Goal: Task Accomplishment & Management: Manage account settings

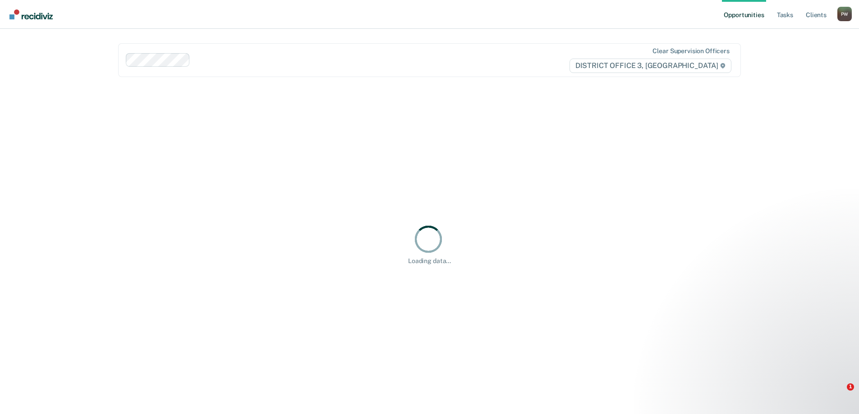
click at [754, 15] on link "Opportunities" at bounding box center [744, 14] width 44 height 29
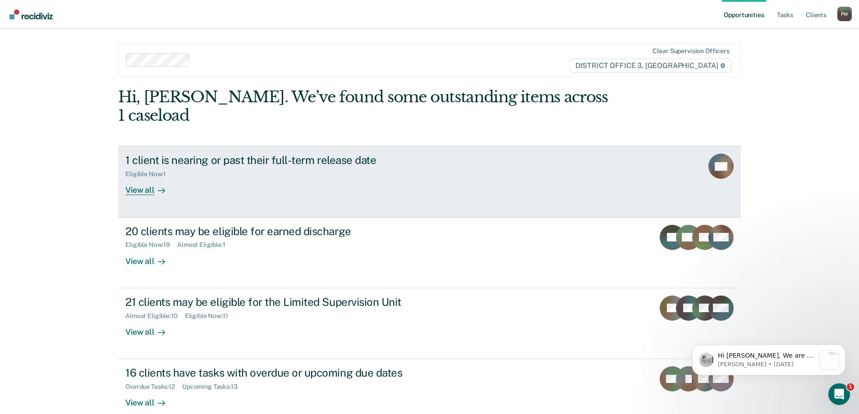
click at [158, 187] on icon at bounding box center [161, 190] width 7 height 7
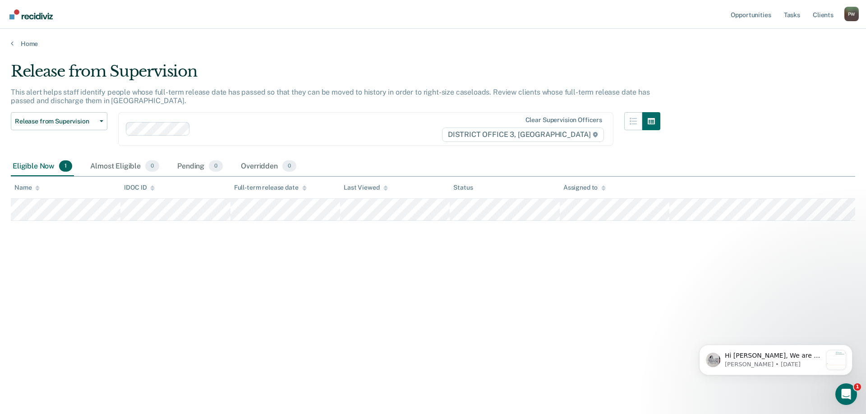
click at [13, 39] on div "Home" at bounding box center [433, 38] width 866 height 19
click at [14, 41] on link "Home" at bounding box center [433, 44] width 844 height 8
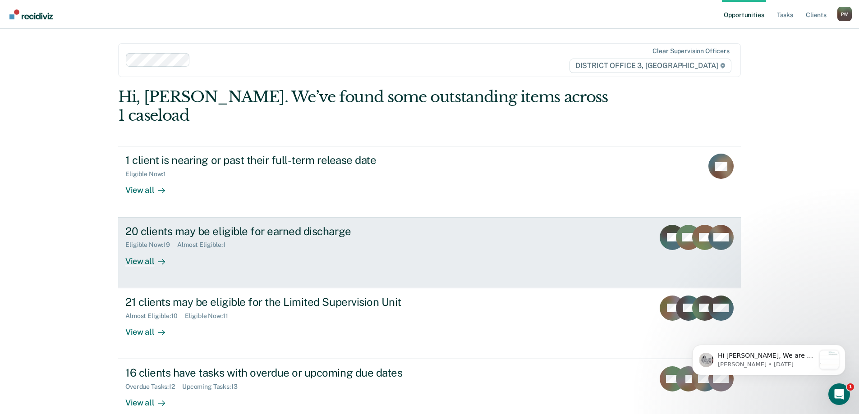
click at [291, 238] on div "Eligible Now : 19 Almost Eligible : 1" at bounding box center [283, 243] width 317 height 11
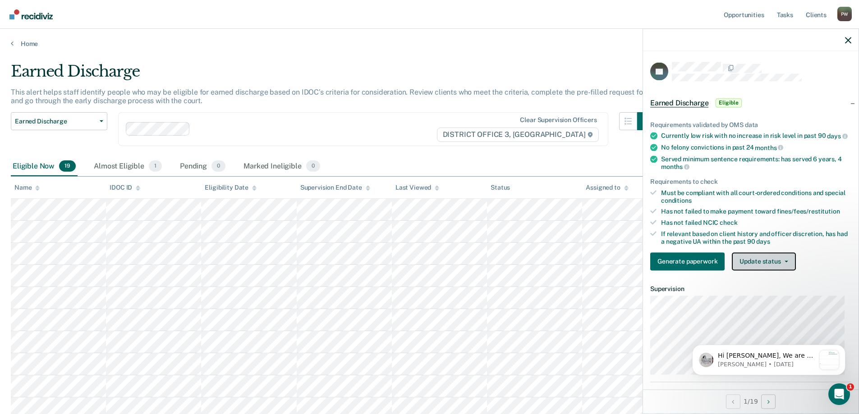
click at [783, 269] on button "Update status" at bounding box center [764, 262] width 64 height 18
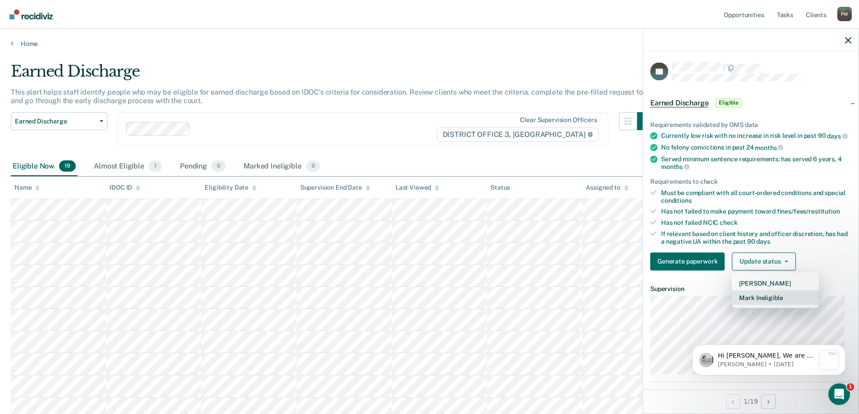
click at [771, 304] on button "Mark Ineligible" at bounding box center [775, 297] width 87 height 14
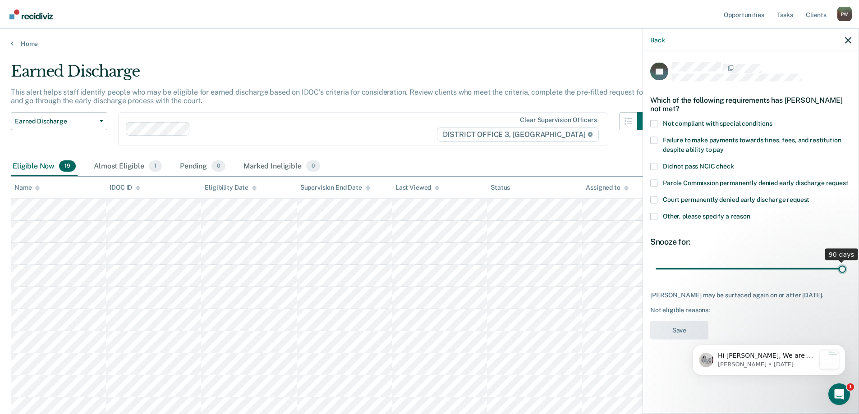
drag, startPoint x: 718, startPoint y: 267, endPoint x: 861, endPoint y: 286, distance: 143.4
type input "90"
click at [846, 277] on input "range" at bounding box center [751, 269] width 190 height 16
click at [658, 138] on label "Failure to make payments towards fines, fees, and restitution despite ability t…" at bounding box center [750, 146] width 201 height 19
click at [724, 146] on input "Failure to make payments towards fines, fees, and restitution despite ability t…" at bounding box center [724, 146] width 0 height 0
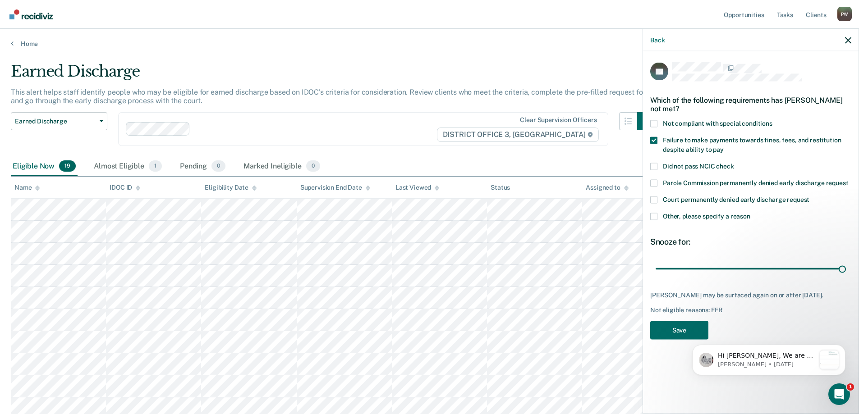
click at [693, 328] on html "Hi [PERSON_NAME], We are so excited to announce a brand new feature: AI case no…" at bounding box center [769, 358] width 180 height 63
click at [682, 329] on button "Save" at bounding box center [679, 330] width 58 height 18
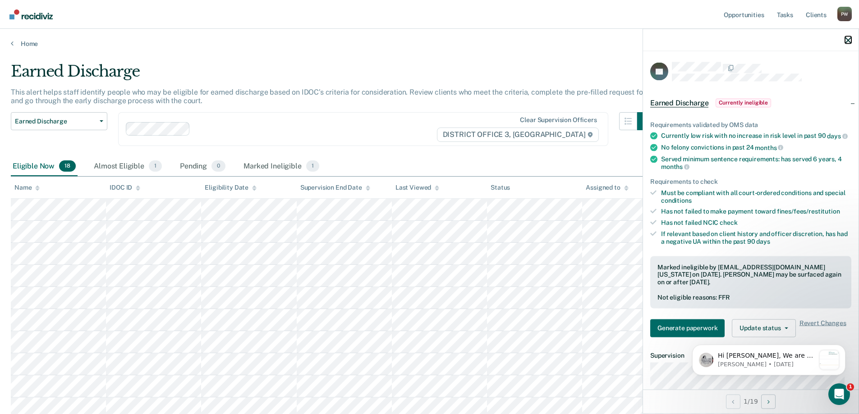
click at [847, 40] on icon "button" at bounding box center [848, 40] width 6 height 6
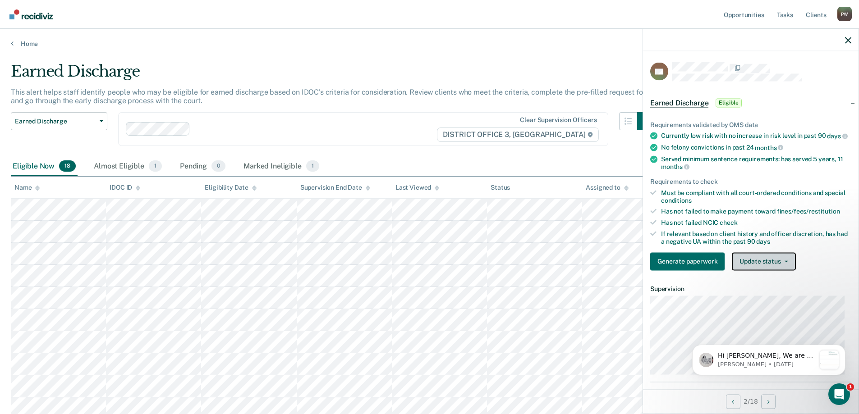
click at [784, 265] on button "Update status" at bounding box center [764, 262] width 64 height 18
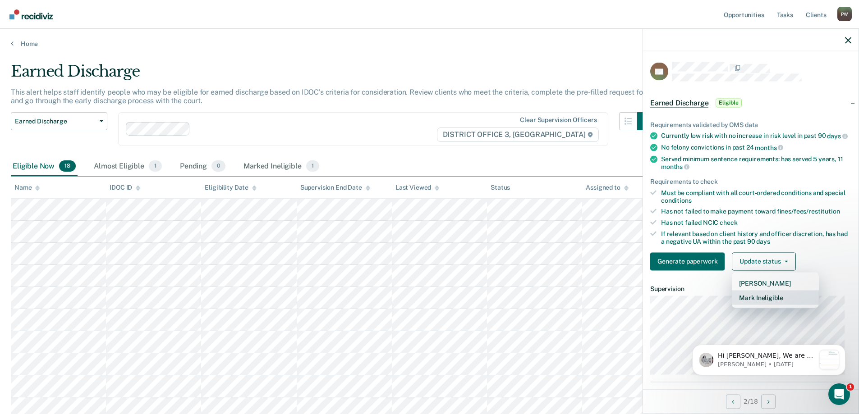
click at [768, 303] on button "Mark Ineligible" at bounding box center [775, 297] width 87 height 14
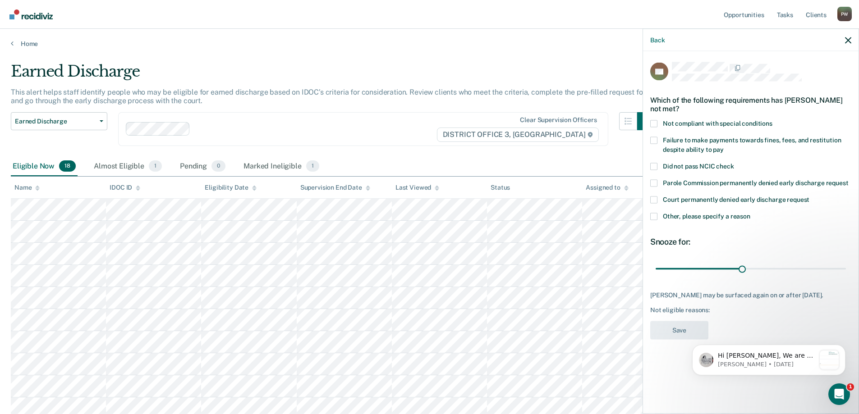
click at [658, 141] on label "Failure to make payments towards fines, fees, and restitution despite ability t…" at bounding box center [750, 146] width 201 height 19
click at [724, 146] on input "Failure to make payments towards fines, fees, and restitution despite ability t…" at bounding box center [724, 146] width 0 height 0
drag, startPoint x: 745, startPoint y: 269, endPoint x: 857, endPoint y: 275, distance: 112.5
type input "65"
click at [846, 275] on input "range" at bounding box center [751, 269] width 190 height 16
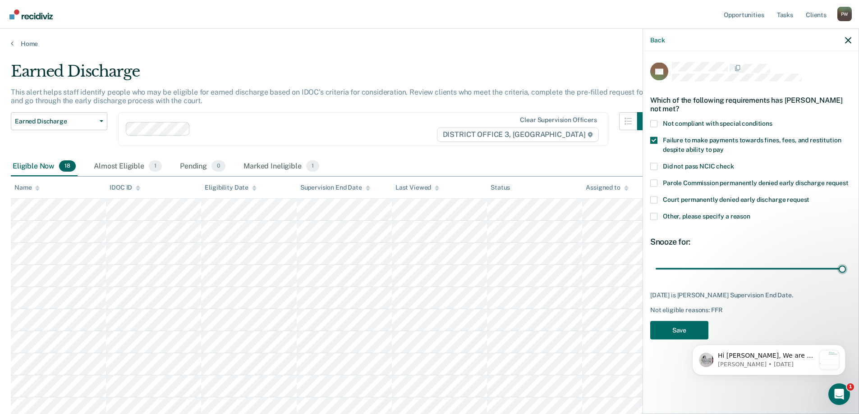
drag, startPoint x: 842, startPoint y: 268, endPoint x: 854, endPoint y: 264, distance: 12.3
click at [846, 264] on input "range" at bounding box center [751, 269] width 190 height 16
click at [674, 323] on button "Save" at bounding box center [679, 330] width 58 height 18
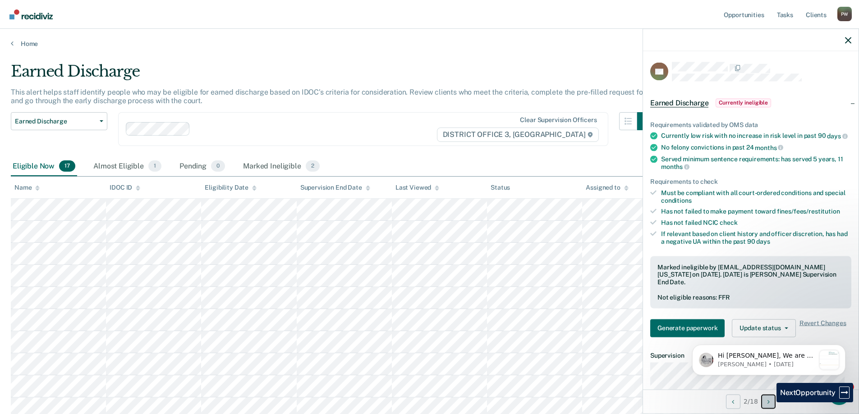
click at [770, 403] on icon "Next Opportunity" at bounding box center [769, 402] width 2 height 6
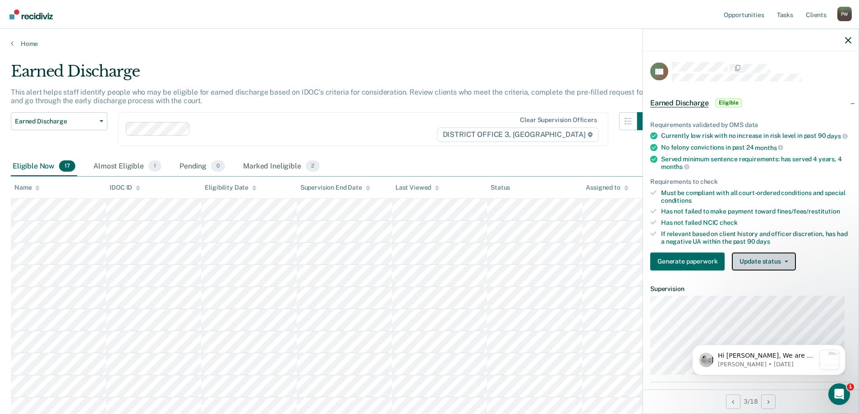
click at [755, 262] on button "Update status" at bounding box center [764, 262] width 64 height 18
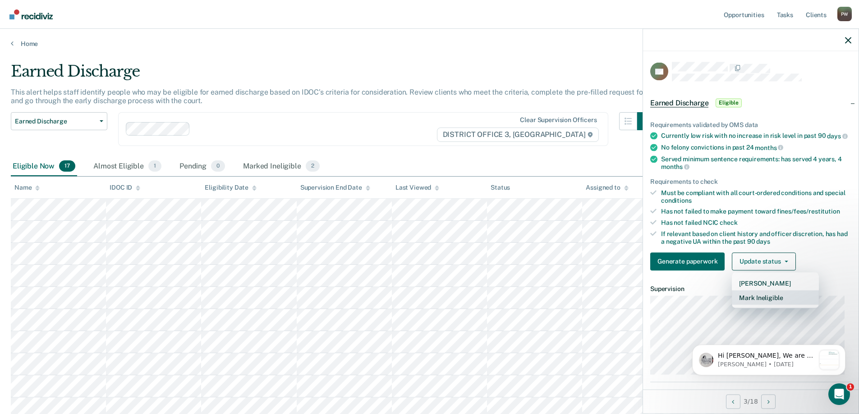
click at [759, 301] on button "Mark Ineligible" at bounding box center [775, 297] width 87 height 14
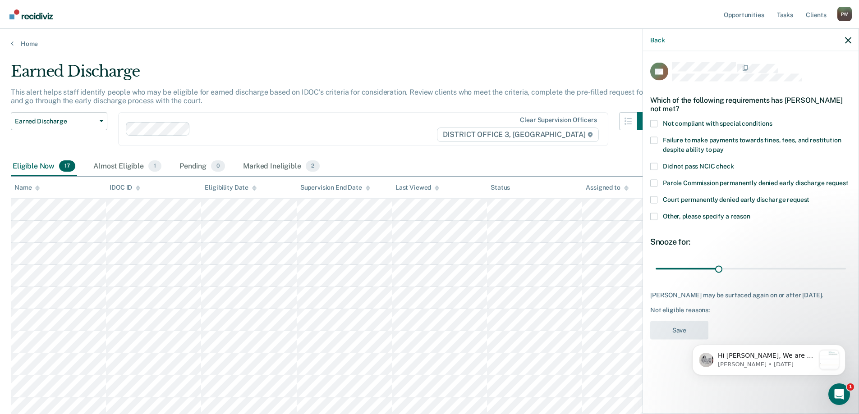
click at [659, 137] on label "Failure to make payments towards fines, fees, and restitution despite ability t…" at bounding box center [750, 146] width 201 height 19
click at [724, 146] on input "Failure to make payments towards fines, fees, and restitution despite ability t…" at bounding box center [724, 146] width 0 height 0
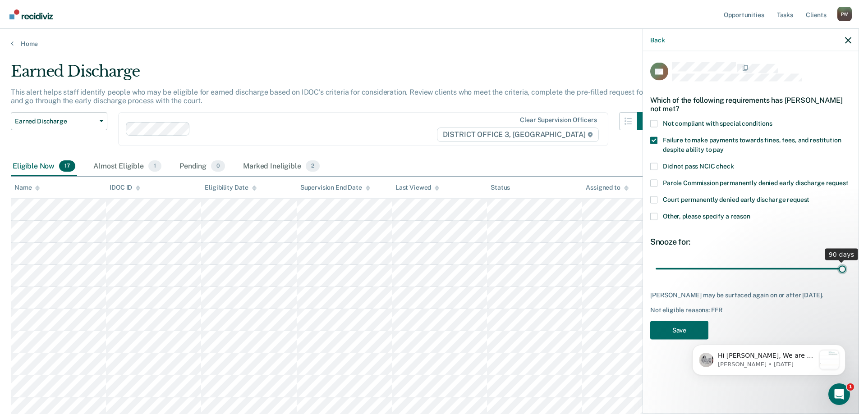
drag, startPoint x: 719, startPoint y: 267, endPoint x: 847, endPoint y: 266, distance: 127.2
type input "90"
click at [846, 266] on input "range" at bounding box center [751, 269] width 190 height 16
click at [680, 335] on button "Save" at bounding box center [679, 330] width 58 height 18
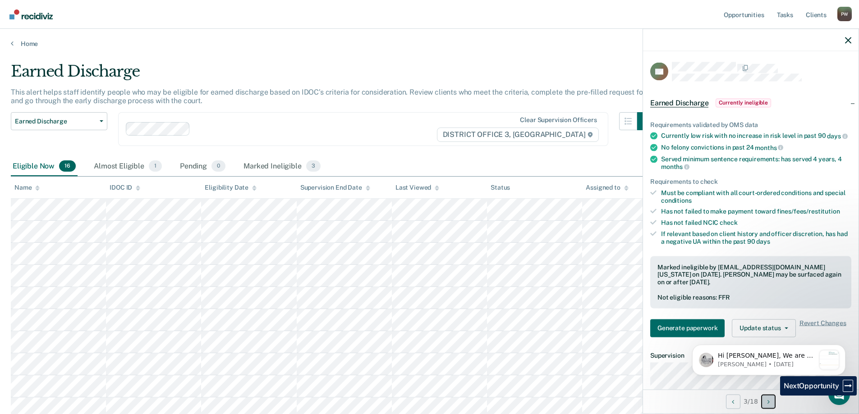
click at [773, 401] on button "Next Opportunity" at bounding box center [768, 402] width 14 height 14
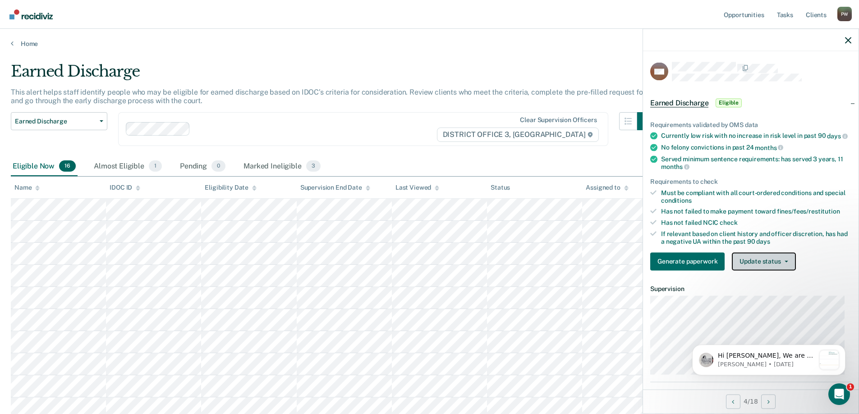
click at [759, 266] on button "Update status" at bounding box center [764, 262] width 64 height 18
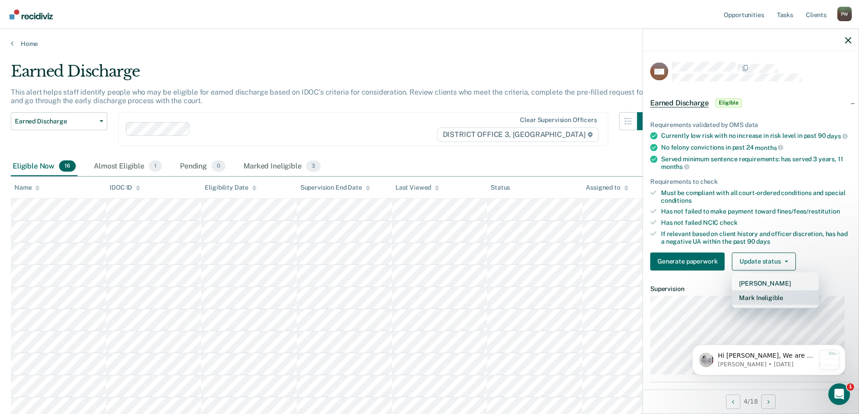
click at [764, 303] on button "Mark Ineligible" at bounding box center [775, 297] width 87 height 14
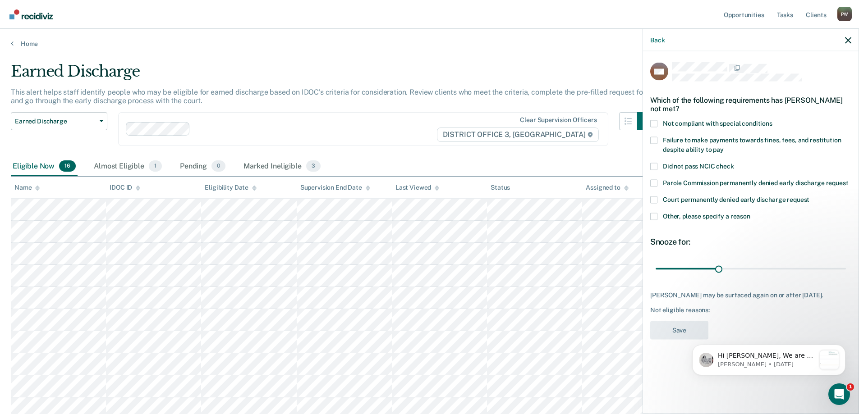
click at [656, 215] on span at bounding box center [653, 216] width 7 height 7
click at [750, 213] on input "Other, please specify a reason" at bounding box center [750, 213] width 0 height 0
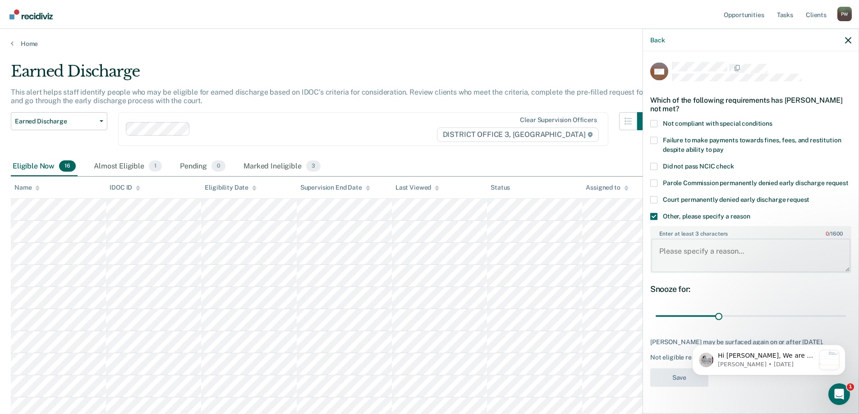
click at [703, 252] on textarea "Enter at least 3 characters 0 / 1600" at bounding box center [750, 255] width 199 height 33
type textarea "got new charges"
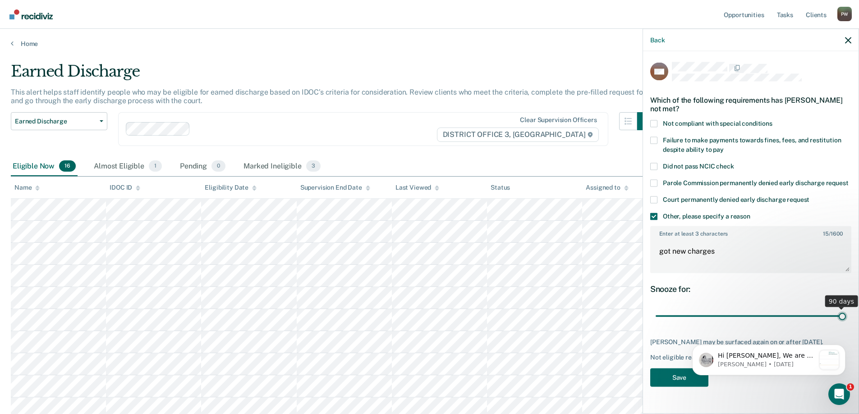
drag, startPoint x: 718, startPoint y: 316, endPoint x: 875, endPoint y: 299, distance: 158.8
type input "90"
click at [846, 308] on input "range" at bounding box center [751, 316] width 190 height 16
click at [670, 380] on button "Save" at bounding box center [679, 377] width 58 height 18
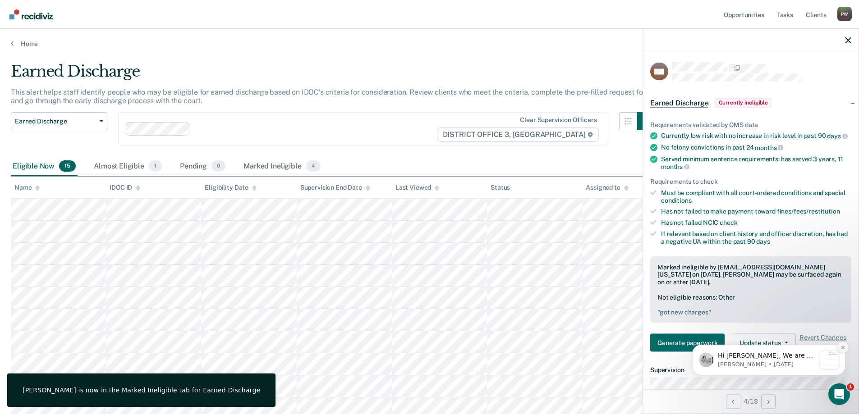
click at [844, 348] on icon "Dismiss notification" at bounding box center [843, 347] width 5 height 5
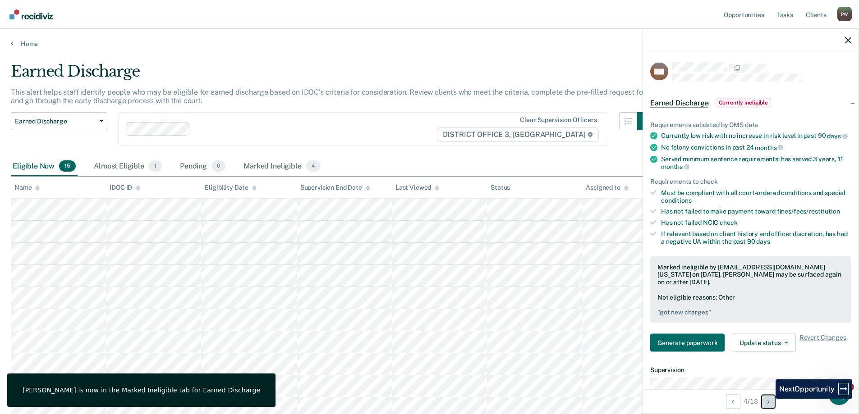
click at [769, 399] on icon "Next Opportunity" at bounding box center [769, 402] width 2 height 6
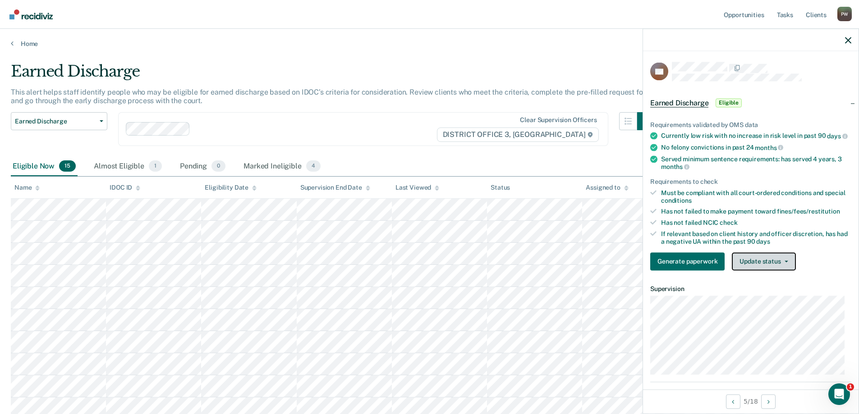
click at [758, 271] on button "Update status" at bounding box center [764, 262] width 64 height 18
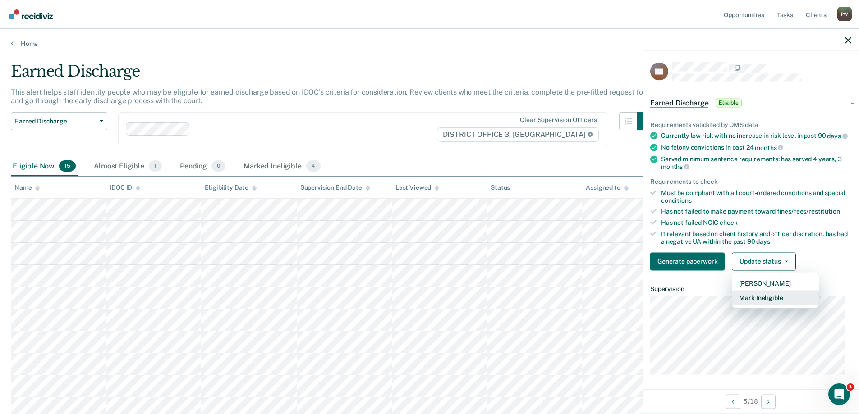
click at [764, 304] on button "Mark Ineligible" at bounding box center [775, 297] width 87 height 14
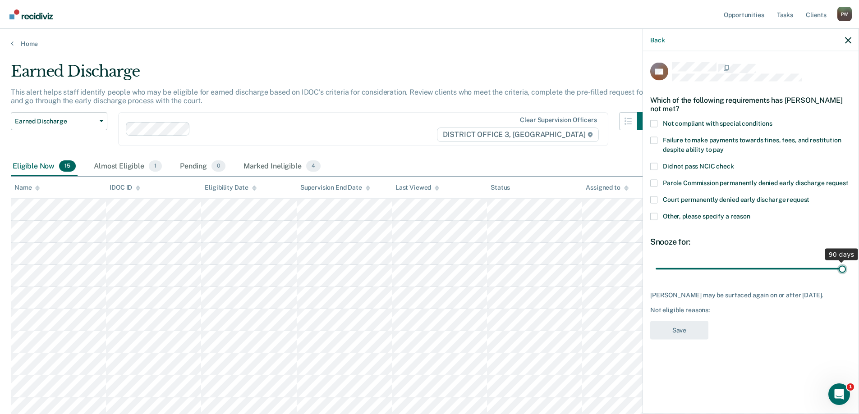
drag, startPoint x: 722, startPoint y: 267, endPoint x: 861, endPoint y: 285, distance: 140.4
type input "90"
click at [846, 277] on input "range" at bounding box center [751, 269] width 190 height 16
click at [658, 140] on label "Failure to make payments towards fines, fees, and restitution despite ability t…" at bounding box center [750, 146] width 201 height 19
click at [724, 146] on input "Failure to make payments towards fines, fees, and restitution despite ability t…" at bounding box center [724, 146] width 0 height 0
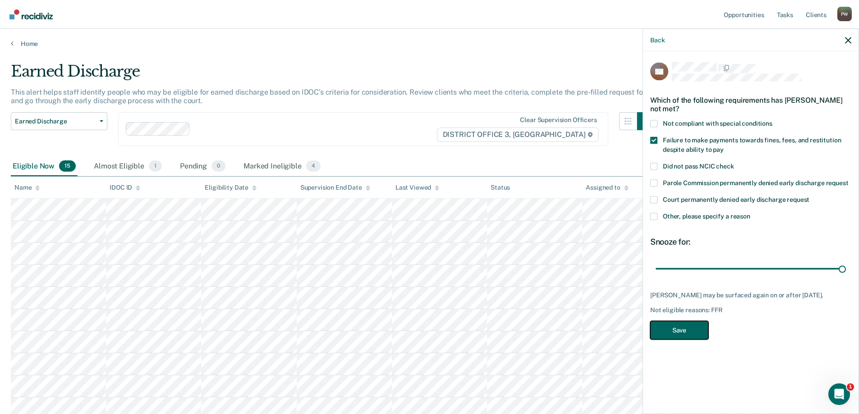
click at [690, 328] on button "Save" at bounding box center [679, 330] width 58 height 18
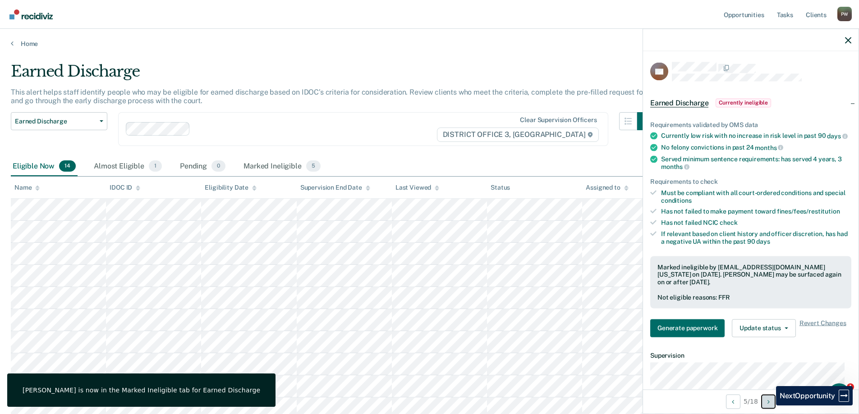
click at [769, 406] on button "Next Opportunity" at bounding box center [768, 402] width 14 height 14
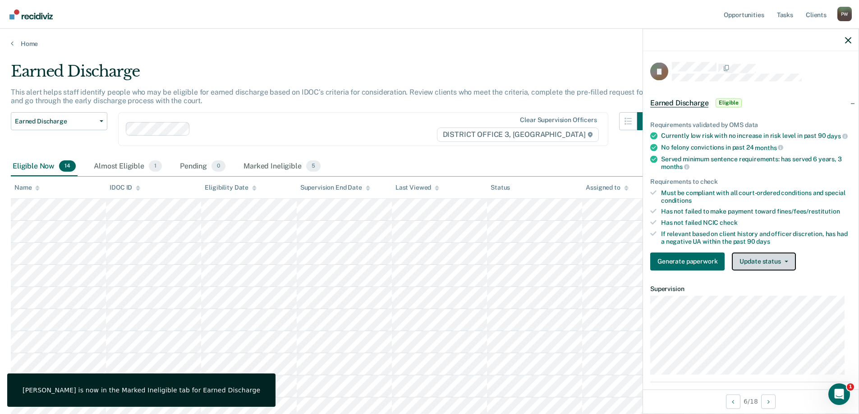
click at [764, 269] on button "Update status" at bounding box center [764, 262] width 64 height 18
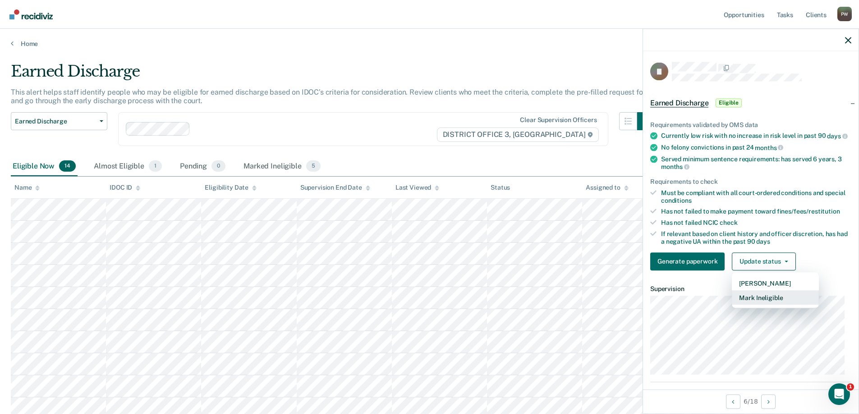
click at [764, 304] on button "Mark Ineligible" at bounding box center [775, 297] width 87 height 14
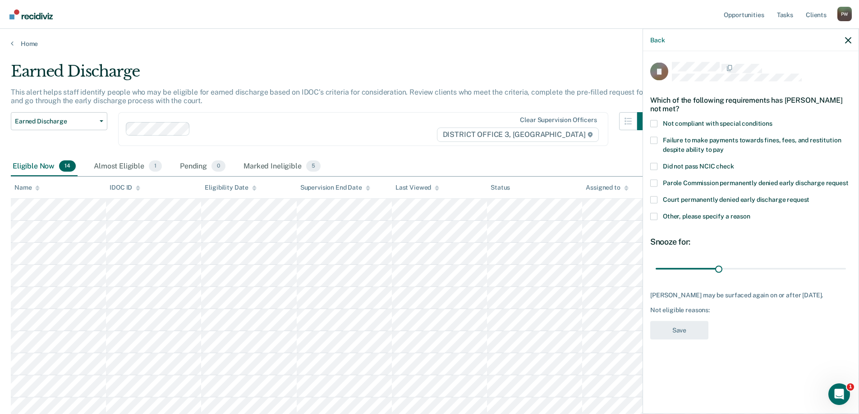
click at [653, 215] on span at bounding box center [653, 216] width 7 height 7
click at [750, 213] on input "Other, please specify a reason" at bounding box center [750, 213] width 0 height 0
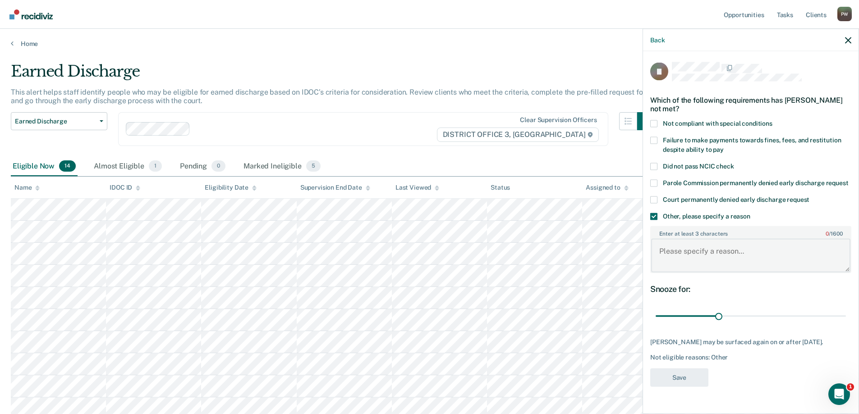
click at [701, 252] on textarea "Enter at least 3 characters 0 / 1600" at bounding box center [750, 255] width 199 height 33
type textarea "positive UA"
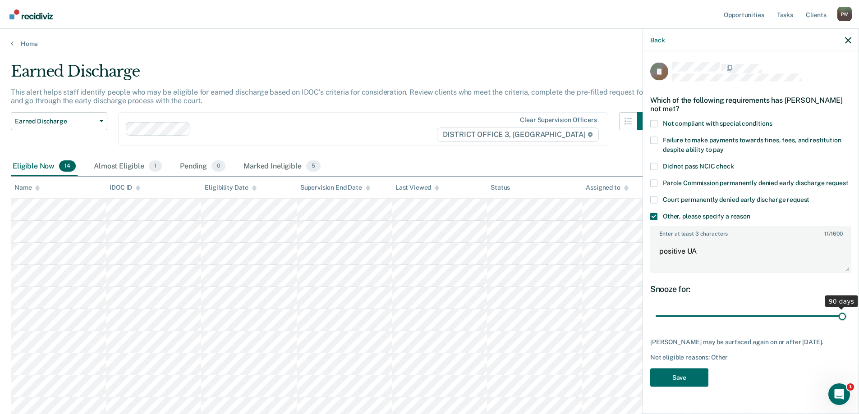
drag, startPoint x: 720, startPoint y: 314, endPoint x: 863, endPoint y: 304, distance: 143.3
type input "90"
click at [846, 308] on input "range" at bounding box center [751, 316] width 190 height 16
click at [693, 373] on button "Save" at bounding box center [679, 377] width 58 height 18
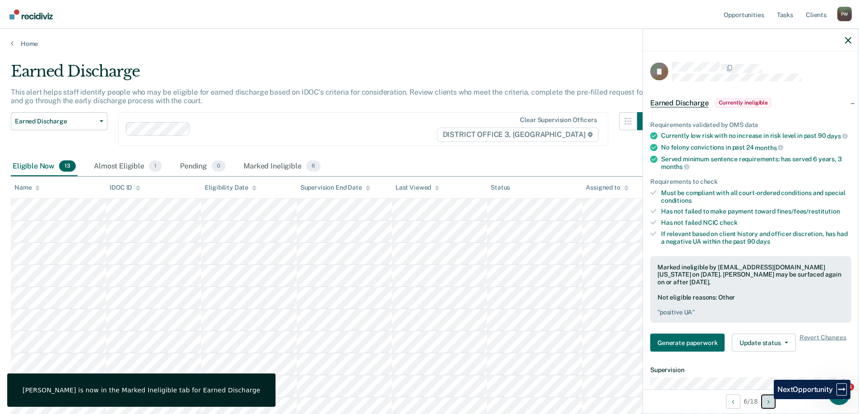
click at [767, 399] on button "Next Opportunity" at bounding box center [768, 402] width 14 height 14
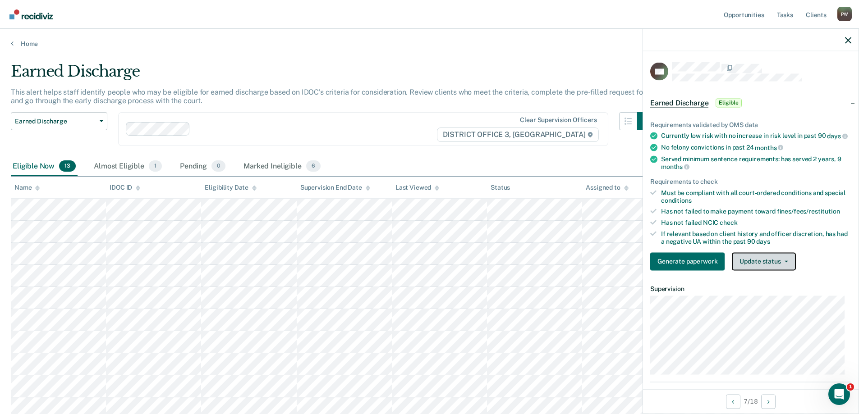
click at [779, 265] on button "Update status" at bounding box center [764, 262] width 64 height 18
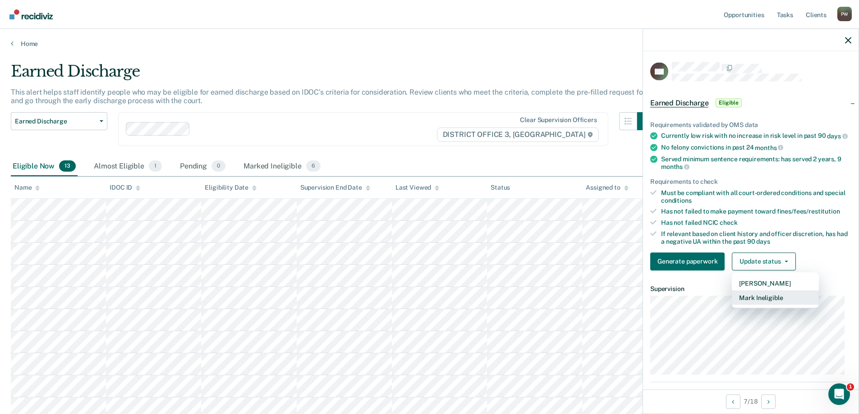
click at [766, 304] on button "Mark Ineligible" at bounding box center [775, 297] width 87 height 14
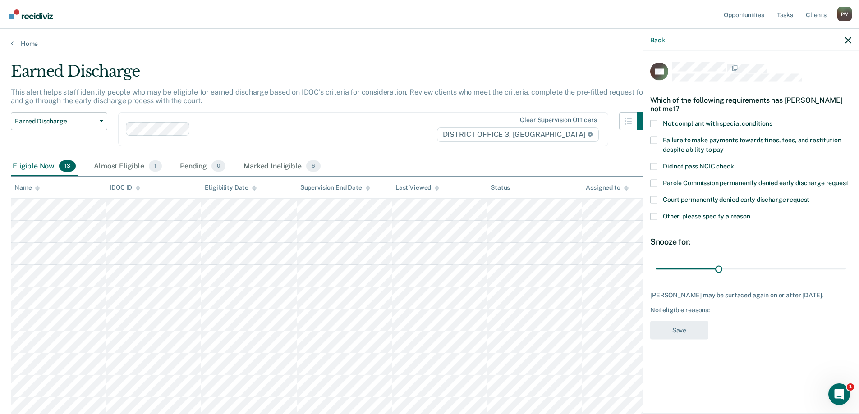
click at [653, 217] on span at bounding box center [653, 216] width 7 height 7
click at [750, 213] on input "Other, please specify a reason" at bounding box center [750, 213] width 0 height 0
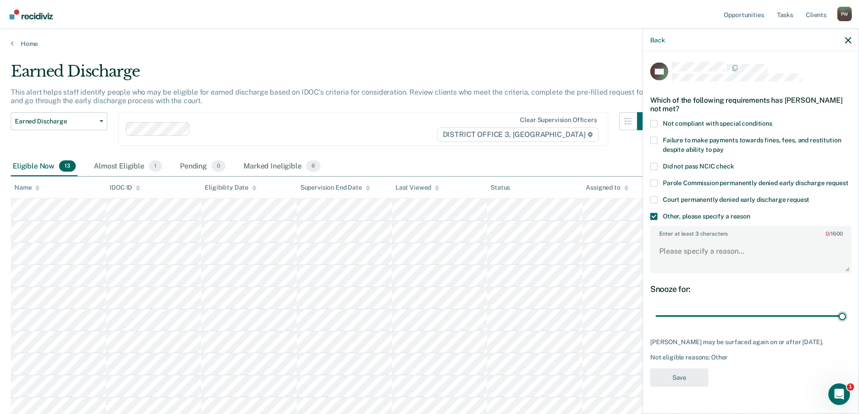
drag, startPoint x: 719, startPoint y: 315, endPoint x: 689, endPoint y: 269, distance: 54.7
type input "90"
click at [846, 315] on input "range" at bounding box center [751, 316] width 190 height 16
click at [713, 248] on textarea "Enter at least 3 characters 0 / 1600" at bounding box center [750, 255] width 199 height 33
type textarea "had new charges"
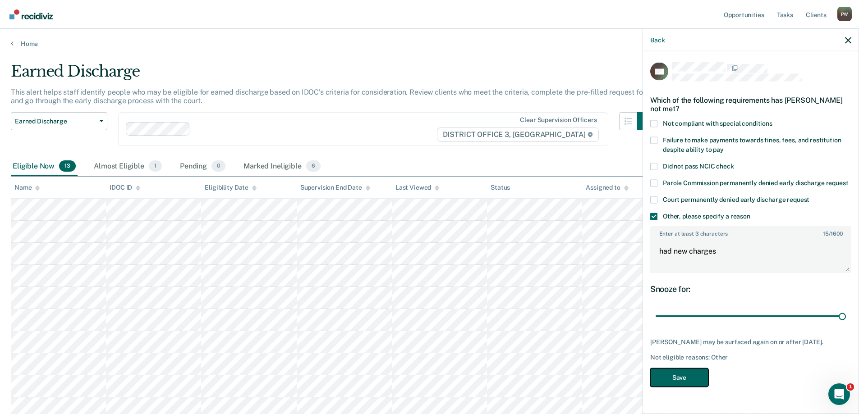
click at [698, 371] on button "Save" at bounding box center [679, 377] width 58 height 18
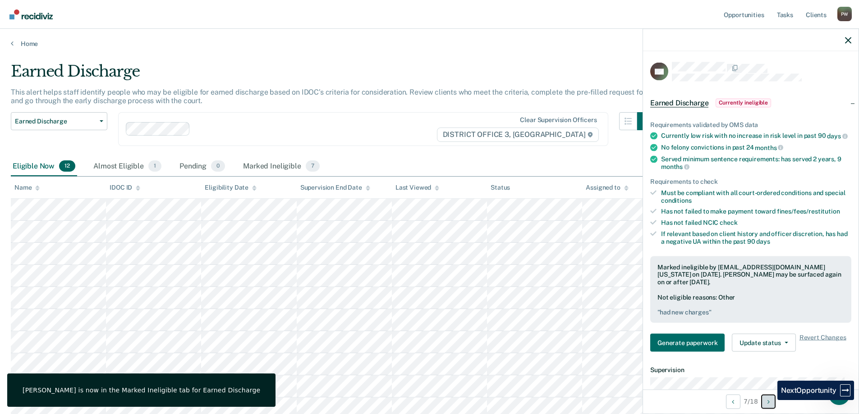
click at [771, 400] on button "Next Opportunity" at bounding box center [768, 402] width 14 height 14
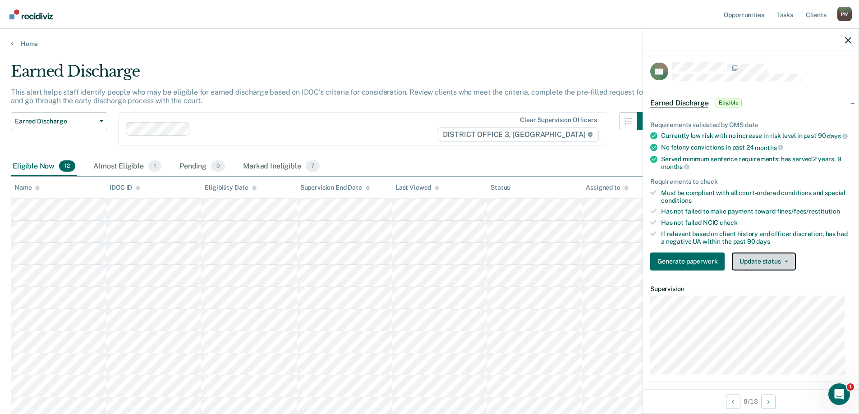
click at [771, 271] on button "Update status" at bounding box center [764, 262] width 64 height 18
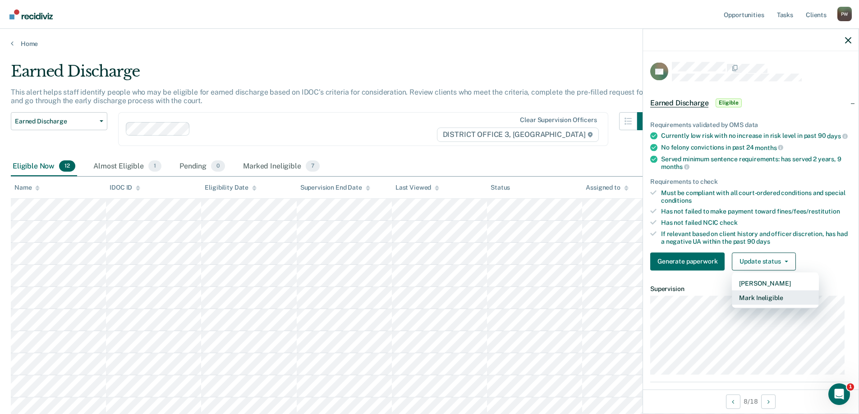
click at [766, 304] on button "Mark Ineligible" at bounding box center [775, 297] width 87 height 14
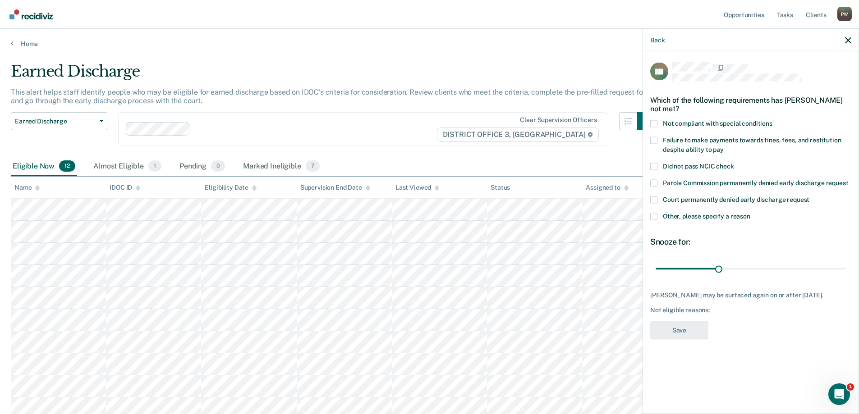
click at [650, 133] on div "NP Which of the following requirements has [PERSON_NAME] not met? Not compliant…" at bounding box center [751, 231] width 216 height 361
click at [651, 137] on span at bounding box center [653, 140] width 7 height 7
click at [724, 146] on input "Failure to make payments towards fines, fees, and restitution despite ability t…" at bounding box center [724, 146] width 0 height 0
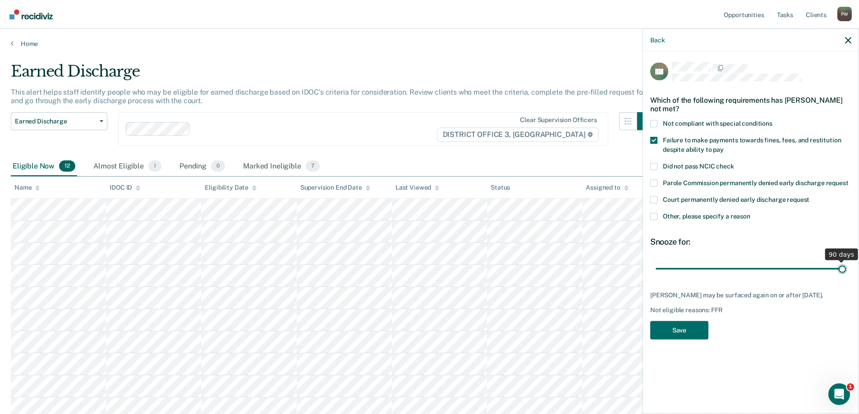
drag, startPoint x: 719, startPoint y: 260, endPoint x: 789, endPoint y: 266, distance: 70.6
type input "90"
click at [846, 261] on input "range" at bounding box center [751, 269] width 190 height 16
drag, startPoint x: 685, startPoint y: 317, endPoint x: 677, endPoint y: 325, distance: 11.2
click at [685, 321] on button "Save" at bounding box center [679, 330] width 58 height 18
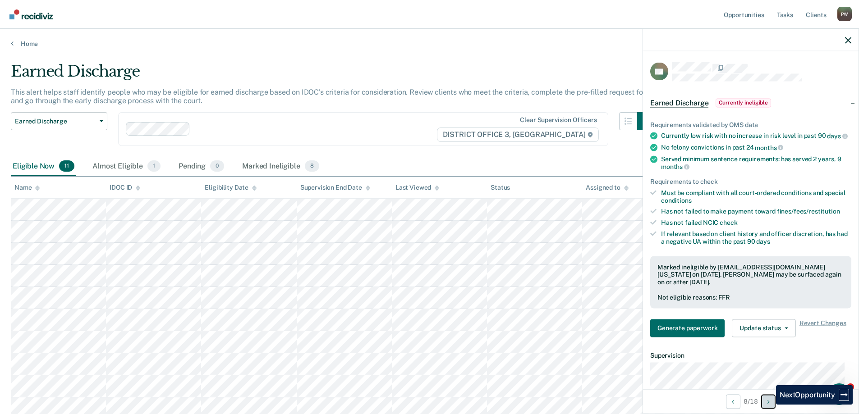
click at [769, 405] on button "Next Opportunity" at bounding box center [768, 402] width 14 height 14
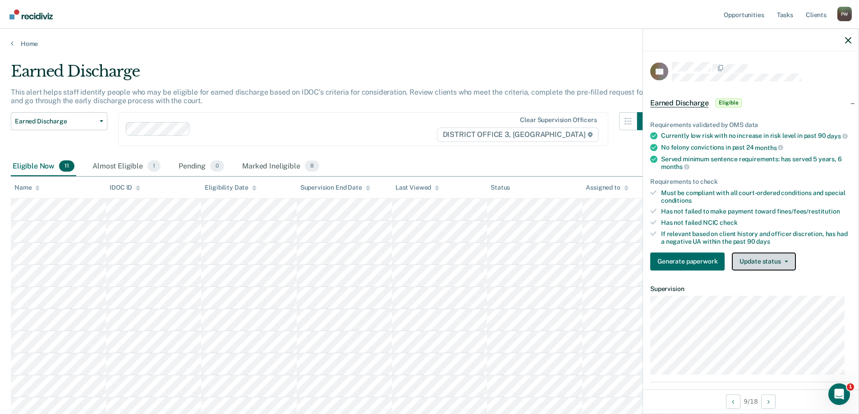
click at [760, 263] on button "Update status" at bounding box center [764, 262] width 64 height 18
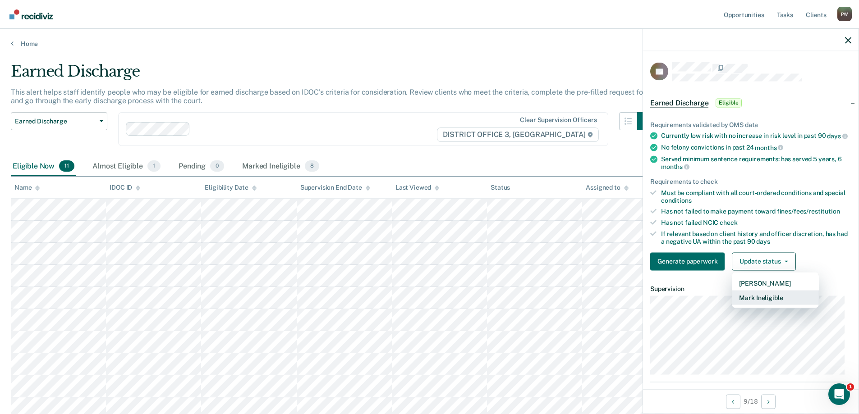
click at [767, 305] on button "Mark Ineligible" at bounding box center [775, 297] width 87 height 14
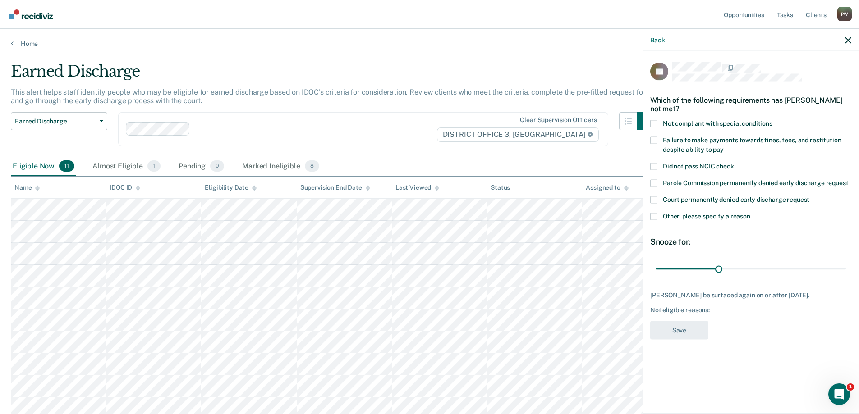
click at [654, 125] on span at bounding box center [653, 123] width 7 height 7
click at [773, 120] on input "Not compliant with special conditions" at bounding box center [773, 120] width 0 height 0
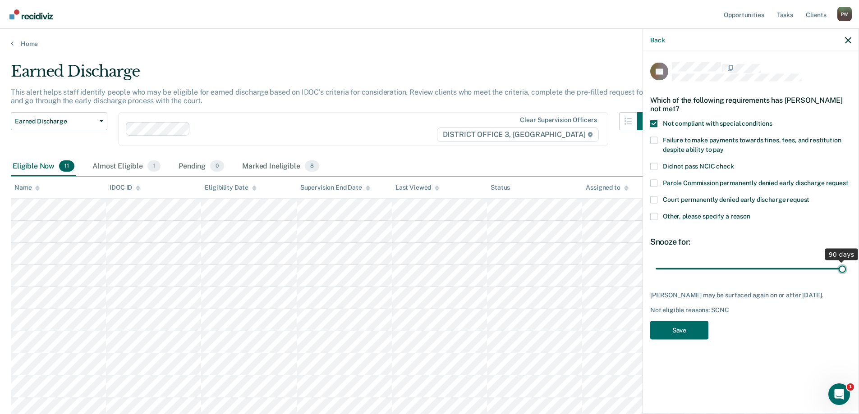
drag, startPoint x: 718, startPoint y: 268, endPoint x: 849, endPoint y: 258, distance: 131.7
type input "90"
click at [846, 261] on input "range" at bounding box center [751, 269] width 190 height 16
click at [686, 327] on button "Save" at bounding box center [679, 330] width 58 height 18
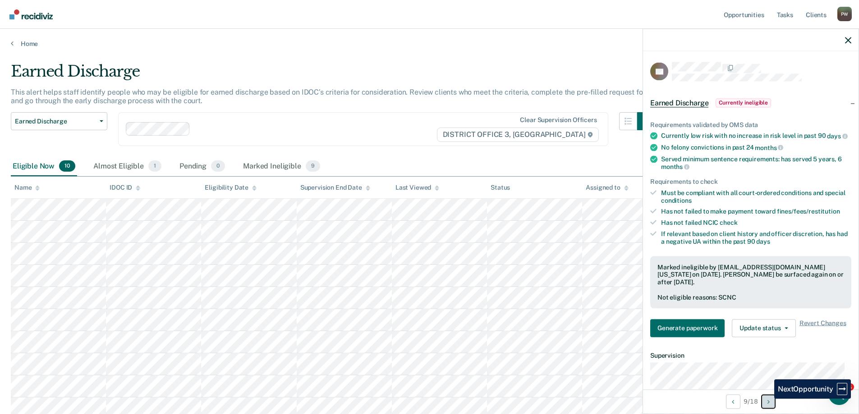
click at [768, 399] on button "Next Opportunity" at bounding box center [768, 402] width 14 height 14
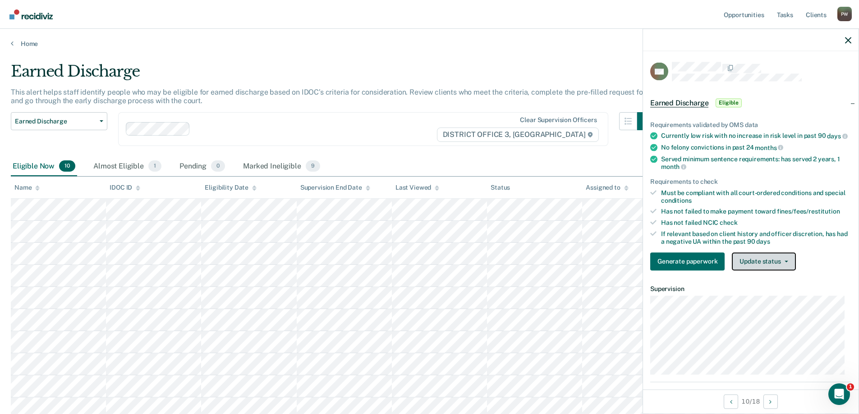
click at [776, 267] on button "Update status" at bounding box center [764, 262] width 64 height 18
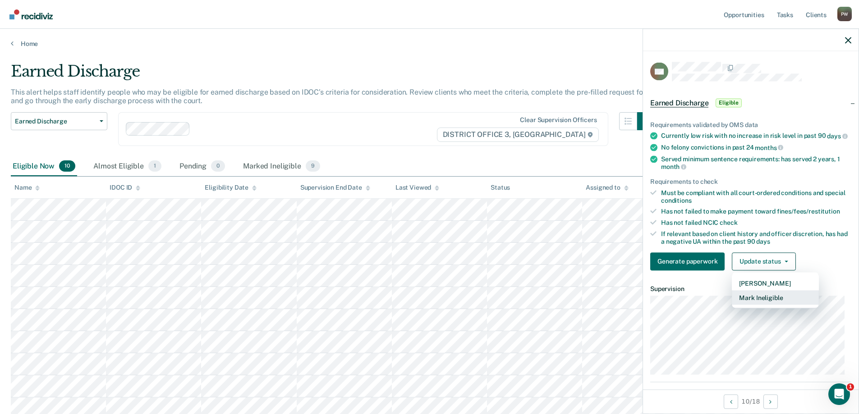
click at [769, 305] on button "Mark Ineligible" at bounding box center [775, 297] width 87 height 14
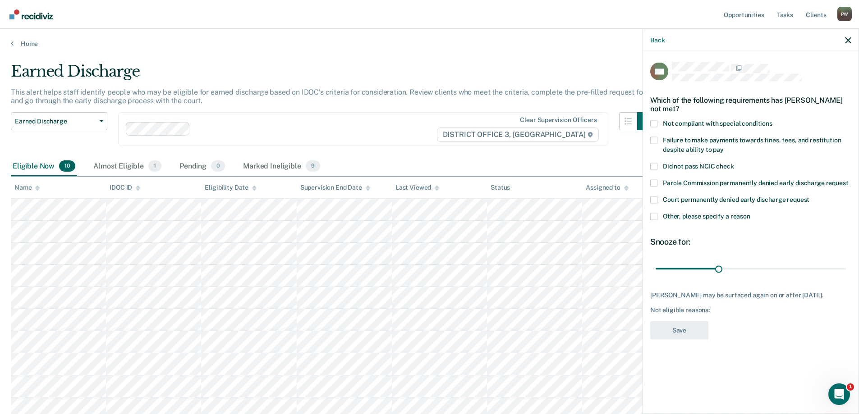
click at [655, 201] on span at bounding box center [653, 199] width 7 height 7
click at [810, 196] on input "Court permanently denied early discharge request" at bounding box center [810, 196] width 0 height 0
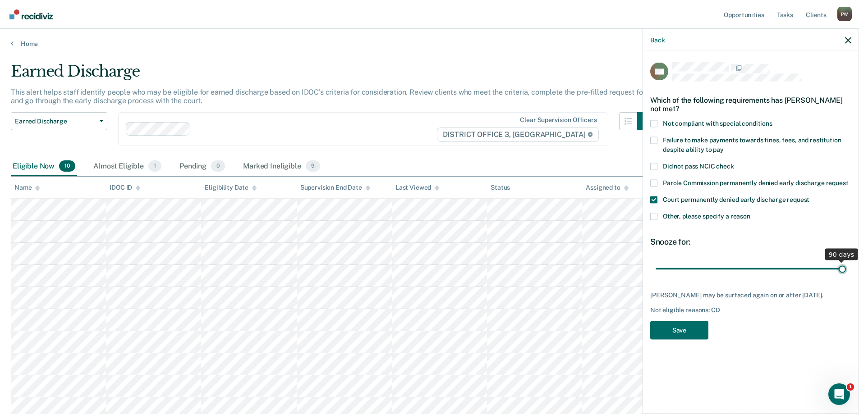
drag, startPoint x: 718, startPoint y: 268, endPoint x: 848, endPoint y: 280, distance: 130.4
type input "90"
click at [846, 277] on input "range" at bounding box center [751, 269] width 190 height 16
click at [679, 334] on button "Save" at bounding box center [679, 330] width 58 height 18
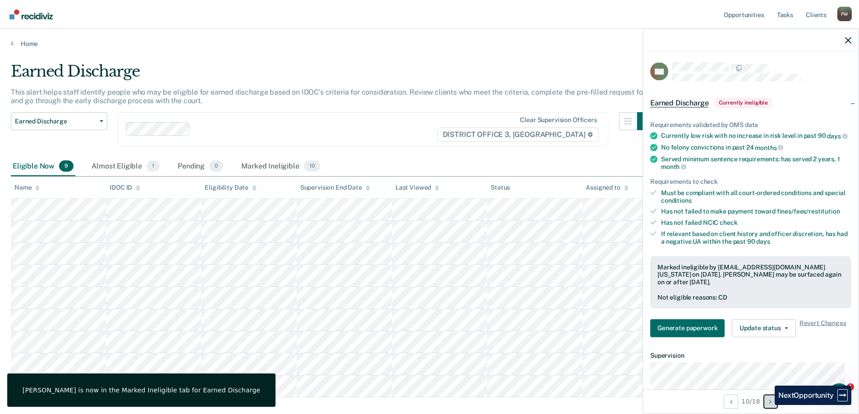
click at [768, 405] on button "Next Opportunity" at bounding box center [771, 402] width 14 height 14
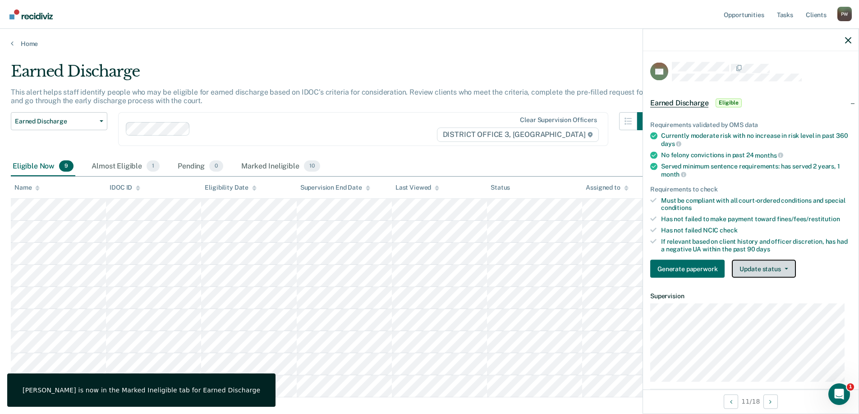
click at [759, 270] on button "Update status" at bounding box center [764, 269] width 64 height 18
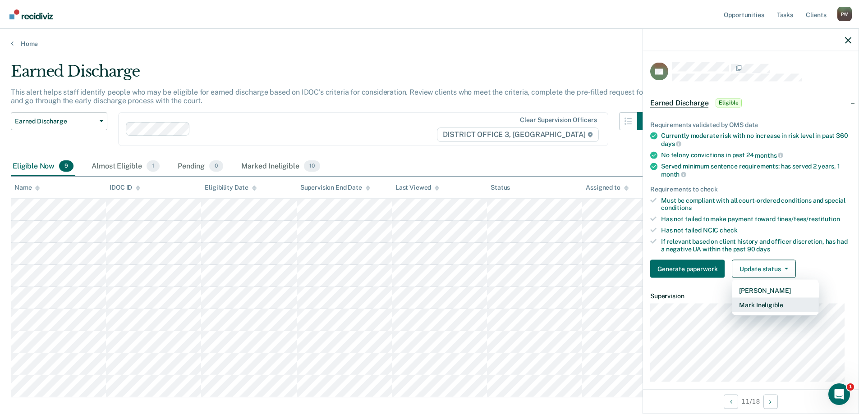
click at [764, 301] on button "Mark Ineligible" at bounding box center [775, 305] width 87 height 14
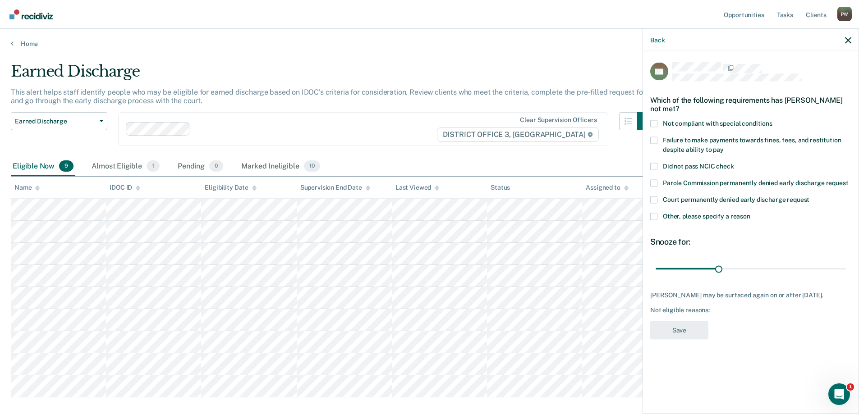
click at [653, 118] on div "Which of the following requirements has [PERSON_NAME] not met?" at bounding box center [750, 104] width 201 height 32
click at [656, 122] on span at bounding box center [653, 123] width 7 height 7
click at [773, 120] on input "Not compliant with special conditions" at bounding box center [773, 120] width 0 height 0
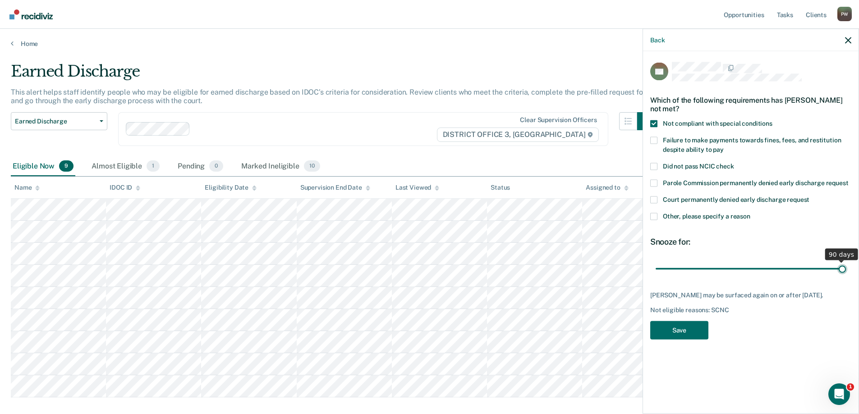
drag, startPoint x: 716, startPoint y: 263, endPoint x: 915, endPoint y: 271, distance: 199.5
type input "90"
click at [846, 271] on input "range" at bounding box center [751, 269] width 190 height 16
click at [677, 331] on button "Save" at bounding box center [679, 330] width 58 height 18
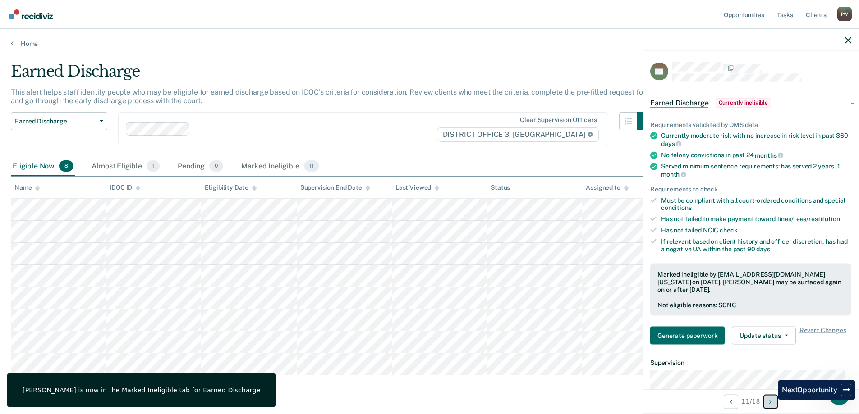
click at [772, 400] on icon "Next Opportunity" at bounding box center [770, 402] width 2 height 6
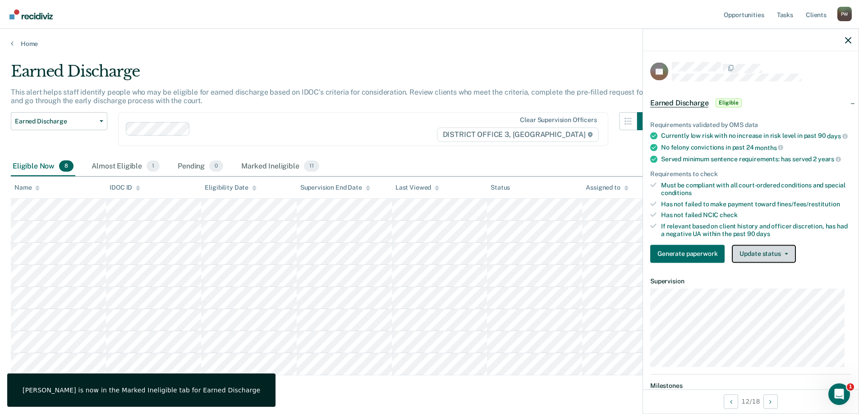
click at [772, 263] on button "Update status" at bounding box center [764, 254] width 64 height 18
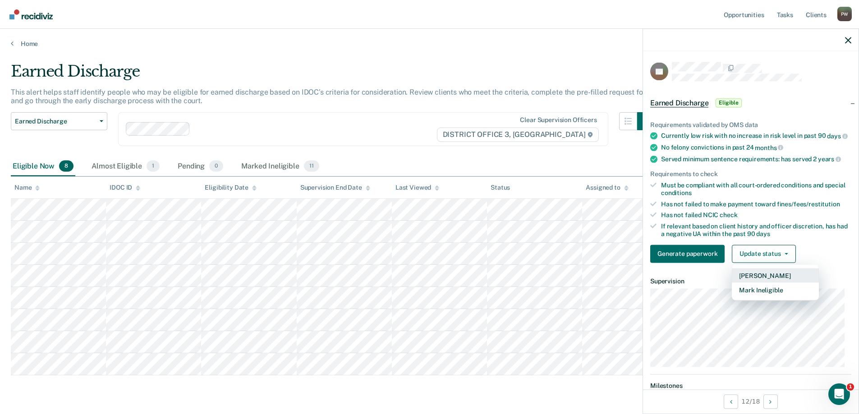
click at [772, 281] on button "[PERSON_NAME]" at bounding box center [775, 275] width 87 height 14
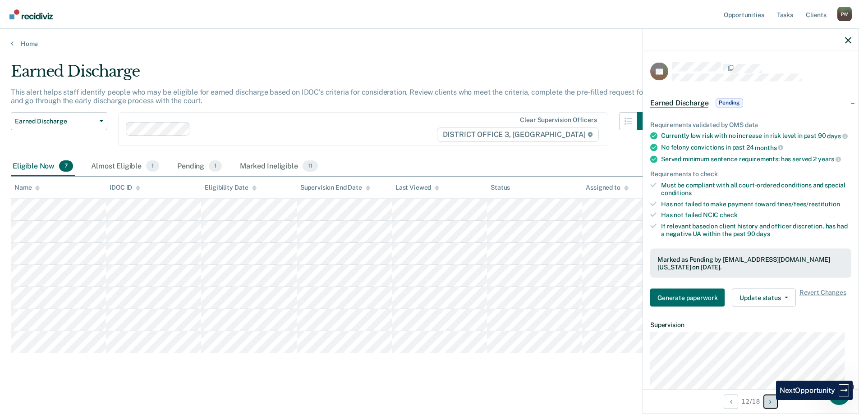
click at [769, 400] on button "Next Opportunity" at bounding box center [771, 402] width 14 height 14
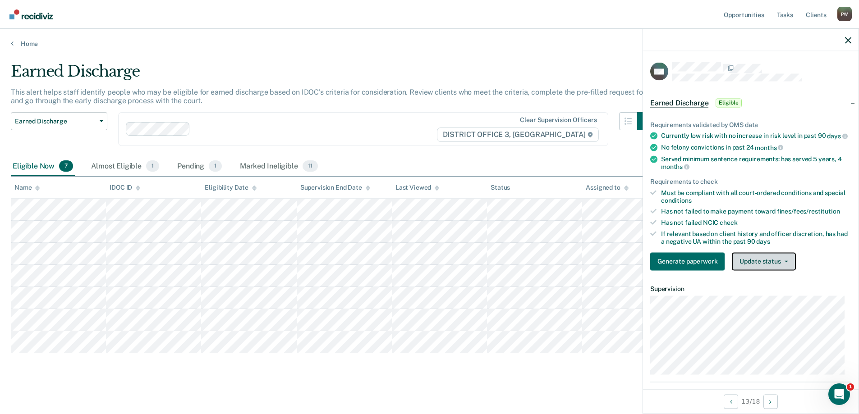
click at [765, 263] on button "Update status" at bounding box center [764, 262] width 64 height 18
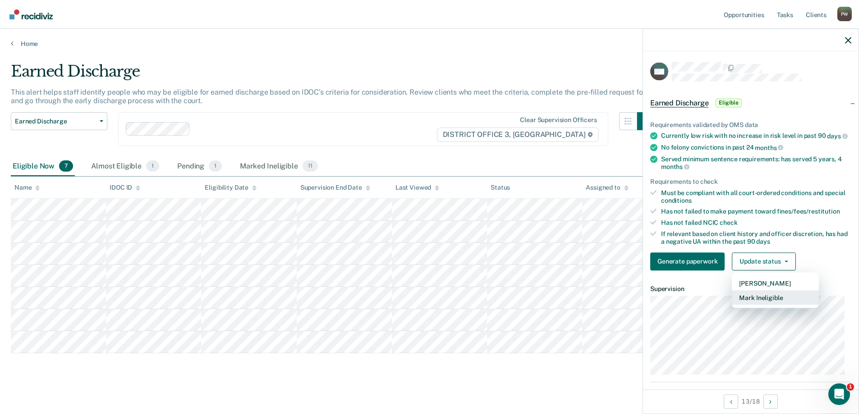
click at [757, 302] on button "Mark Ineligible" at bounding box center [775, 297] width 87 height 14
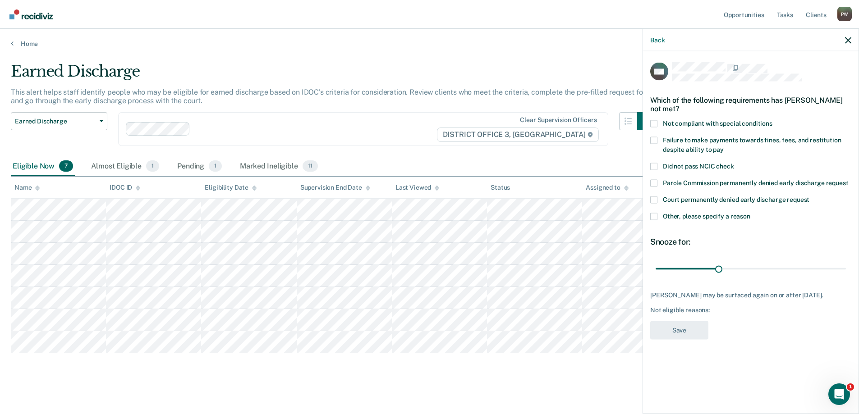
click at [655, 142] on span at bounding box center [653, 140] width 7 height 7
click at [724, 146] on input "Failure to make payments towards fines, fees, and restitution despite ability t…" at bounding box center [724, 146] width 0 height 0
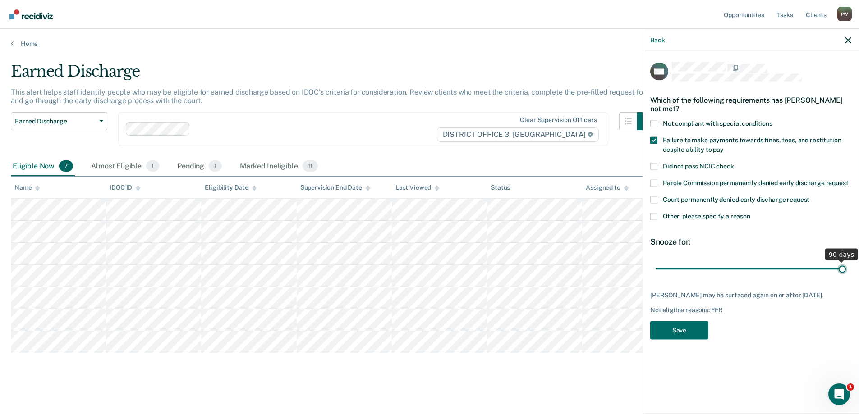
drag, startPoint x: 719, startPoint y: 268, endPoint x: 850, endPoint y: 276, distance: 131.5
type input "90"
click at [846, 276] on input "range" at bounding box center [751, 269] width 190 height 16
click at [680, 324] on button "Save" at bounding box center [679, 330] width 58 height 18
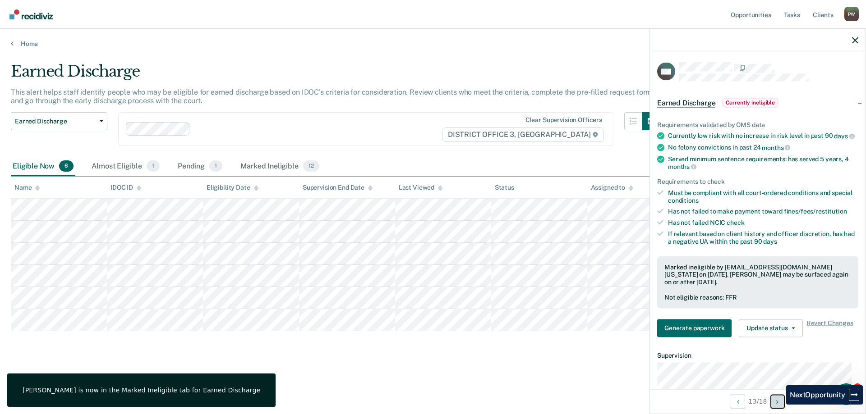
click at [779, 406] on button "Next Opportunity" at bounding box center [777, 402] width 14 height 14
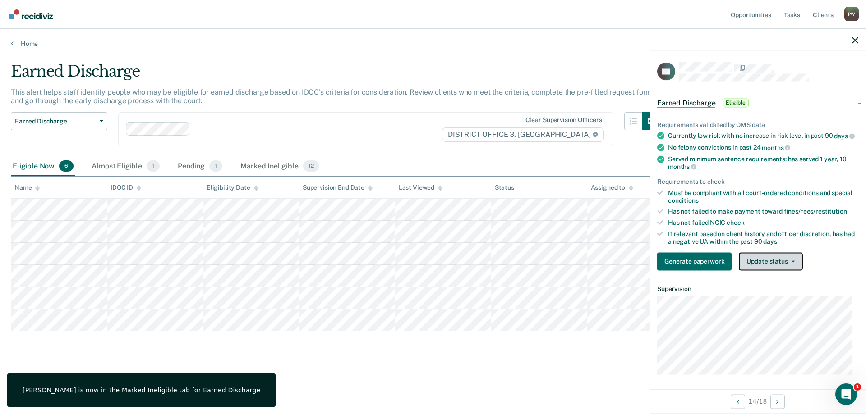
click at [772, 260] on button "Update status" at bounding box center [771, 262] width 64 height 18
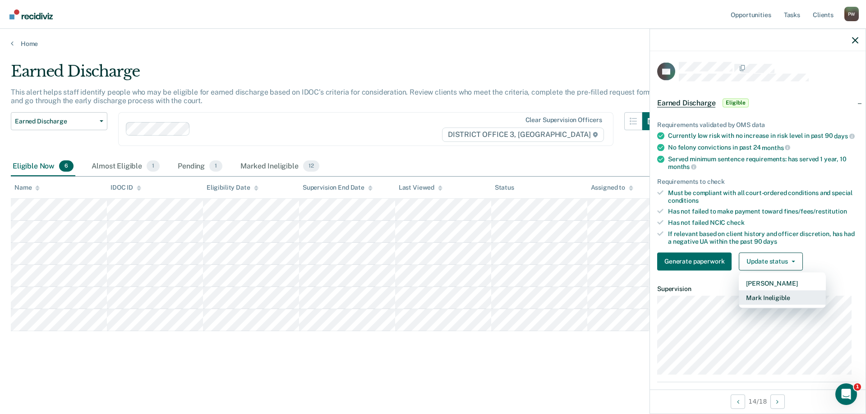
click at [769, 301] on button "Mark Ineligible" at bounding box center [782, 297] width 87 height 14
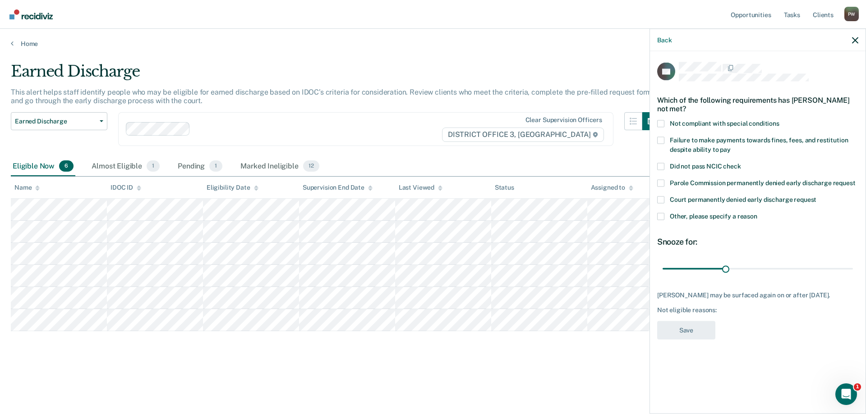
drag, startPoint x: 660, startPoint y: 121, endPoint x: 709, endPoint y: 200, distance: 92.1
click at [661, 121] on span at bounding box center [660, 123] width 7 height 7
click at [779, 120] on input "Not compliant with special conditions" at bounding box center [779, 120] width 0 height 0
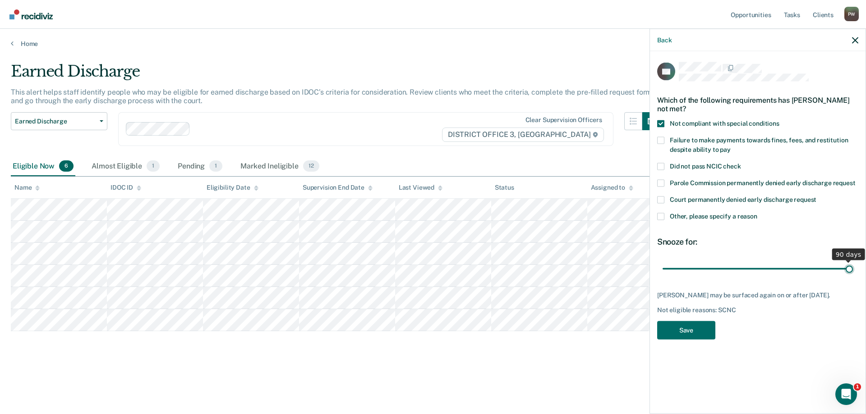
drag, startPoint x: 726, startPoint y: 267, endPoint x: 857, endPoint y: 272, distance: 131.3
type input "90"
click at [853, 272] on input "range" at bounding box center [758, 269] width 190 height 16
click at [684, 328] on button "Save" at bounding box center [686, 330] width 58 height 18
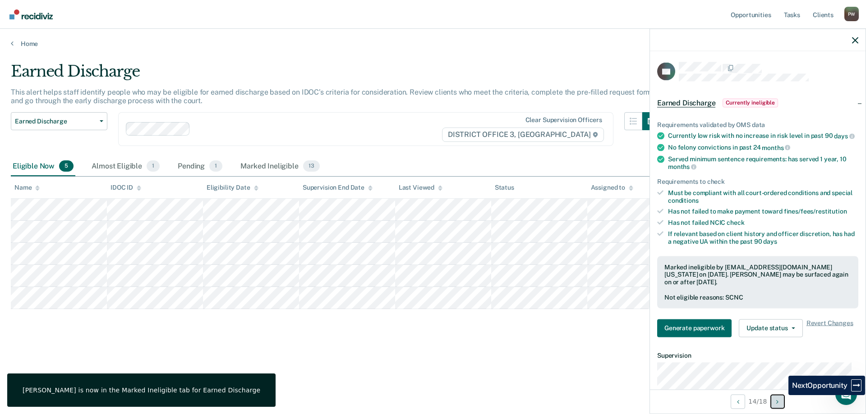
click at [782, 401] on button "Next Opportunity" at bounding box center [777, 402] width 14 height 14
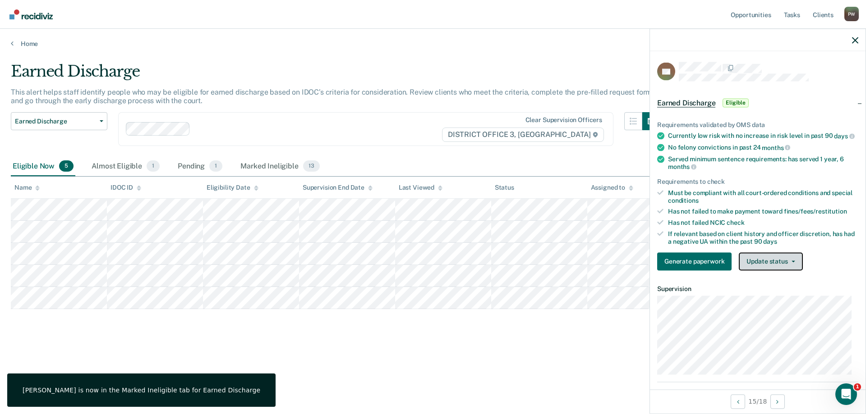
click at [786, 265] on button "Update status" at bounding box center [771, 262] width 64 height 18
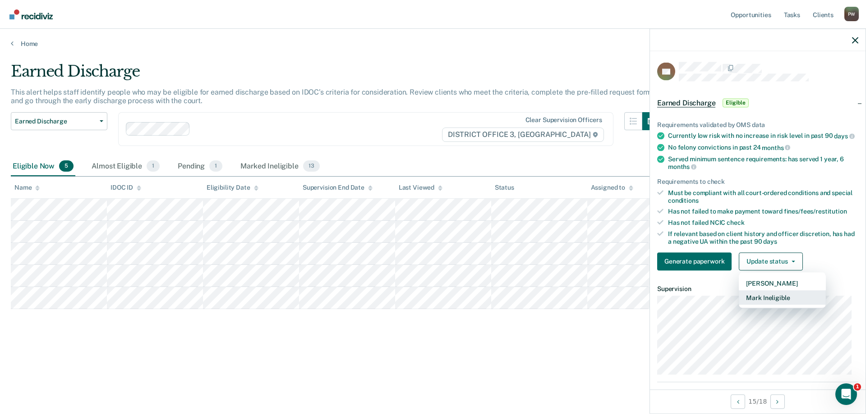
click at [787, 305] on button "Mark Ineligible" at bounding box center [782, 297] width 87 height 14
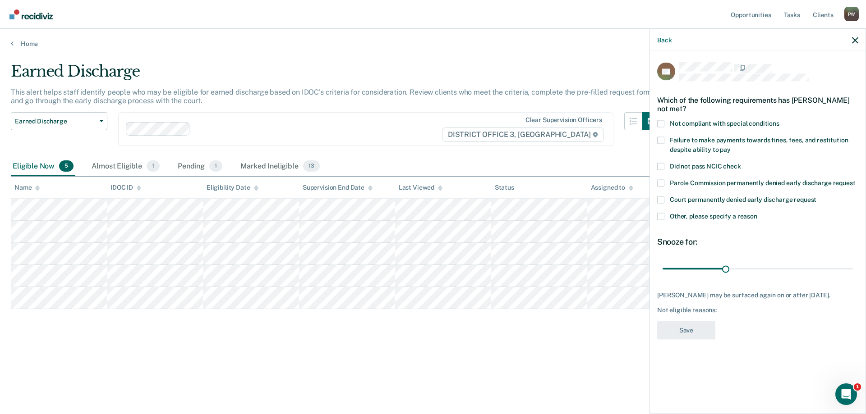
click at [665, 140] on label "Failure to make payments towards fines, fees, and restitution despite ability t…" at bounding box center [757, 146] width 201 height 19
click at [731, 146] on input "Failure to make payments towards fines, fees, and restitution despite ability t…" at bounding box center [731, 146] width 0 height 0
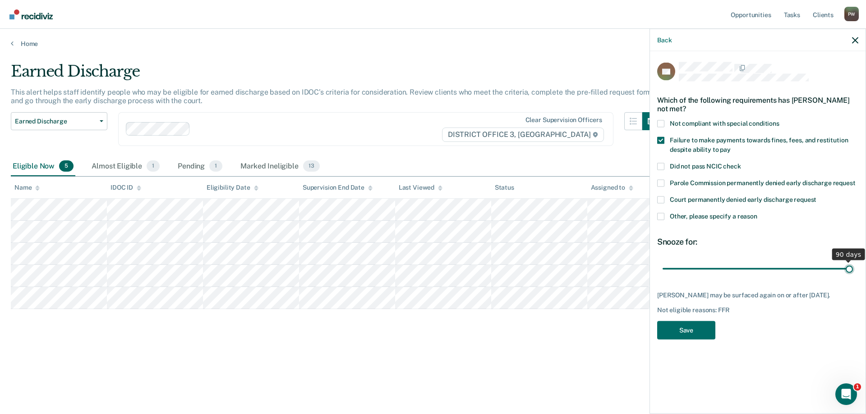
drag, startPoint x: 724, startPoint y: 267, endPoint x: 868, endPoint y: 261, distance: 144.4
type input "90"
click at [853, 261] on input "range" at bounding box center [758, 269] width 190 height 16
click at [663, 216] on span at bounding box center [660, 216] width 7 height 7
click at [757, 213] on input "Other, please specify a reason" at bounding box center [757, 213] width 0 height 0
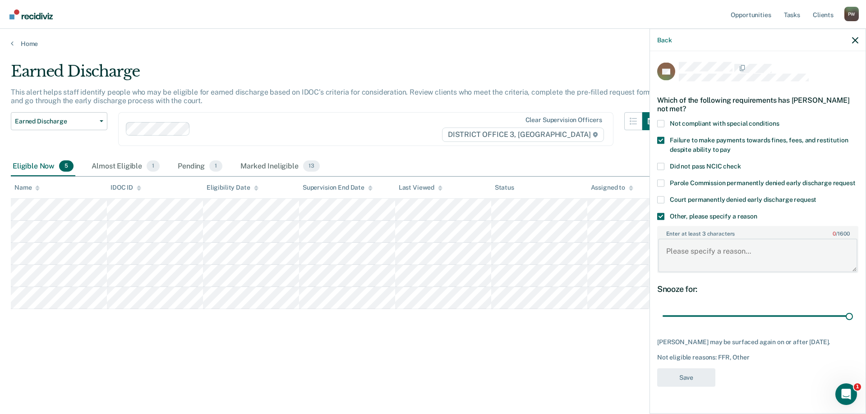
click at [727, 251] on textarea "Enter at least 3 characters 0 / 1600" at bounding box center [757, 255] width 199 height 33
click at [812, 251] on textarea "has a violent offense. Supervisor denied" at bounding box center [757, 255] width 199 height 33
type textarea "has a violent offense. Supervisor denied"
click at [691, 376] on button "Save" at bounding box center [686, 377] width 58 height 18
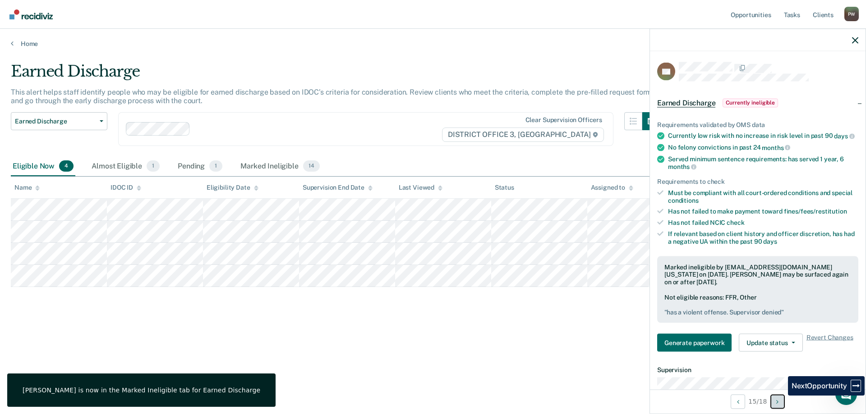
click at [781, 401] on button "Next Opportunity" at bounding box center [777, 402] width 14 height 14
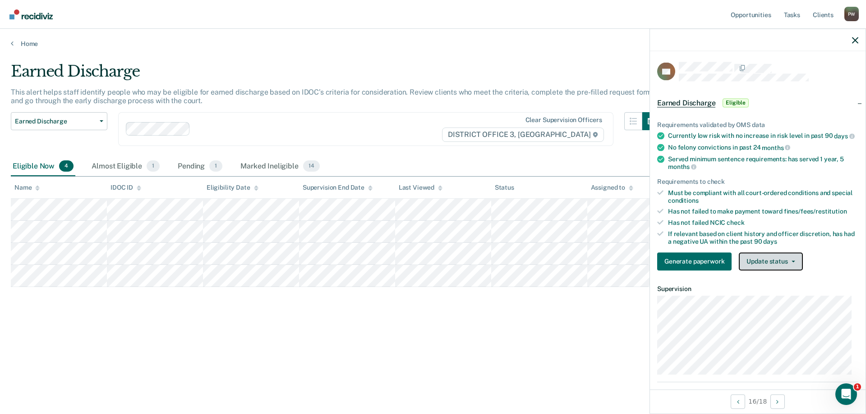
click at [769, 264] on button "Update status" at bounding box center [771, 262] width 64 height 18
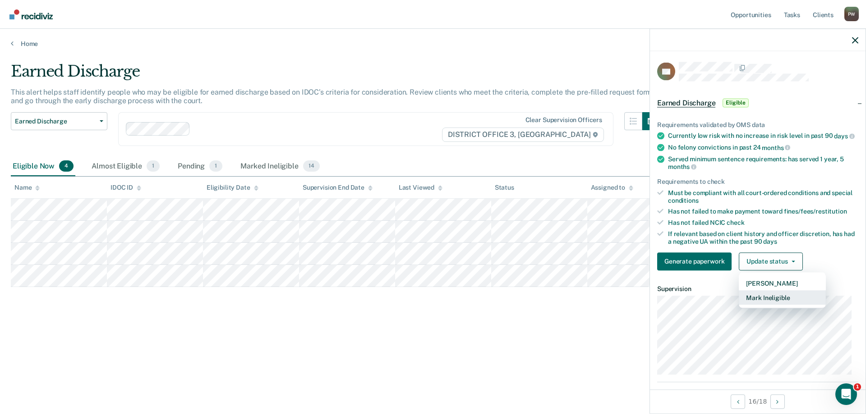
click at [779, 305] on button "Mark Ineligible" at bounding box center [782, 297] width 87 height 14
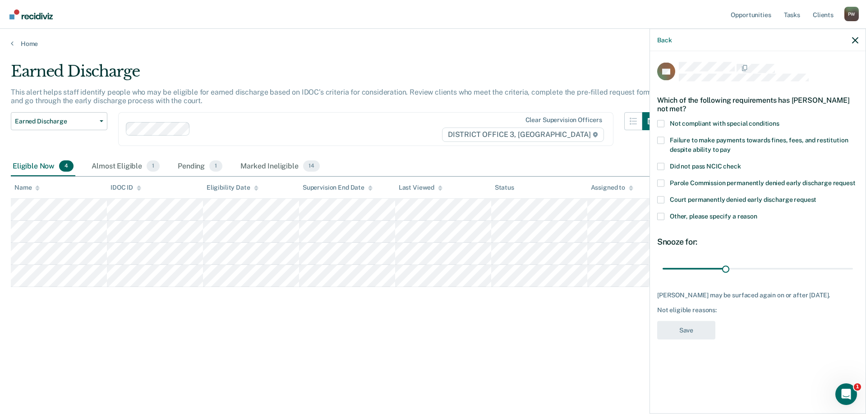
drag, startPoint x: 661, startPoint y: 142, endPoint x: 665, endPoint y: 149, distance: 7.7
click at [662, 143] on span at bounding box center [660, 140] width 7 height 7
click at [731, 146] on input "Failure to make payments towards fines, fees, and restitution despite ability t…" at bounding box center [731, 146] width 0 height 0
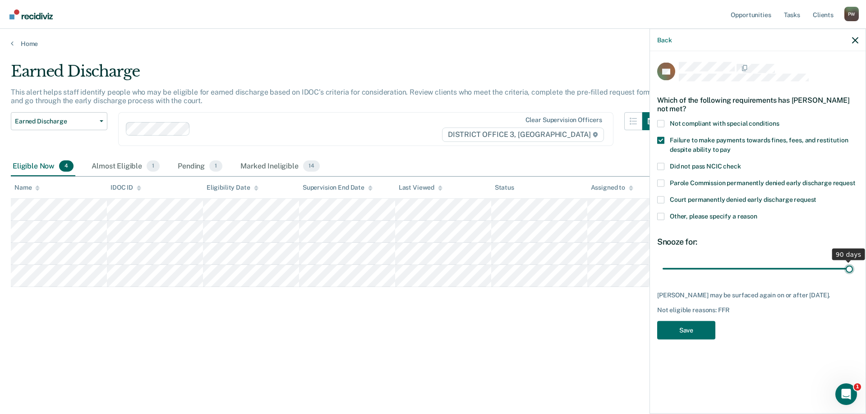
drag, startPoint x: 724, startPoint y: 270, endPoint x: 835, endPoint y: 287, distance: 111.8
type input "90"
click at [853, 277] on input "range" at bounding box center [758, 269] width 190 height 16
click at [676, 334] on button "Save" at bounding box center [686, 330] width 58 height 18
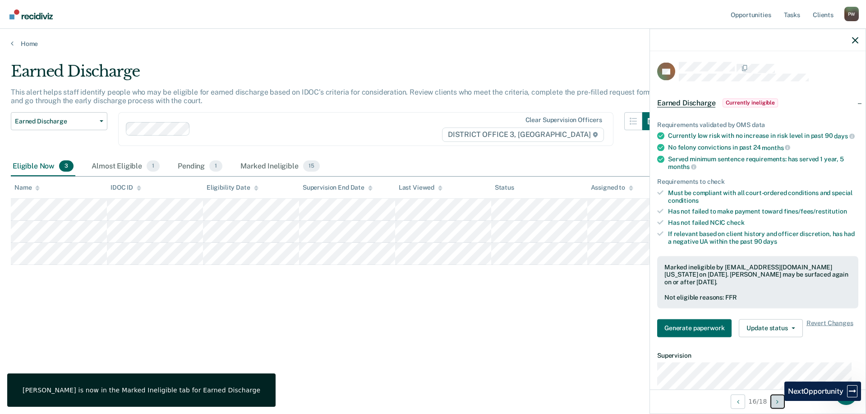
click at [778, 401] on icon "Next Opportunity" at bounding box center [777, 402] width 2 height 6
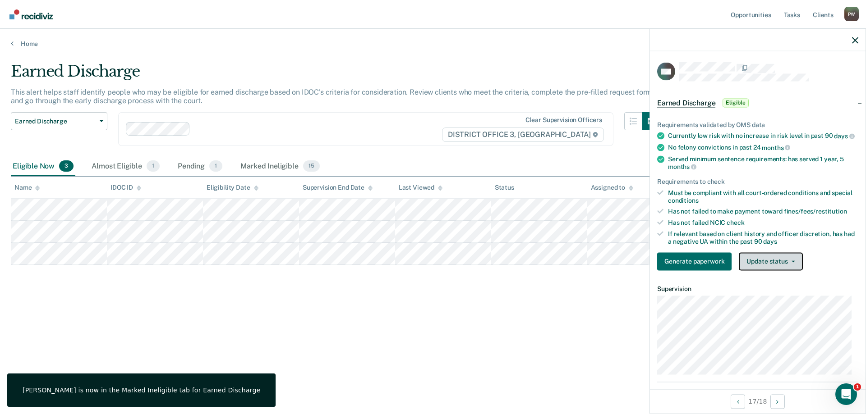
click at [767, 271] on button "Update status" at bounding box center [771, 262] width 64 height 18
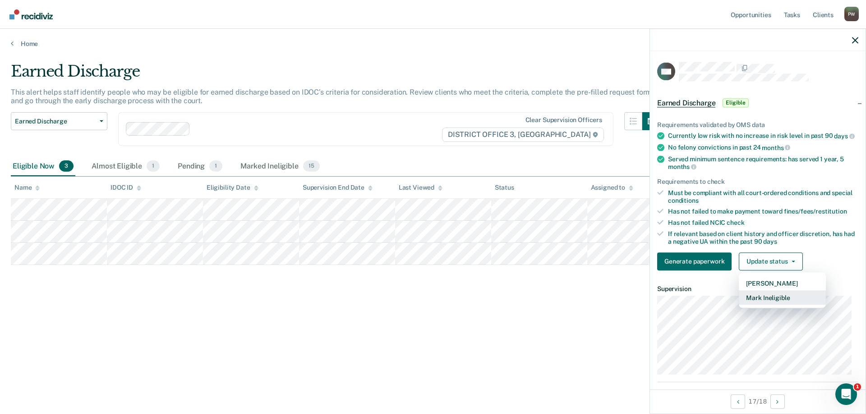
click at [767, 302] on button "Mark Ineligible" at bounding box center [782, 297] width 87 height 14
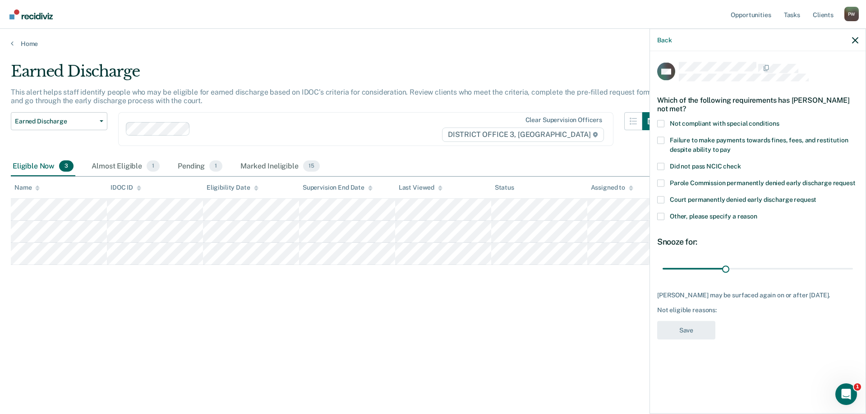
click at [664, 213] on span at bounding box center [660, 216] width 7 height 7
click at [757, 213] on input "Other, please specify a reason" at bounding box center [757, 213] width 0 height 0
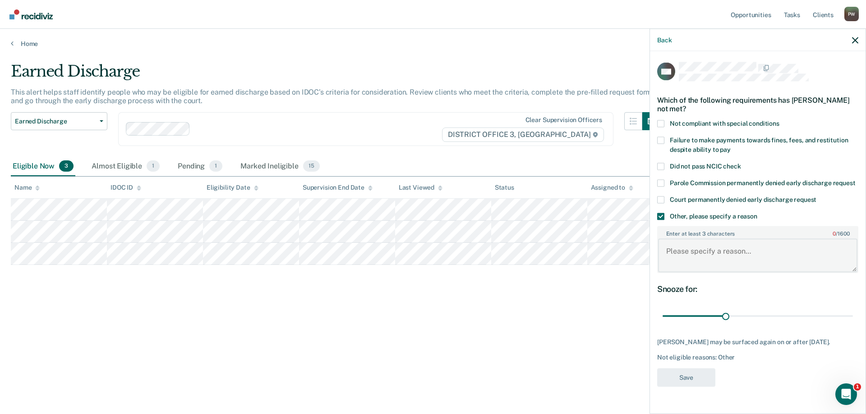
click at [706, 254] on textarea "Enter at least 3 characters 0 / 1600" at bounding box center [757, 255] width 199 height 33
type textarea "violent offense, supervisor denied"
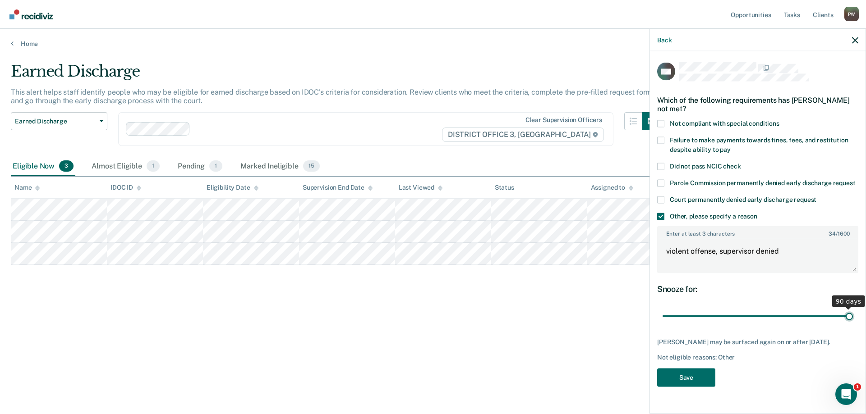
drag, startPoint x: 727, startPoint y: 316, endPoint x: 863, endPoint y: 329, distance: 136.8
type input "90"
click at [853, 324] on input "range" at bounding box center [758, 316] width 190 height 16
click at [699, 382] on button "Save" at bounding box center [686, 377] width 58 height 18
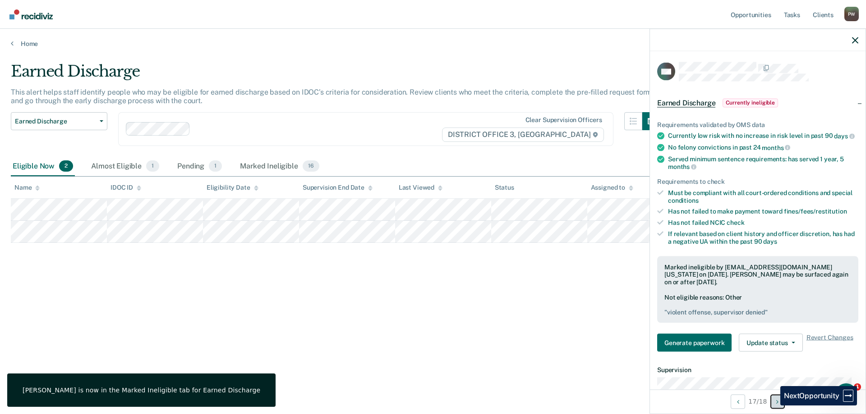
click at [774, 406] on button "Next Opportunity" at bounding box center [777, 402] width 14 height 14
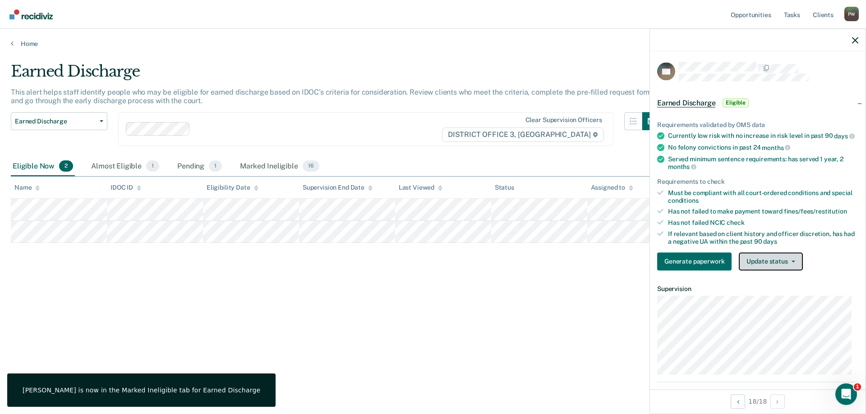
click at [759, 270] on button "Update status" at bounding box center [771, 262] width 64 height 18
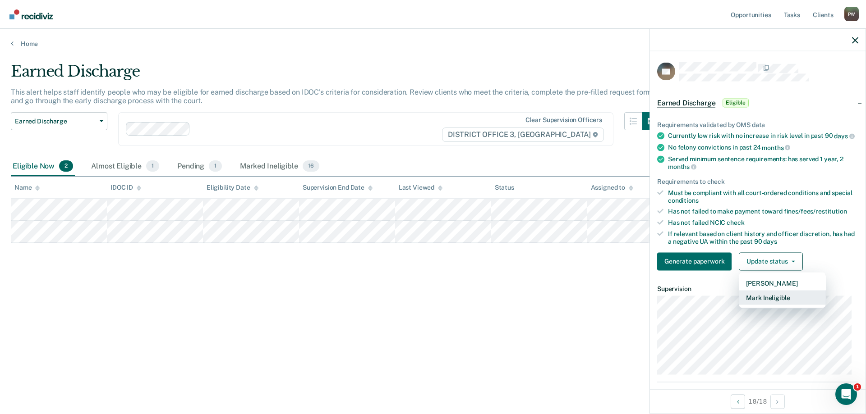
click at [771, 302] on button "Mark Ineligible" at bounding box center [782, 297] width 87 height 14
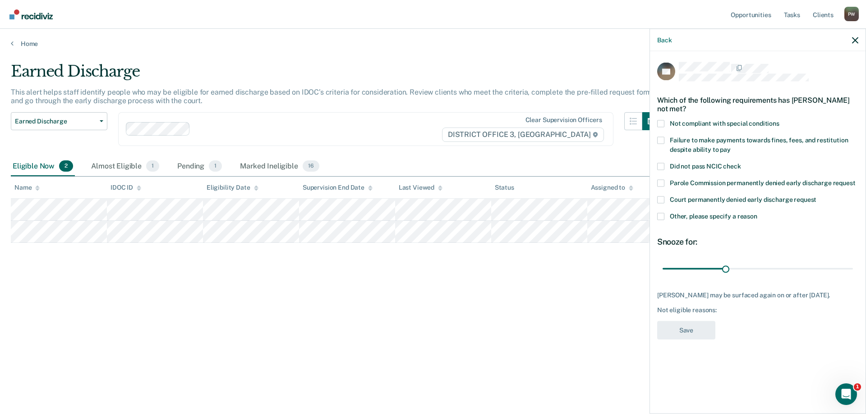
click at [658, 139] on span at bounding box center [660, 140] width 7 height 7
click at [731, 146] on input "Failure to make payments towards fines, fees, and restitution despite ability t…" at bounding box center [731, 146] width 0 height 0
drag, startPoint x: 725, startPoint y: 269, endPoint x: 807, endPoint y: 289, distance: 84.9
type input "90"
click at [853, 277] on input "range" at bounding box center [758, 269] width 190 height 16
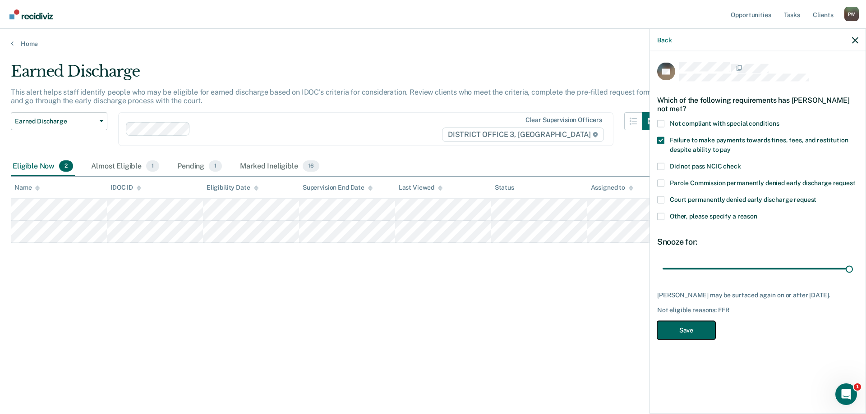
click at [682, 326] on button "Save" at bounding box center [686, 330] width 58 height 18
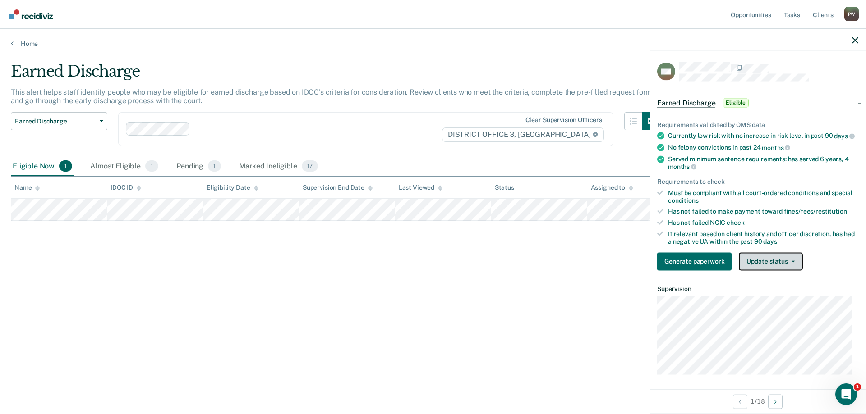
click at [780, 270] on button "Update status" at bounding box center [771, 262] width 64 height 18
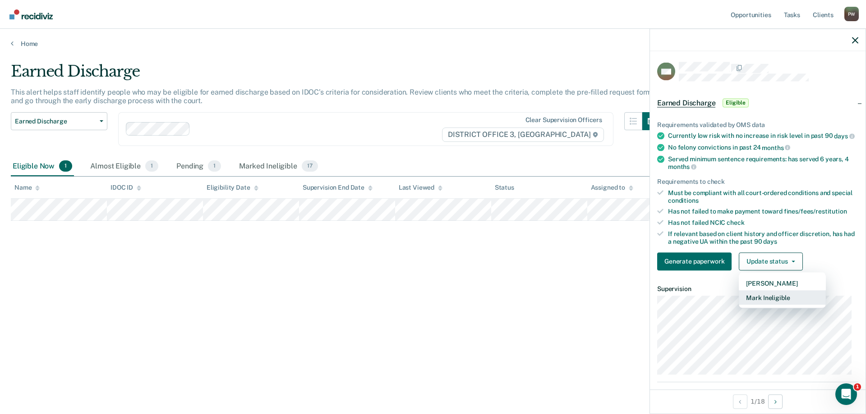
click at [778, 304] on button "Mark Ineligible" at bounding box center [782, 297] width 87 height 14
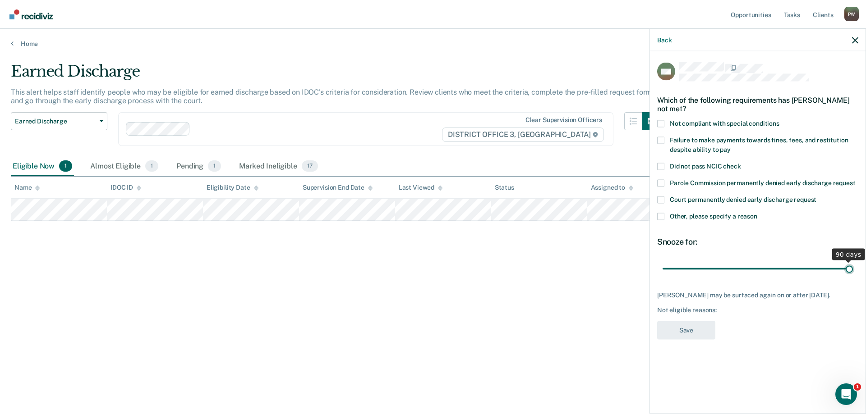
drag, startPoint x: 725, startPoint y: 270, endPoint x: 907, endPoint y: 287, distance: 183.0
type input "90"
click at [853, 277] on input "range" at bounding box center [758, 269] width 190 height 16
click at [662, 216] on span at bounding box center [660, 216] width 7 height 7
click at [757, 213] on input "Other, please specify a reason" at bounding box center [757, 213] width 0 height 0
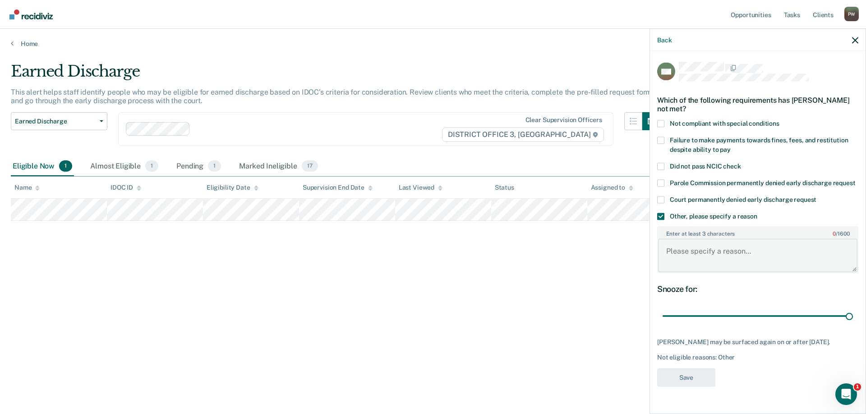
drag, startPoint x: 699, startPoint y: 257, endPoint x: 696, endPoint y: 263, distance: 6.7
click at [698, 262] on textarea "Enter at least 3 characters 0 / 1600" at bounding box center [757, 255] width 199 height 33
type textarea "mj was found at home."
click at [697, 373] on button "Save" at bounding box center [686, 377] width 58 height 18
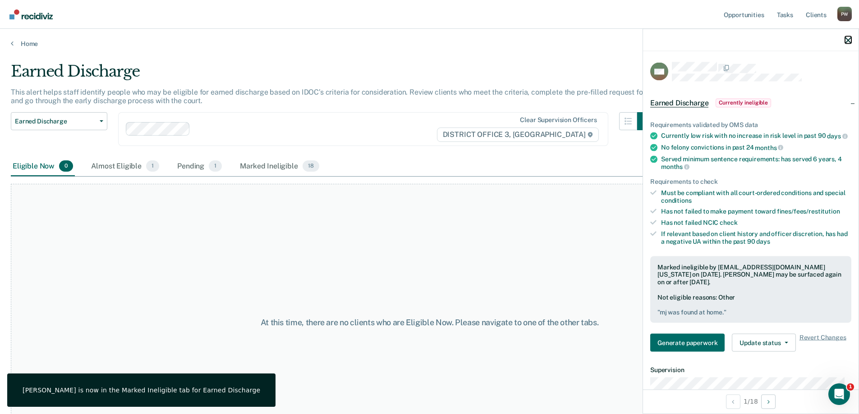
click at [848, 39] on icon "button" at bounding box center [848, 40] width 6 height 6
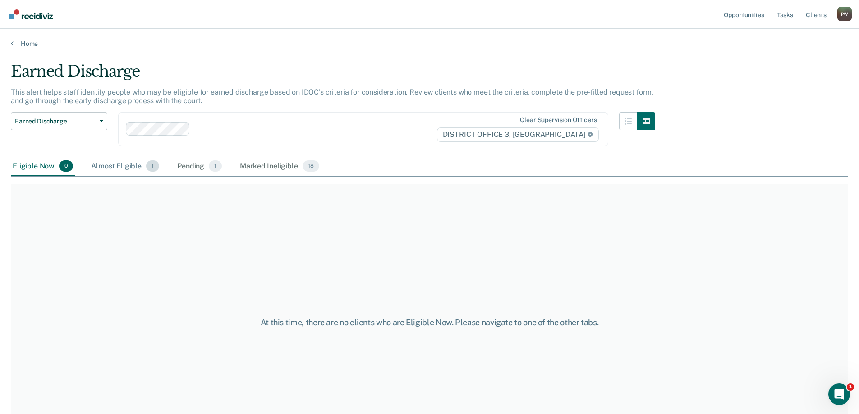
click at [123, 161] on div "Almost Eligible 1" at bounding box center [125, 167] width 72 height 20
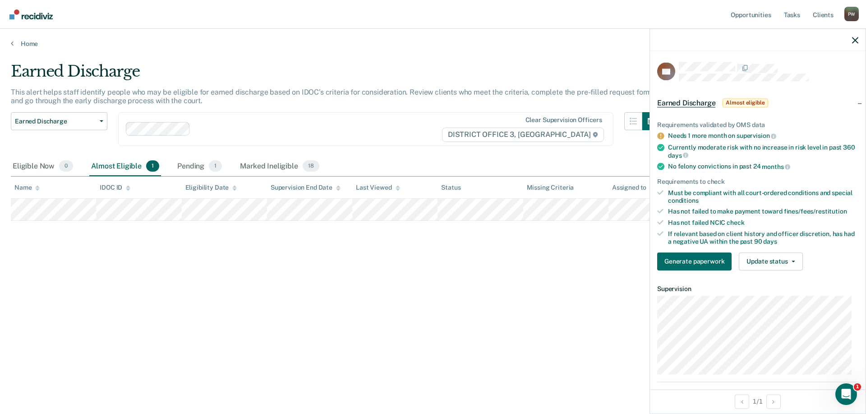
click at [858, 42] on div at bounding box center [758, 40] width 216 height 23
click at [854, 39] on icon "button" at bounding box center [855, 40] width 6 height 6
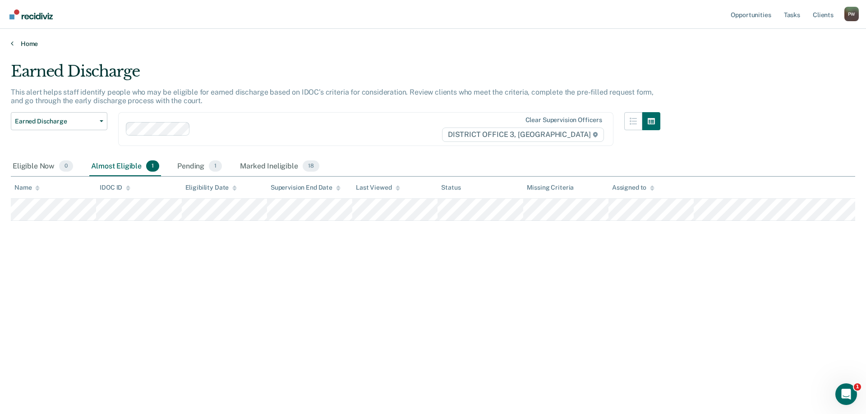
click at [14, 44] on link "Home" at bounding box center [433, 44] width 844 height 8
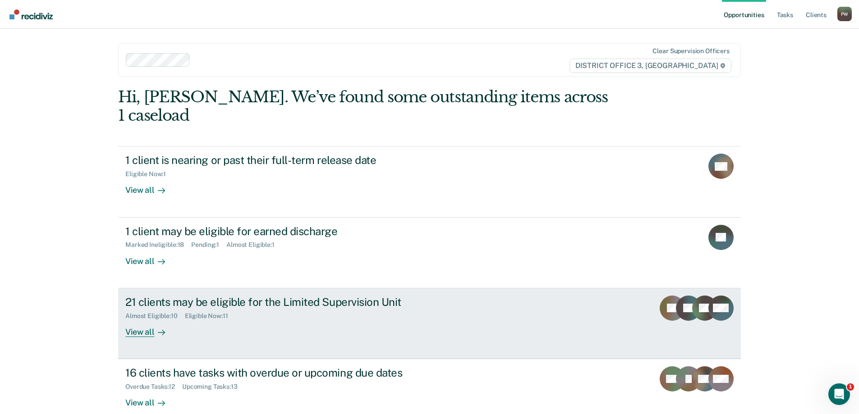
click at [158, 329] on icon at bounding box center [161, 332] width 7 height 7
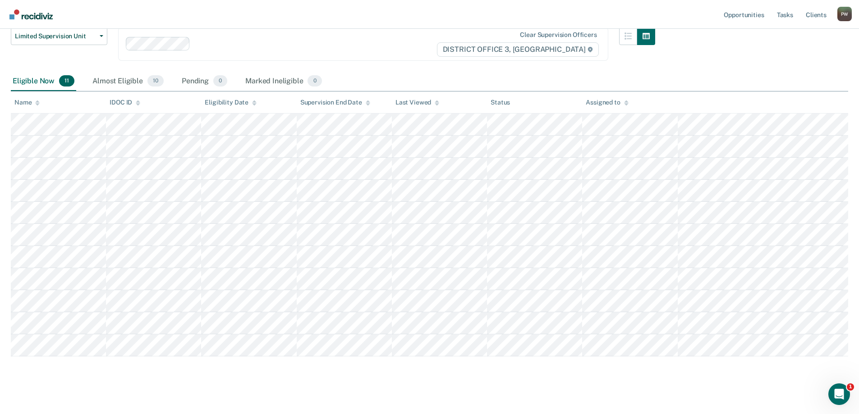
scroll to position [92, 0]
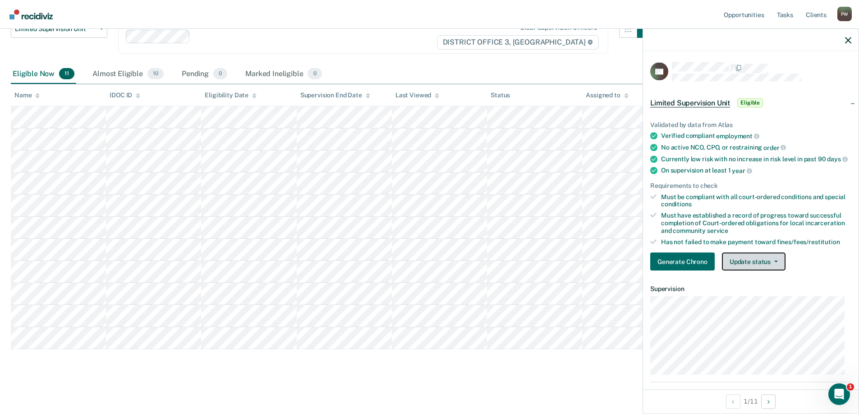
click at [758, 263] on button "Update status" at bounding box center [754, 262] width 64 height 18
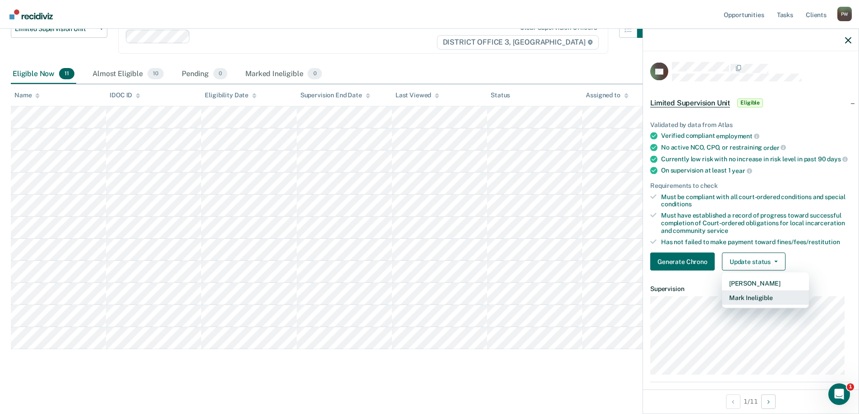
click at [754, 302] on button "Mark Ineligible" at bounding box center [765, 298] width 87 height 14
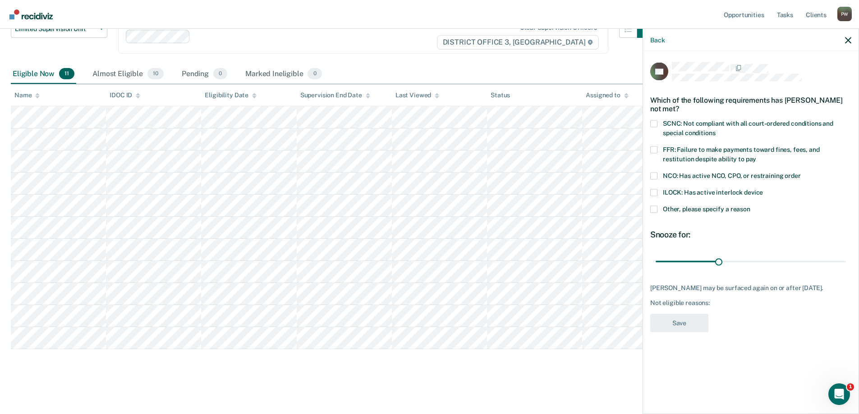
click at [655, 122] on span at bounding box center [653, 123] width 7 height 7
click at [715, 129] on input "SCNC: Not compliant with all court-ordered conditions and special conditions" at bounding box center [715, 129] width 0 height 0
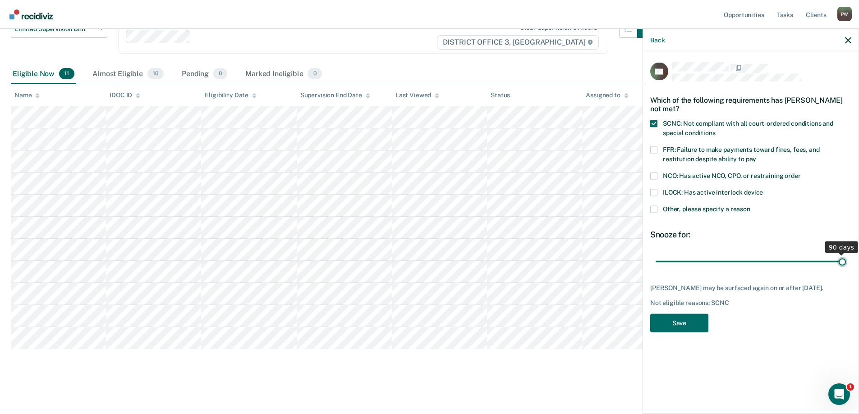
drag, startPoint x: 721, startPoint y: 260, endPoint x: 847, endPoint y: 261, distance: 125.4
type input "90"
click at [846, 261] on input "range" at bounding box center [751, 262] width 190 height 16
drag, startPoint x: 657, startPoint y: 148, endPoint x: 670, endPoint y: 157, distance: 15.9
click at [658, 148] on label "FFR: Failure to make payments toward fines, fees, and restitution despite abili…" at bounding box center [750, 155] width 201 height 19
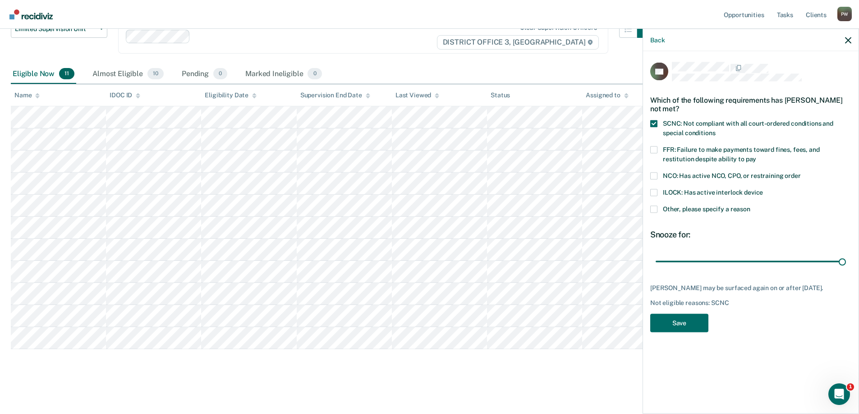
click at [756, 156] on input "FFR: Failure to make payments toward fines, fees, and restitution despite abili…" at bounding box center [756, 156] width 0 height 0
click at [691, 325] on button "Save" at bounding box center [679, 323] width 58 height 18
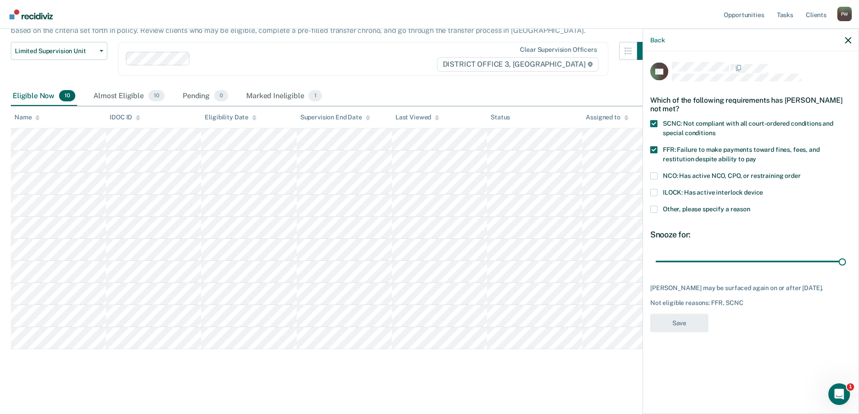
scroll to position [70, 0]
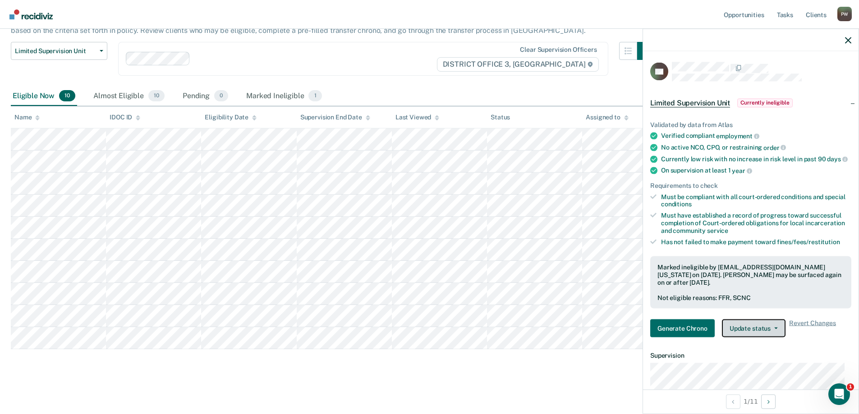
click at [762, 334] on button "Update status" at bounding box center [754, 329] width 64 height 18
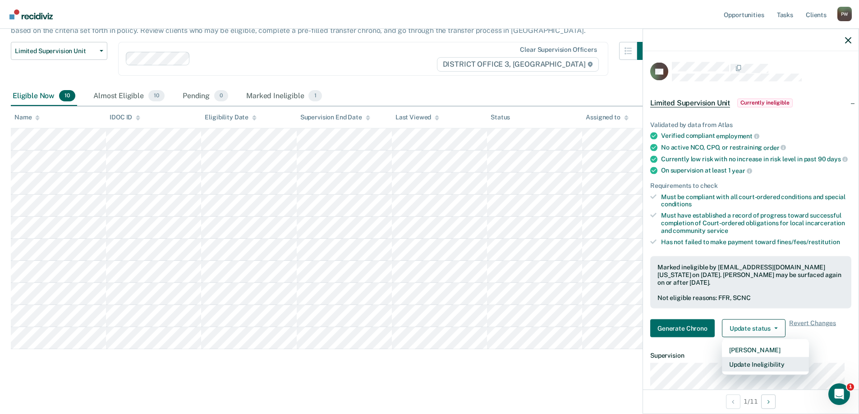
click at [769, 370] on button "Update Ineligibility" at bounding box center [765, 365] width 87 height 14
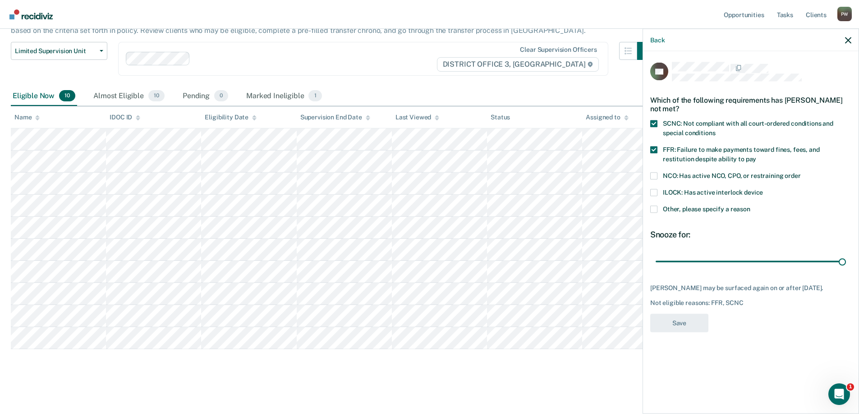
click at [654, 147] on span at bounding box center [653, 149] width 7 height 7
click at [756, 156] on input "FFR: Failure to make payments toward fines, fees, and restitution despite abili…" at bounding box center [756, 156] width 0 height 0
click at [655, 146] on span at bounding box center [653, 149] width 7 height 7
click at [756, 156] on input "FFR: Failure to make payments toward fines, fees, and restitution despite abili…" at bounding box center [756, 156] width 0 height 0
click at [654, 147] on span at bounding box center [653, 149] width 7 height 7
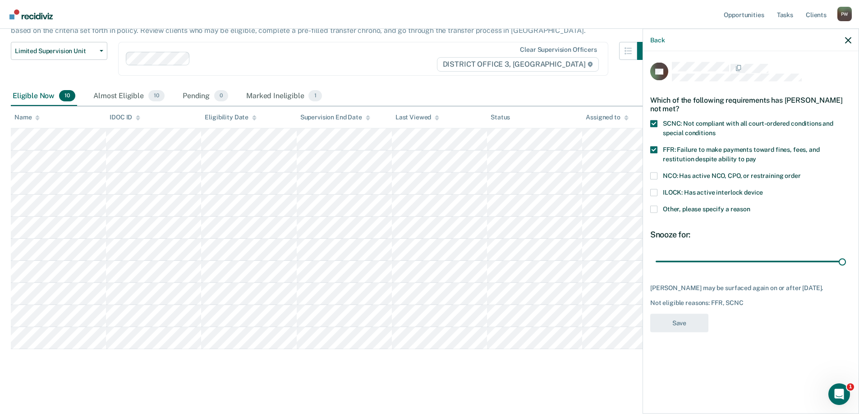
click at [756, 156] on input "FFR: Failure to make payments toward fines, fees, and restitution despite abili…" at bounding box center [756, 156] width 0 height 0
click at [679, 329] on button "Save" at bounding box center [679, 323] width 58 height 18
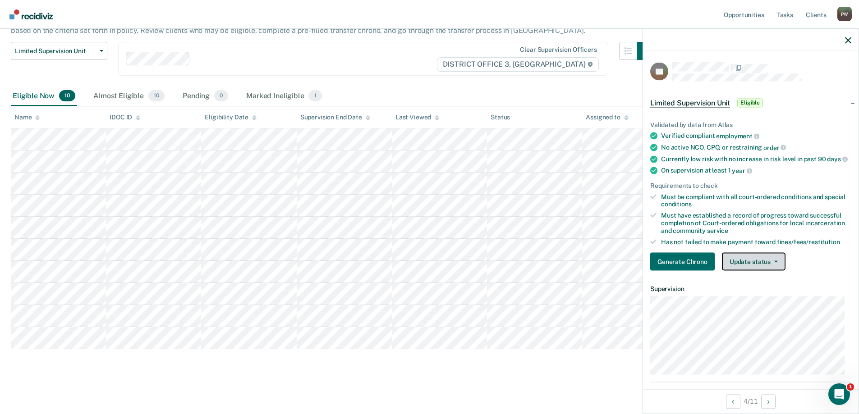
click at [765, 271] on button "Update status" at bounding box center [754, 262] width 64 height 18
click at [764, 291] on button "[PERSON_NAME]" at bounding box center [765, 283] width 87 height 14
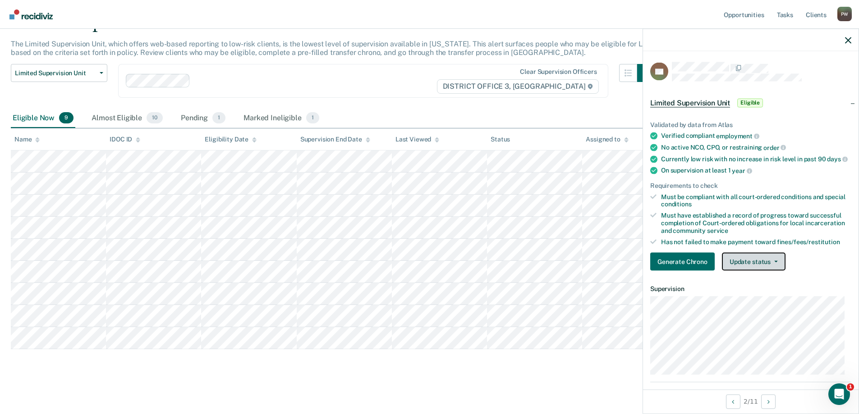
click at [764, 271] on button "Update status" at bounding box center [754, 262] width 64 height 18
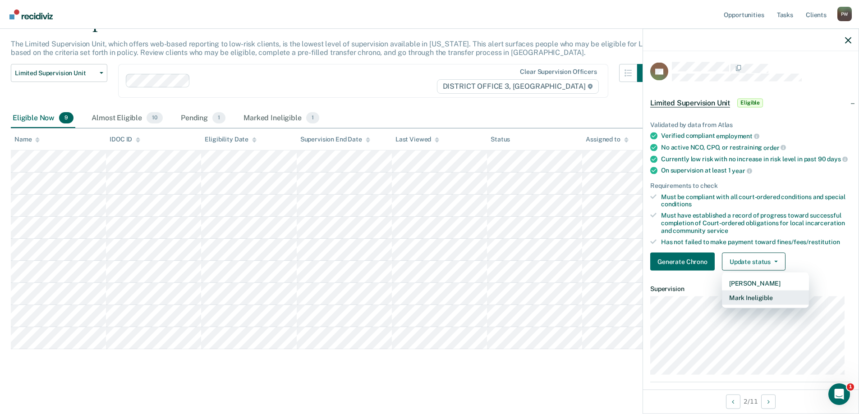
click at [760, 304] on button "Mark Ineligible" at bounding box center [765, 298] width 87 height 14
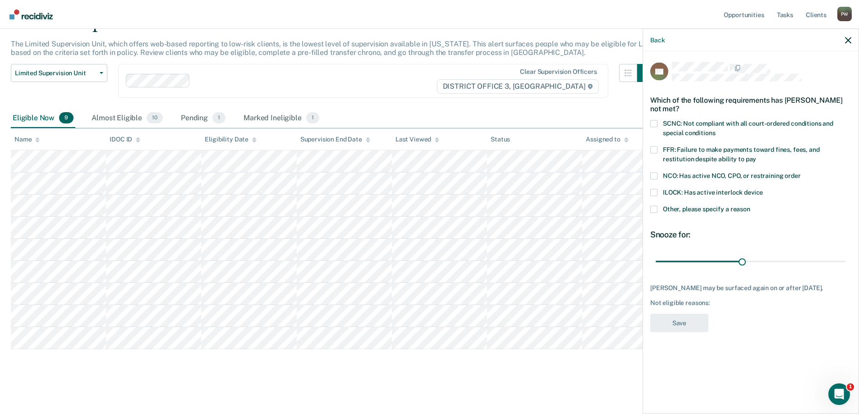
click at [658, 146] on label "FFR: Failure to make payments toward fines, fees, and restitution despite abili…" at bounding box center [750, 155] width 201 height 19
click at [756, 156] on input "FFR: Failure to make payments toward fines, fees, and restitution despite abili…" at bounding box center [756, 156] width 0 height 0
drag, startPoint x: 750, startPoint y: 261, endPoint x: 821, endPoint y: 260, distance: 70.8
click at [821, 260] on input "range" at bounding box center [751, 262] width 190 height 16
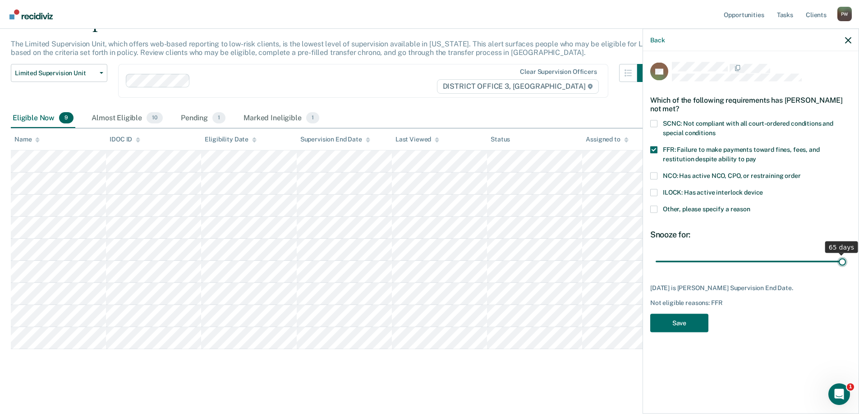
drag, startPoint x: 823, startPoint y: 260, endPoint x: 858, endPoint y: 258, distance: 35.2
type input "65"
click at [846, 258] on input "range" at bounding box center [751, 262] width 190 height 16
click at [679, 320] on button "Save" at bounding box center [679, 323] width 58 height 18
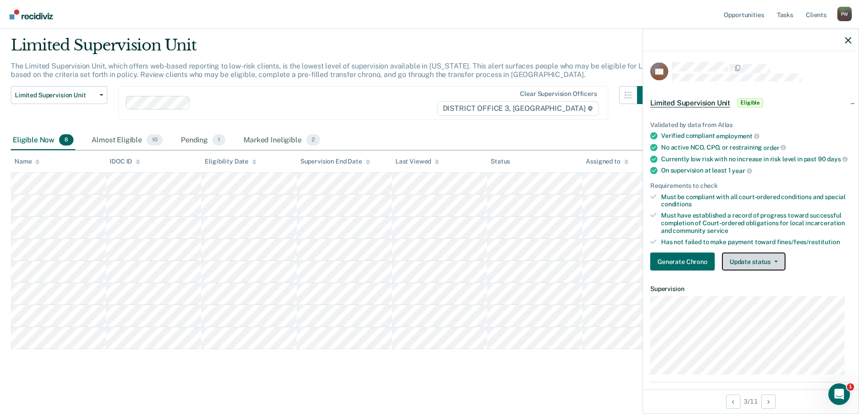
click at [768, 269] on button "Update status" at bounding box center [754, 262] width 64 height 18
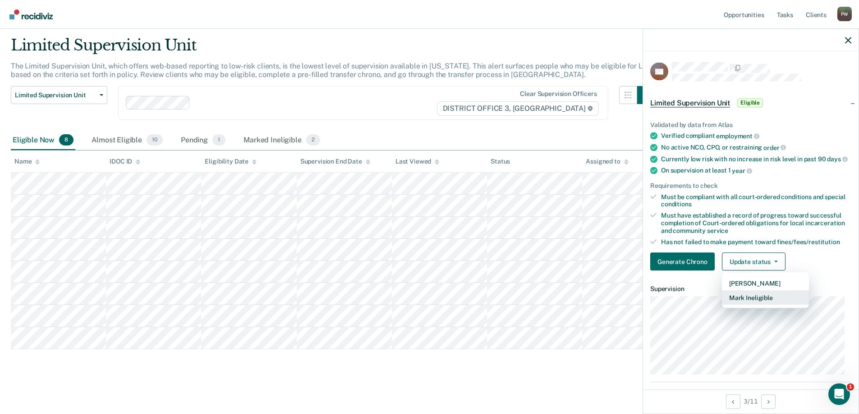
click at [758, 305] on button "Mark Ineligible" at bounding box center [765, 298] width 87 height 14
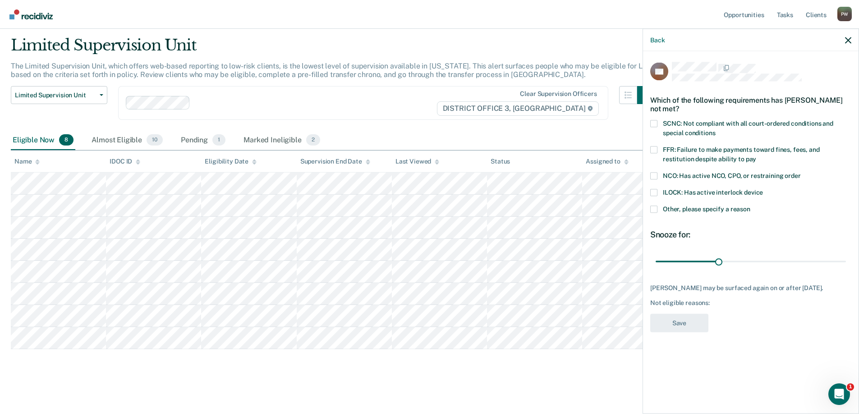
click at [653, 147] on span at bounding box center [653, 149] width 7 height 7
click at [756, 156] on input "FFR: Failure to make payments toward fines, fees, and restitution despite abili…" at bounding box center [756, 156] width 0 height 0
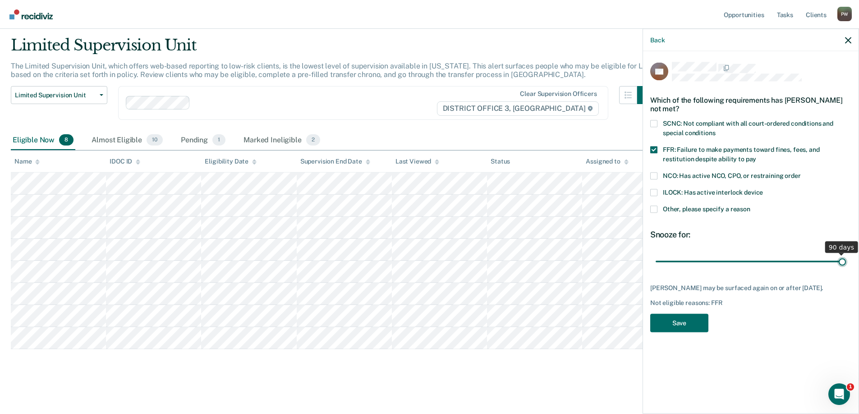
drag, startPoint x: 750, startPoint y: 267, endPoint x: 875, endPoint y: 277, distance: 125.3
type input "90"
click at [846, 270] on input "range" at bounding box center [751, 262] width 190 height 16
click at [689, 320] on button "Save" at bounding box center [679, 323] width 58 height 18
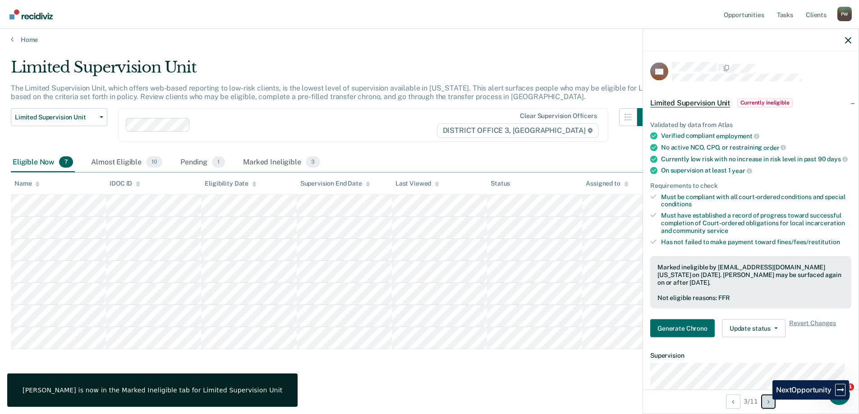
click at [766, 400] on button "Next Opportunity" at bounding box center [768, 402] width 14 height 14
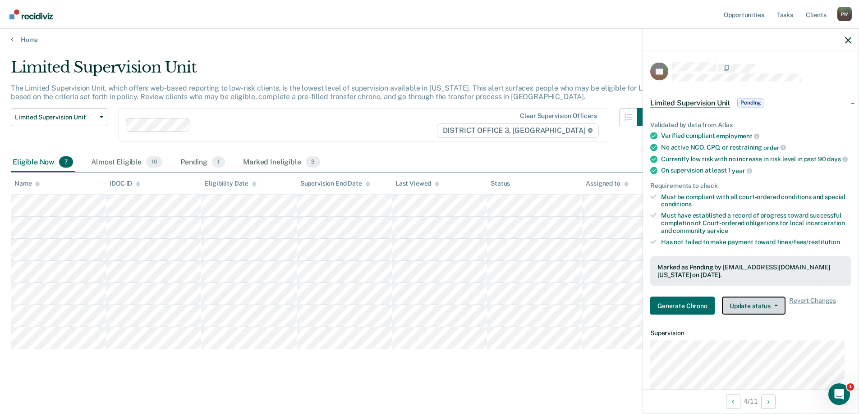
click at [762, 315] on button "Update status" at bounding box center [754, 306] width 64 height 18
click at [828, 331] on article "EE Limited Supervision Unit Pending Validated by data from Atlas Verified compl…" at bounding box center [750, 321] width 201 height 518
click at [771, 401] on button "Next Opportunity" at bounding box center [768, 402] width 14 height 14
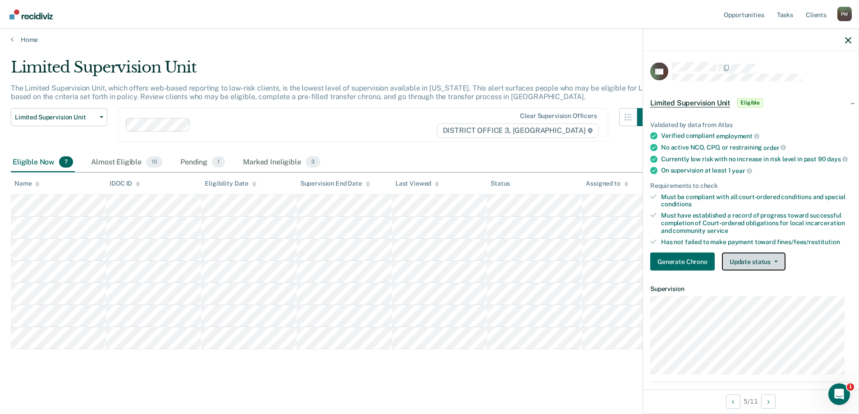
click at [748, 268] on button "Update status" at bounding box center [754, 262] width 64 height 18
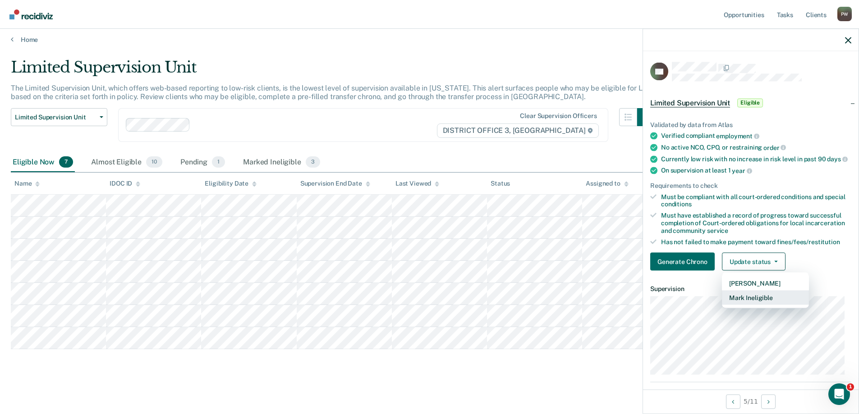
click at [766, 304] on button "Mark Ineligible" at bounding box center [765, 298] width 87 height 14
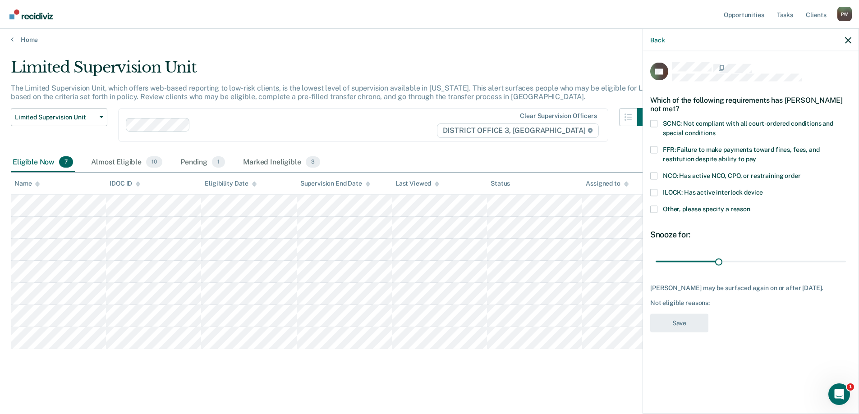
click at [657, 207] on span at bounding box center [653, 209] width 7 height 7
click at [750, 206] on input "Other, please specify a reason" at bounding box center [750, 206] width 0 height 0
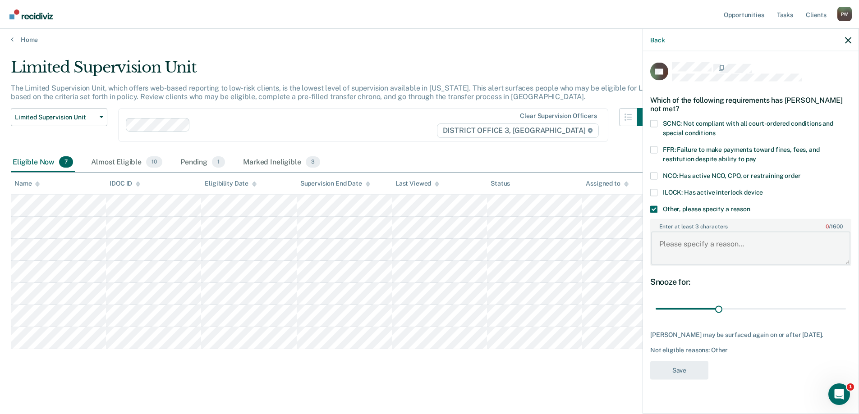
click at [694, 243] on textarea "Enter at least 3 characters 0 / 1600" at bounding box center [750, 248] width 199 height 33
type textarea "violent offense, supervisor denied"
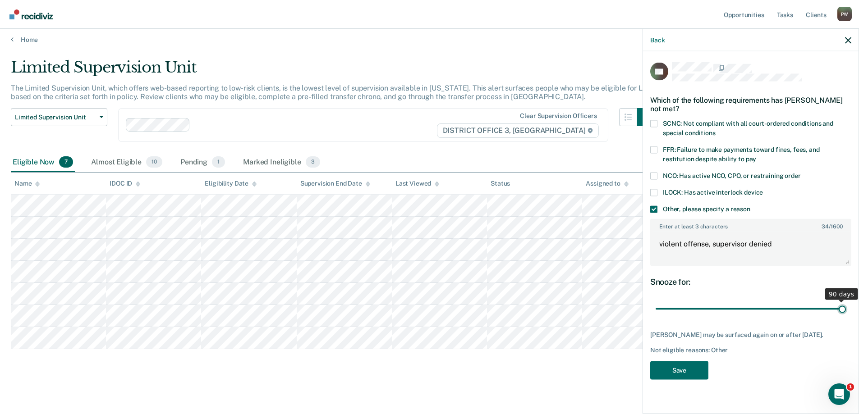
drag, startPoint x: 721, startPoint y: 308, endPoint x: 838, endPoint y: 308, distance: 116.8
type input "90"
click at [846, 301] on input "range" at bounding box center [751, 309] width 190 height 16
click at [676, 370] on button "Save" at bounding box center [679, 370] width 58 height 18
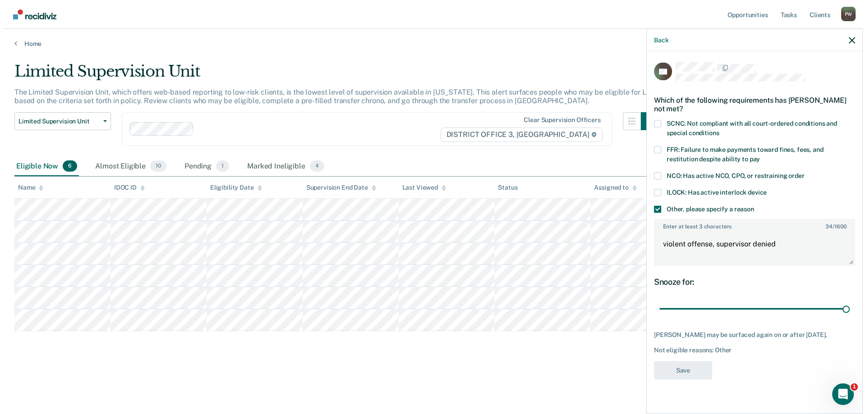
scroll to position [0, 0]
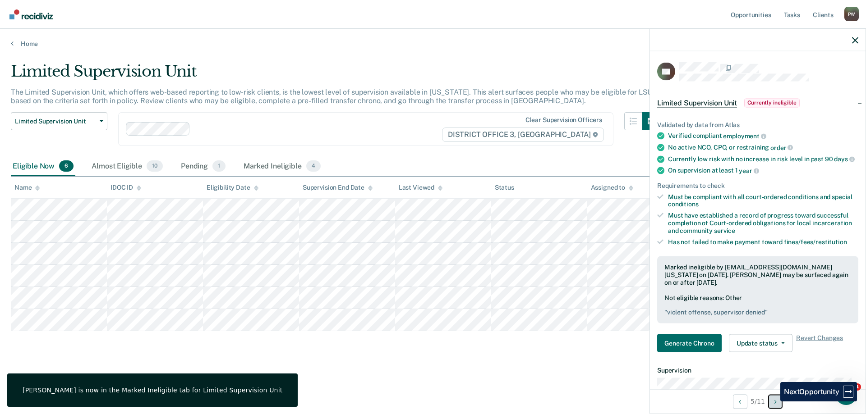
click at [773, 402] on button "Next Opportunity" at bounding box center [775, 402] width 14 height 14
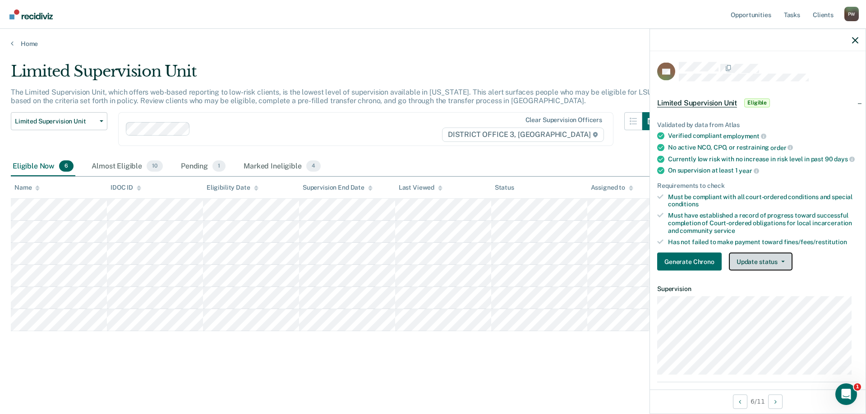
click at [765, 267] on button "Update status" at bounding box center [761, 262] width 64 height 18
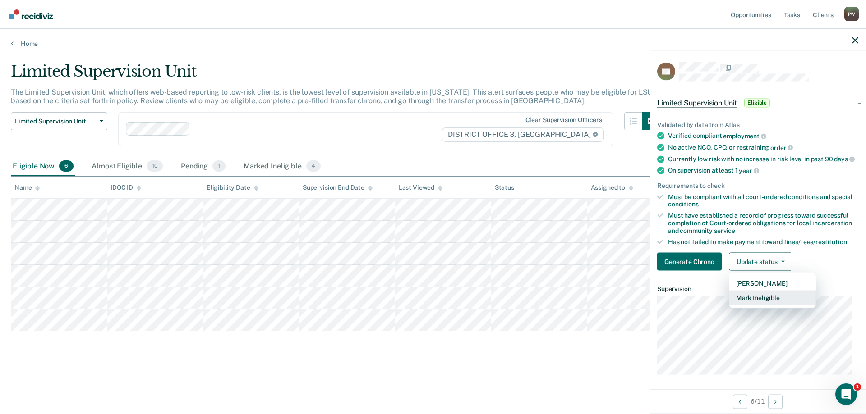
click at [767, 302] on button "Mark Ineligible" at bounding box center [772, 298] width 87 height 14
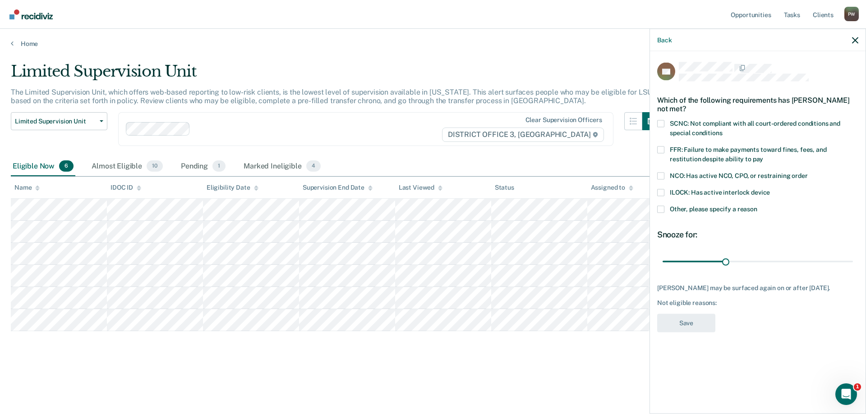
click at [659, 208] on span at bounding box center [660, 209] width 7 height 7
click at [757, 206] on input "Other, please specify a reason" at bounding box center [757, 206] width 0 height 0
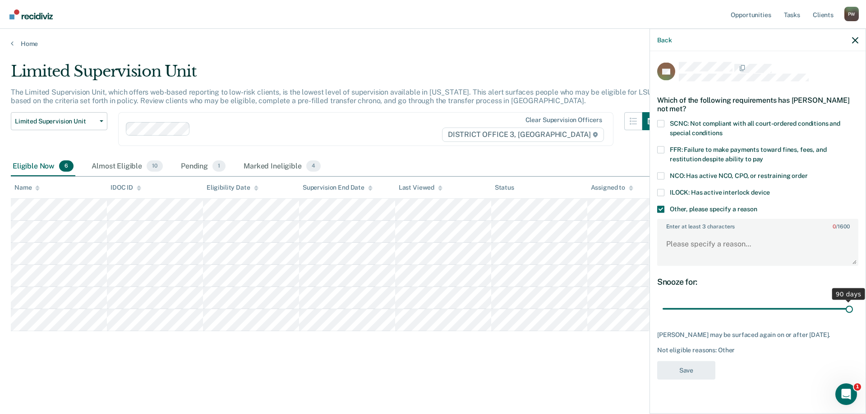
drag, startPoint x: 733, startPoint y: 310, endPoint x: 892, endPoint y: 302, distance: 159.0
type input "90"
click at [853, 302] on input "range" at bounding box center [758, 309] width 190 height 16
drag, startPoint x: 694, startPoint y: 245, endPoint x: 699, endPoint y: 250, distance: 7.0
click at [694, 245] on textarea "Enter at least 3 characters 0 / 1600" at bounding box center [757, 248] width 199 height 33
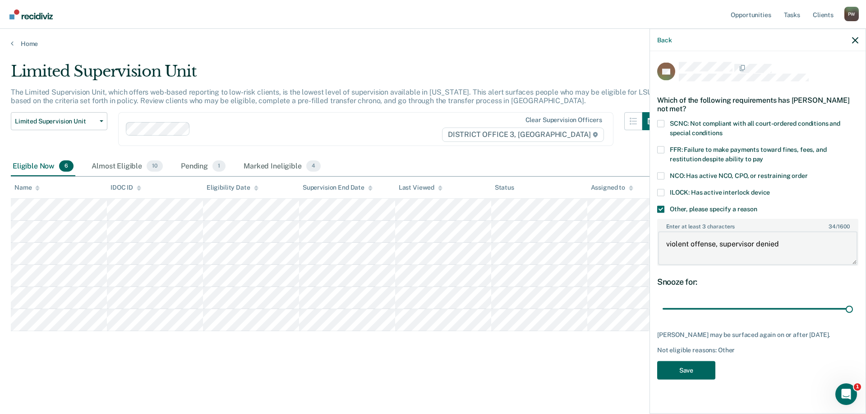
type textarea "violent offense, supervisor denied"
click at [701, 369] on button "Save" at bounding box center [686, 370] width 58 height 18
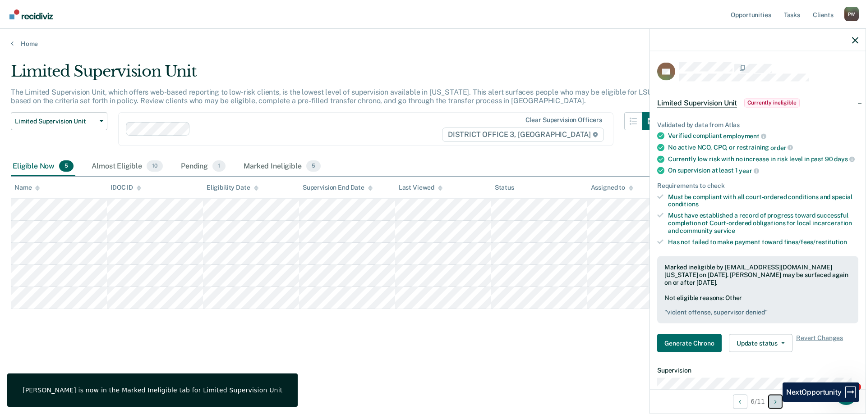
click at [776, 402] on icon "Next Opportunity" at bounding box center [775, 402] width 2 height 6
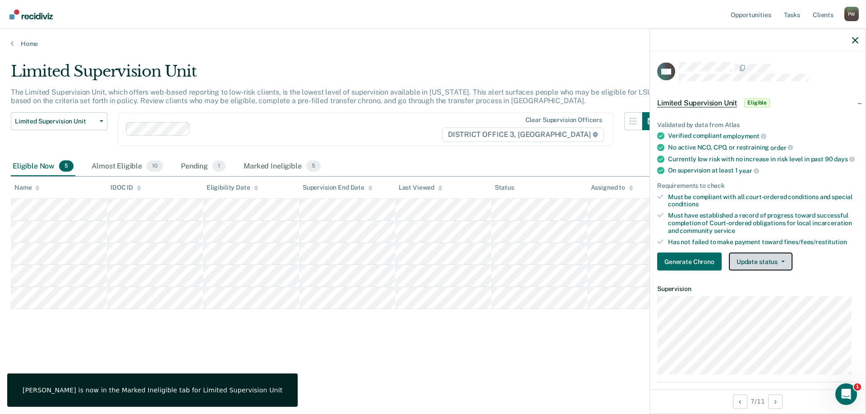
click at [763, 271] on button "Update status" at bounding box center [761, 262] width 64 height 18
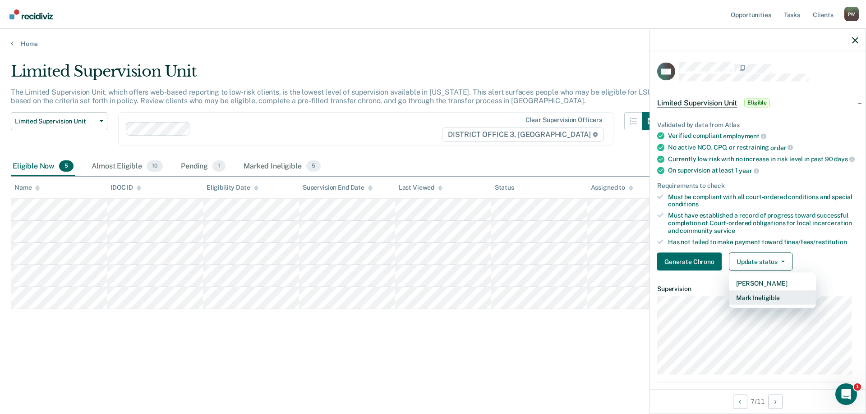
click at [764, 305] on button "Mark Ineligible" at bounding box center [772, 298] width 87 height 14
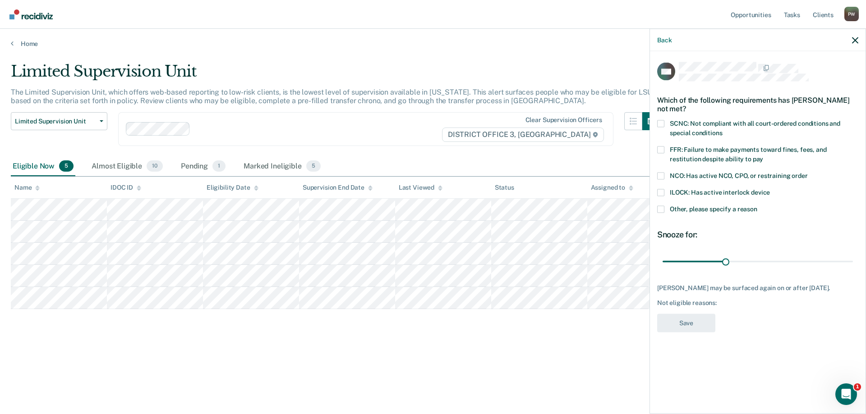
drag, startPoint x: 662, startPoint y: 148, endPoint x: 664, endPoint y: 155, distance: 7.0
click at [662, 148] on span at bounding box center [660, 149] width 7 height 7
click at [763, 156] on input "FFR: Failure to make payments toward fines, fees, and restitution despite abili…" at bounding box center [763, 156] width 0 height 0
click at [663, 207] on div "CW Which of the following requirements has [PERSON_NAME] not met? SCNC: Not com…" at bounding box center [757, 200] width 201 height 276
click at [663, 207] on span at bounding box center [660, 209] width 7 height 7
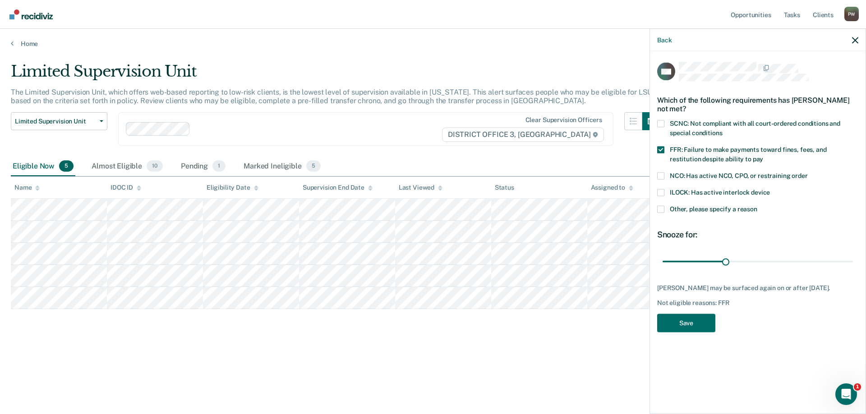
click at [757, 206] on input "Other, please specify a reason" at bounding box center [757, 206] width 0 height 0
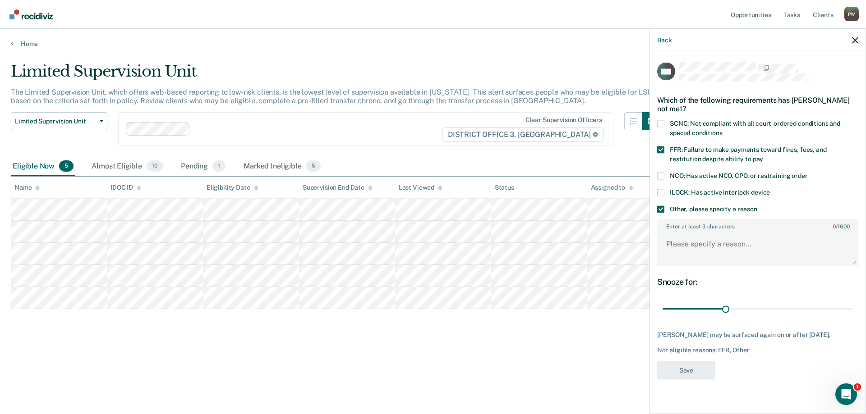
click at [661, 151] on span at bounding box center [660, 149] width 7 height 7
click at [763, 156] on input "FFR: Failure to make payments toward fines, fees, and restitution despite abili…" at bounding box center [763, 156] width 0 height 0
click at [706, 242] on textarea "Enter at least 3 characters 0 / 1600" at bounding box center [757, 248] width 199 height 33
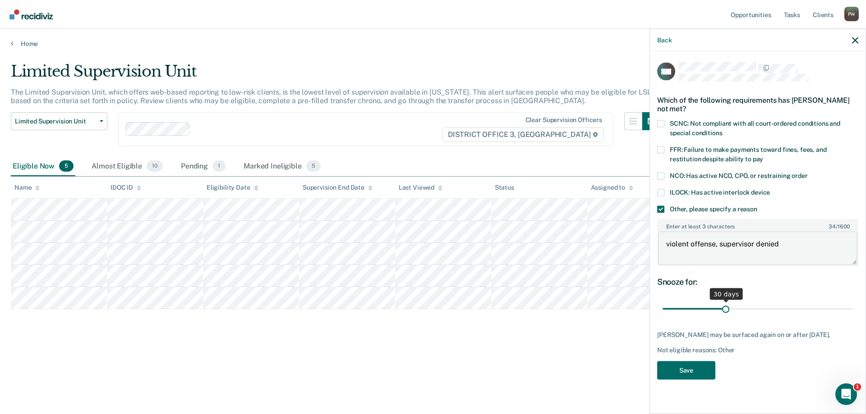
type textarea "violent offense, supervisor denied"
drag, startPoint x: 726, startPoint y: 307, endPoint x: 920, endPoint y: 294, distance: 193.9
type input "90"
click at [853, 301] on input "range" at bounding box center [758, 309] width 190 height 16
click at [704, 377] on button "Save" at bounding box center [686, 370] width 58 height 18
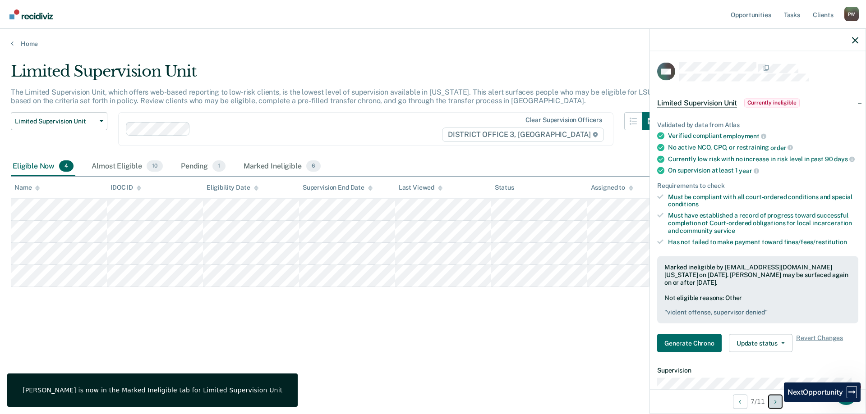
click at [777, 402] on icon "Next Opportunity" at bounding box center [775, 402] width 2 height 6
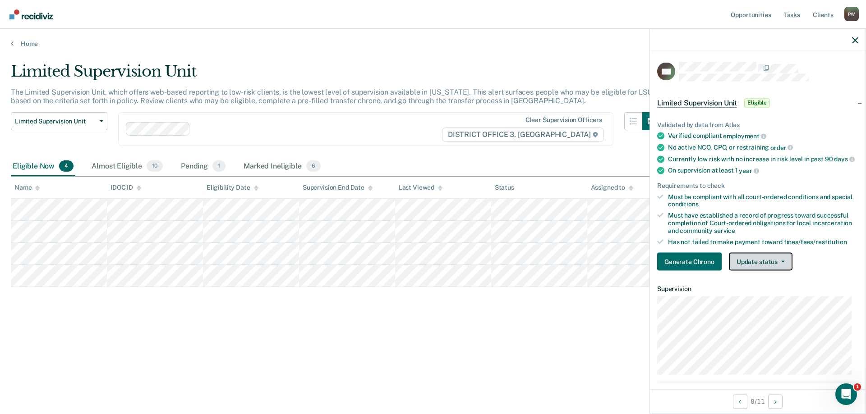
click at [758, 268] on button "Update status" at bounding box center [761, 262] width 64 height 18
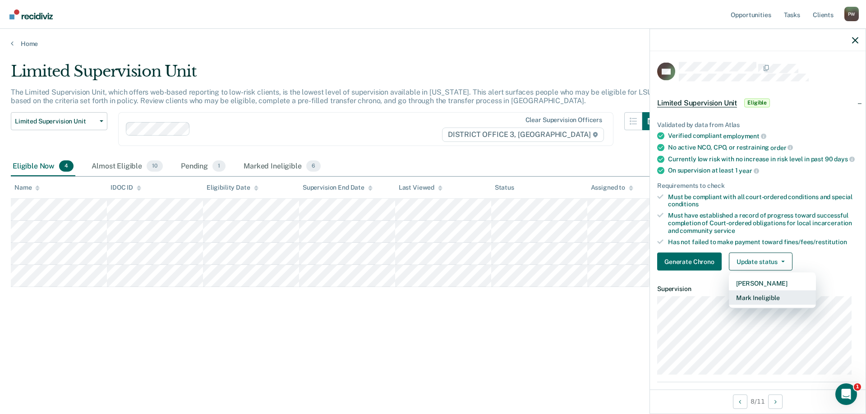
click at [758, 303] on button "Mark Ineligible" at bounding box center [772, 298] width 87 height 14
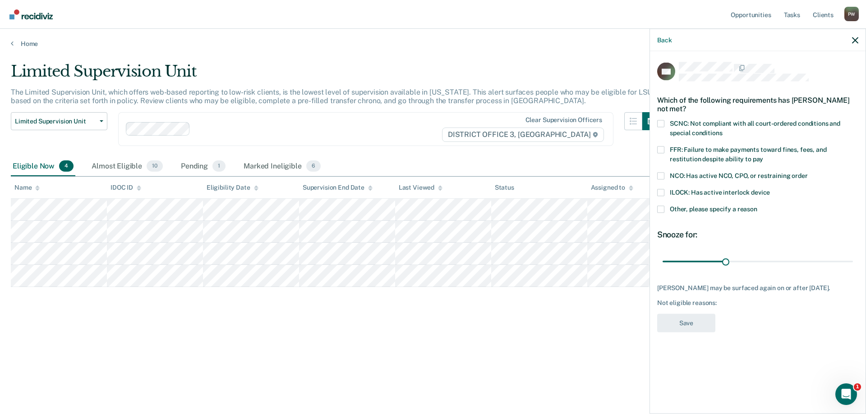
drag, startPoint x: 663, startPoint y: 206, endPoint x: 672, endPoint y: 214, distance: 11.8
click at [663, 206] on span at bounding box center [660, 209] width 7 height 7
click at [757, 206] on input "Other, please specify a reason" at bounding box center [757, 206] width 0 height 0
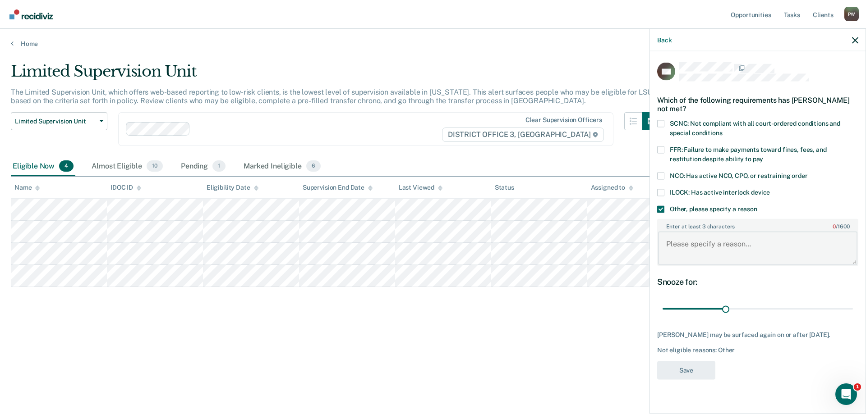
click at [691, 245] on textarea "Enter at least 3 characters 0 / 1600" at bounding box center [757, 248] width 199 height 33
type textarea "had gotten a new charge"
drag, startPoint x: 727, startPoint y: 308, endPoint x: 890, endPoint y: 310, distance: 162.4
type input "90"
click at [853, 310] on input "range" at bounding box center [758, 309] width 190 height 16
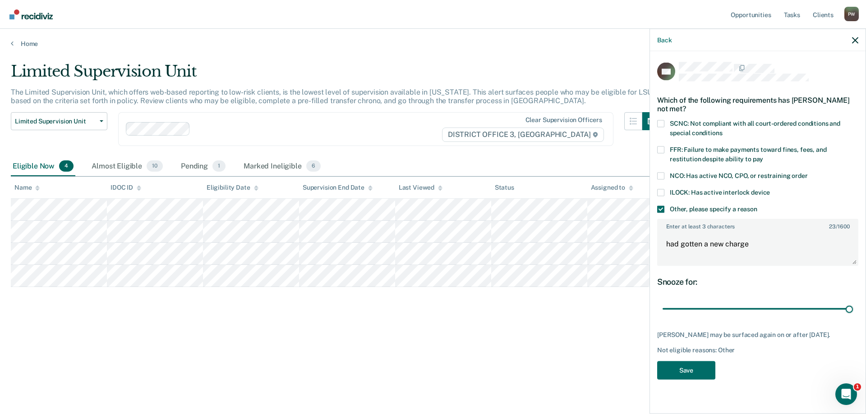
drag, startPoint x: 660, startPoint y: 146, endPoint x: 687, endPoint y: 170, distance: 36.1
click at [661, 146] on span at bounding box center [660, 149] width 7 height 7
click at [763, 156] on input "FFR: Failure to make payments toward fines, fees, and restitution despite abili…" at bounding box center [763, 156] width 0 height 0
click at [699, 363] on button "Save" at bounding box center [686, 370] width 58 height 18
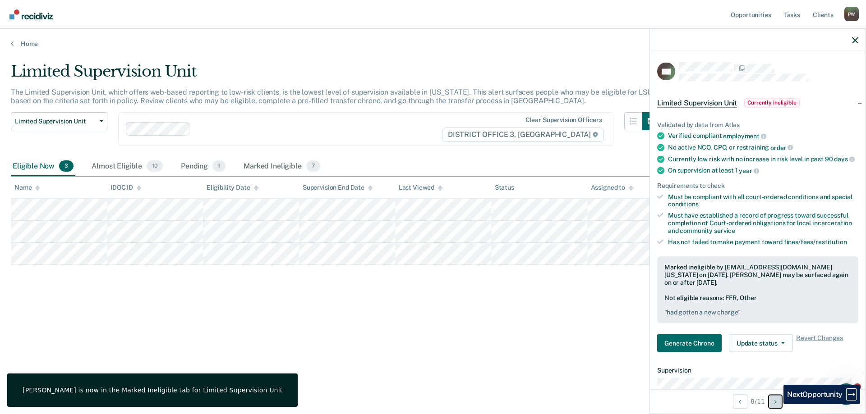
click at [777, 405] on icon "Next Opportunity" at bounding box center [775, 402] width 2 height 6
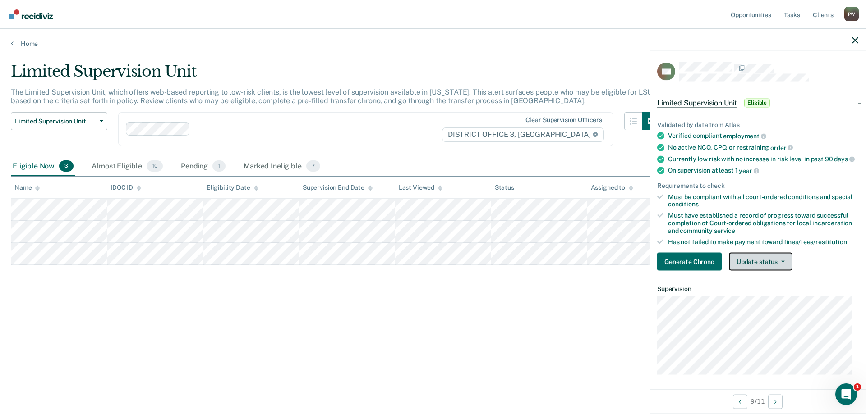
click at [773, 270] on button "Update status" at bounding box center [761, 262] width 64 height 18
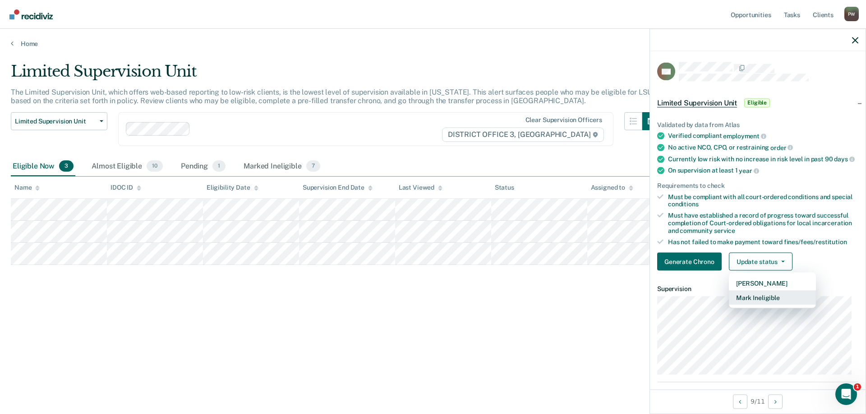
click at [758, 304] on button "Mark Ineligible" at bounding box center [772, 298] width 87 height 14
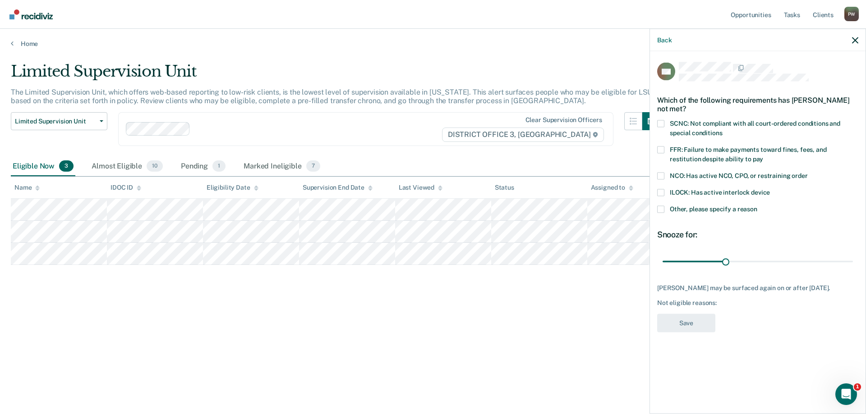
drag, startPoint x: 660, startPoint y: 148, endPoint x: 686, endPoint y: 179, distance: 41.0
click at [661, 148] on span at bounding box center [660, 149] width 7 height 7
click at [763, 156] on input "FFR: Failure to make payments toward fines, fees, and restitution despite abili…" at bounding box center [763, 156] width 0 height 0
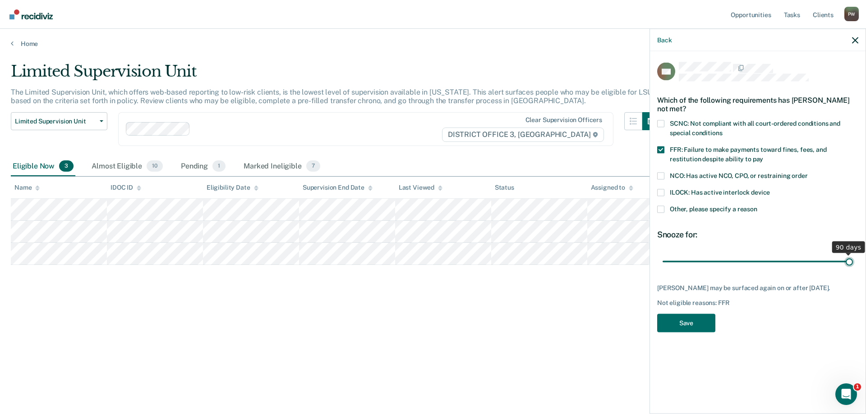
drag, startPoint x: 726, startPoint y: 260, endPoint x: 849, endPoint y: 263, distance: 123.6
type input "90"
click at [849, 263] on input "range" at bounding box center [758, 262] width 190 height 16
drag, startPoint x: 699, startPoint y: 321, endPoint x: 696, endPoint y: 326, distance: 6.3
click at [701, 321] on button "Save" at bounding box center [686, 323] width 58 height 18
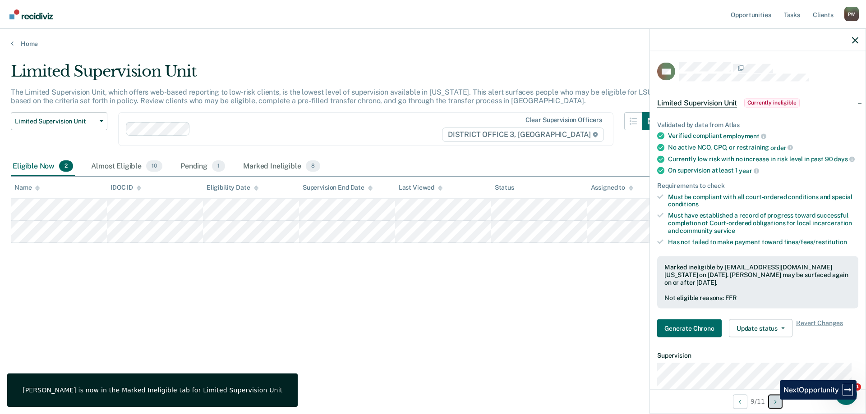
click at [773, 400] on button "Next Opportunity" at bounding box center [775, 402] width 14 height 14
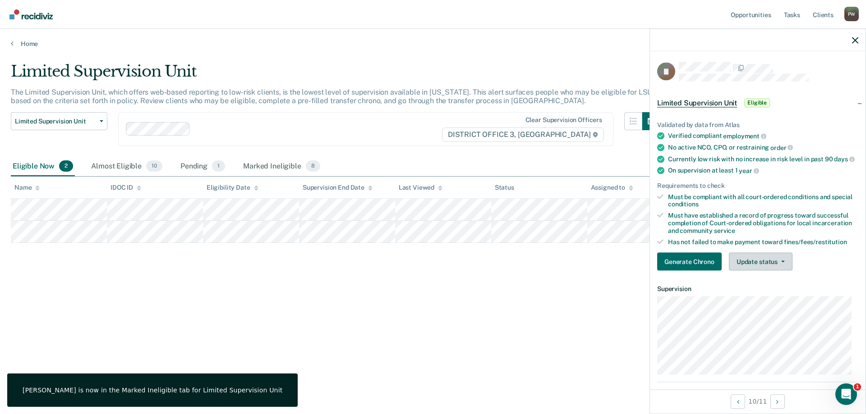
drag, startPoint x: 751, startPoint y: 255, endPoint x: 760, endPoint y: 269, distance: 16.3
click at [759, 269] on div "Validated by data from Atlas Verified compliant employment No active NCO, CPO, …" at bounding box center [758, 192] width 216 height 172
click at [760, 268] on button "Update status" at bounding box center [761, 262] width 64 height 18
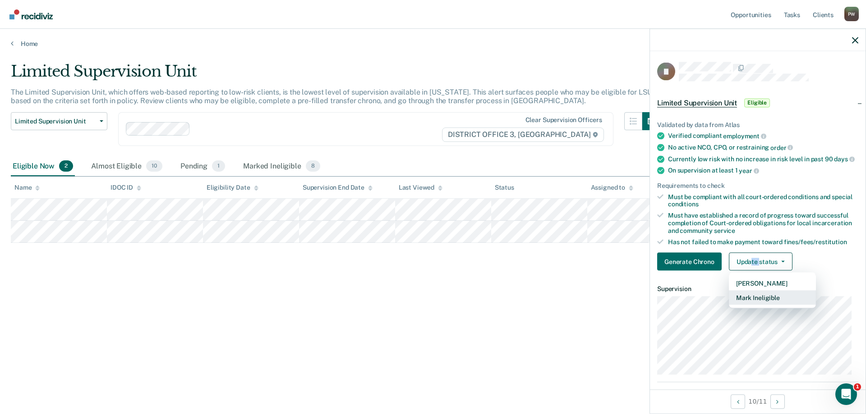
click at [762, 304] on button "Mark Ineligible" at bounding box center [772, 298] width 87 height 14
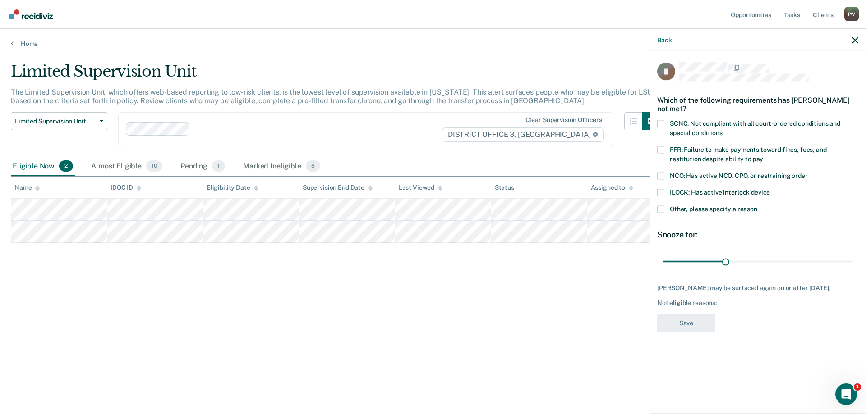
click at [662, 210] on span at bounding box center [660, 209] width 7 height 7
click at [757, 206] on input "Other, please specify a reason" at bounding box center [757, 206] width 0 height 0
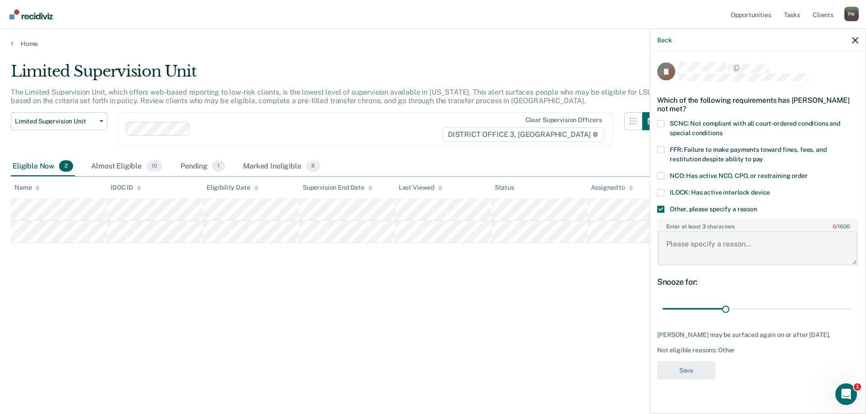
click at [764, 244] on textarea "Enter at least 3 characters 0 / 1600" at bounding box center [757, 248] width 199 height 33
type textarea "positive UA, came back"
drag, startPoint x: 825, startPoint y: 310, endPoint x: 875, endPoint y: 317, distance: 50.5
type input "90"
click at [853, 317] on input "range" at bounding box center [758, 309] width 190 height 16
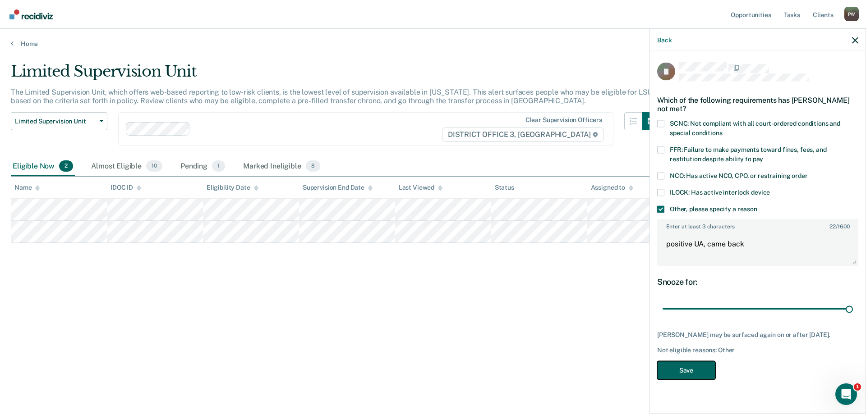
drag, startPoint x: 678, startPoint y: 367, endPoint x: 671, endPoint y: 367, distance: 7.2
click at [678, 367] on button "Save" at bounding box center [686, 370] width 58 height 18
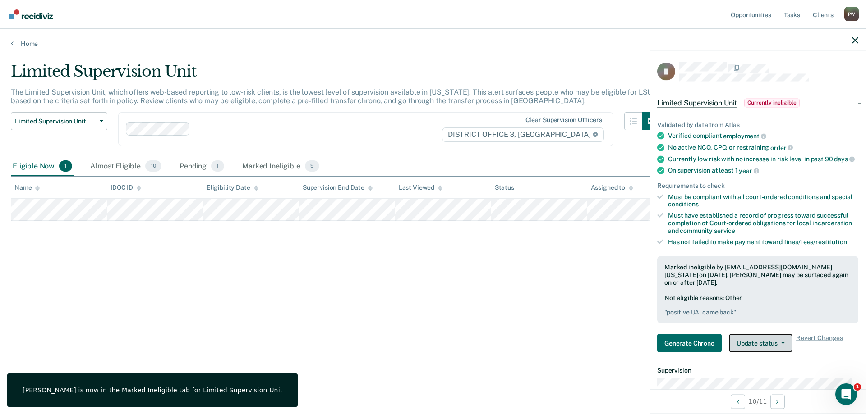
click at [778, 345] on span "button" at bounding box center [781, 344] width 7 height 2
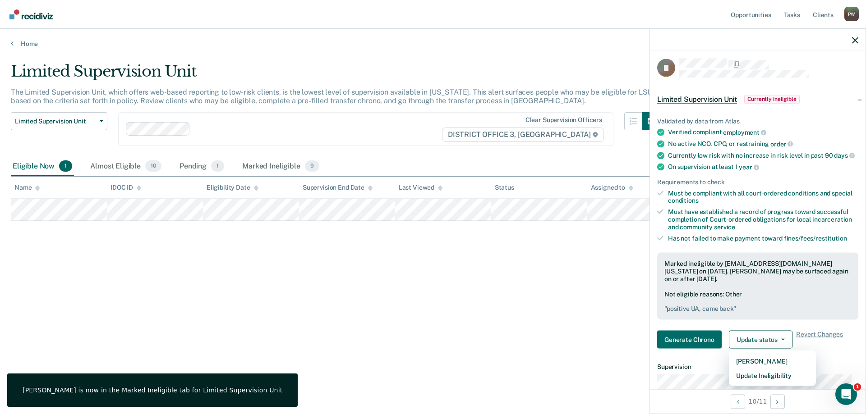
click at [504, 318] on div "Limited Supervision Unit The Limited Supervision Unit, which offers web-based r…" at bounding box center [433, 204] width 844 height 285
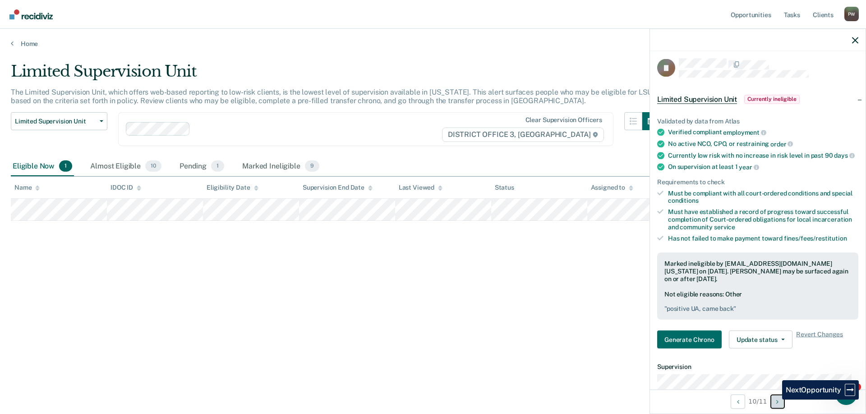
click at [776, 400] on button "Next Opportunity" at bounding box center [777, 402] width 14 height 14
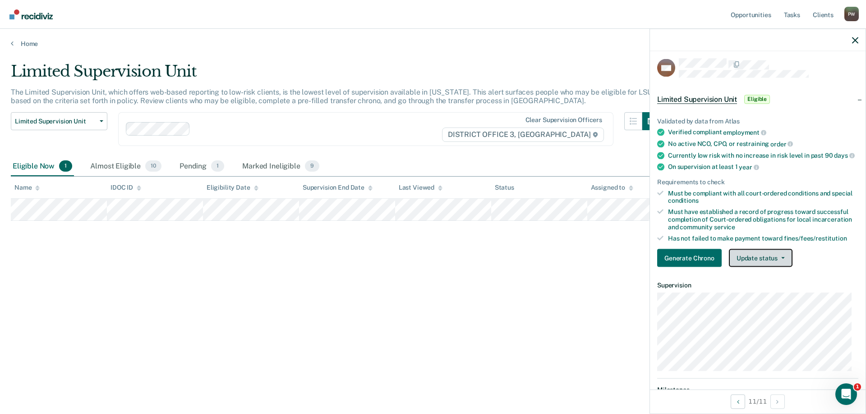
click at [762, 261] on button "Update status" at bounding box center [761, 258] width 64 height 18
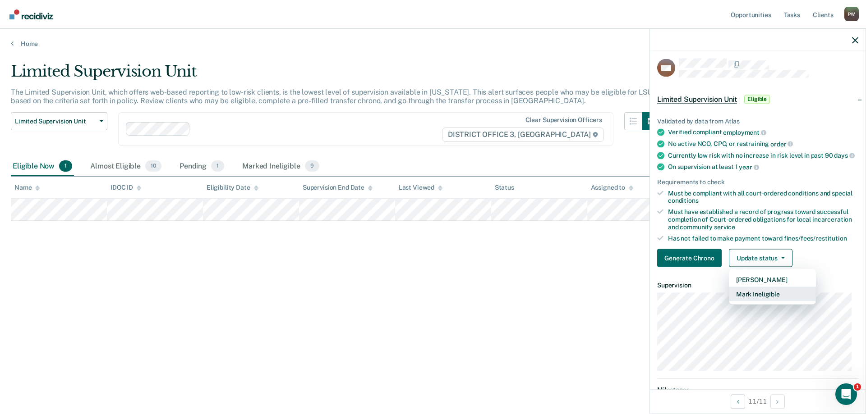
click at [763, 297] on button "Mark Ineligible" at bounding box center [772, 294] width 87 height 14
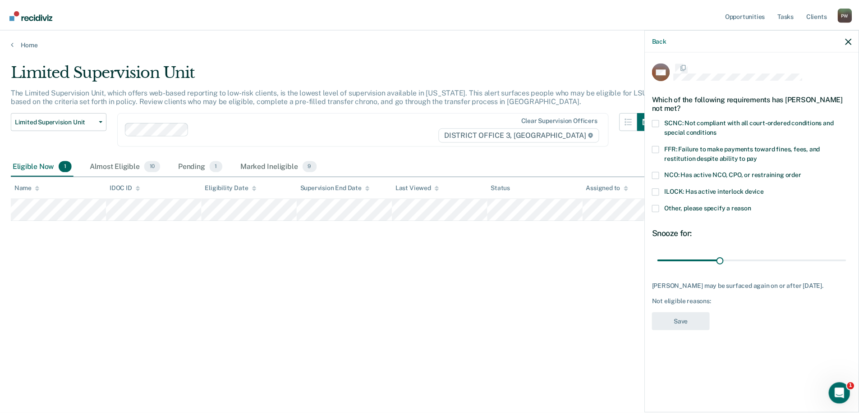
scroll to position [0, 0]
click at [661, 208] on span at bounding box center [660, 209] width 7 height 7
click at [757, 206] on input "Other, please specify a reason" at bounding box center [757, 206] width 0 height 0
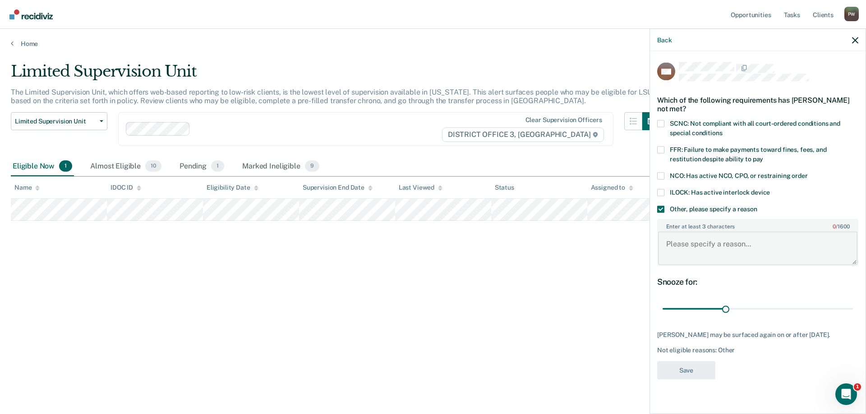
click at [710, 248] on textarea "Enter at least 3 characters 0 / 1600" at bounding box center [757, 248] width 199 height 33
type textarea "new M charge"
drag, startPoint x: 725, startPoint y: 308, endPoint x: 893, endPoint y: 297, distance: 168.1
type input "90"
click at [853, 301] on input "range" at bounding box center [758, 309] width 190 height 16
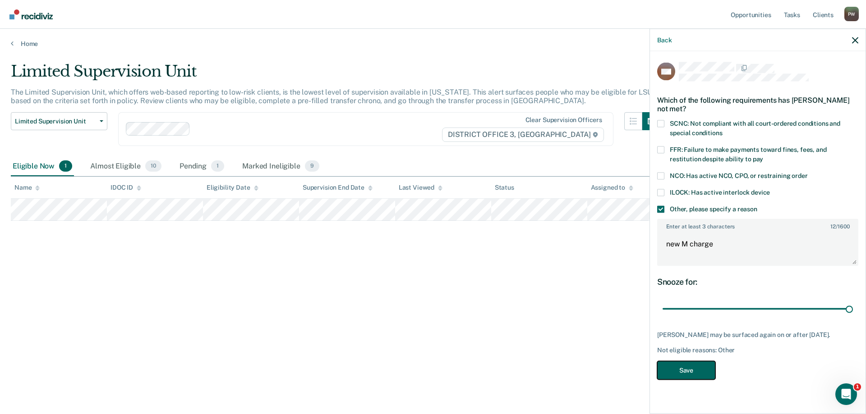
drag, startPoint x: 692, startPoint y: 371, endPoint x: 701, endPoint y: 380, distance: 12.4
click at [692, 371] on button "Save" at bounding box center [686, 370] width 58 height 18
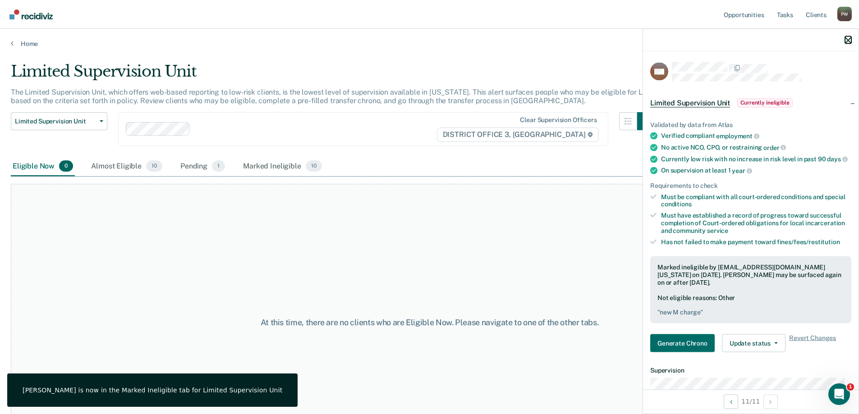
drag, startPoint x: 847, startPoint y: 39, endPoint x: 834, endPoint y: 44, distance: 14.0
click at [846, 39] on icon "button" at bounding box center [848, 40] width 6 height 6
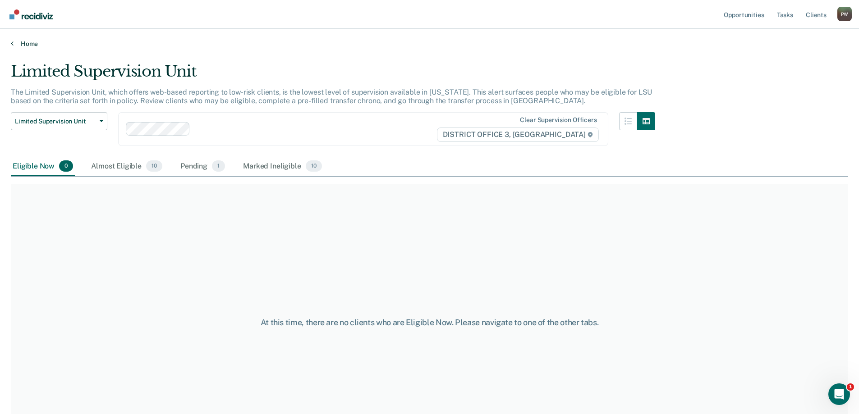
click at [14, 45] on link "Home" at bounding box center [430, 44] width 838 height 8
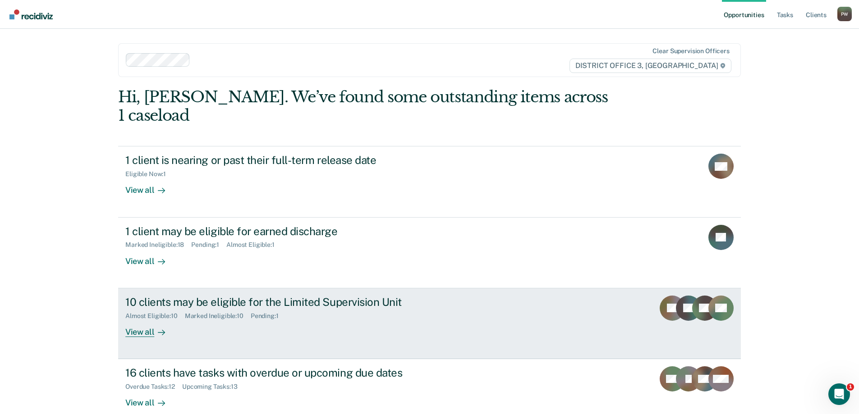
click at [154, 327] on div at bounding box center [159, 332] width 11 height 10
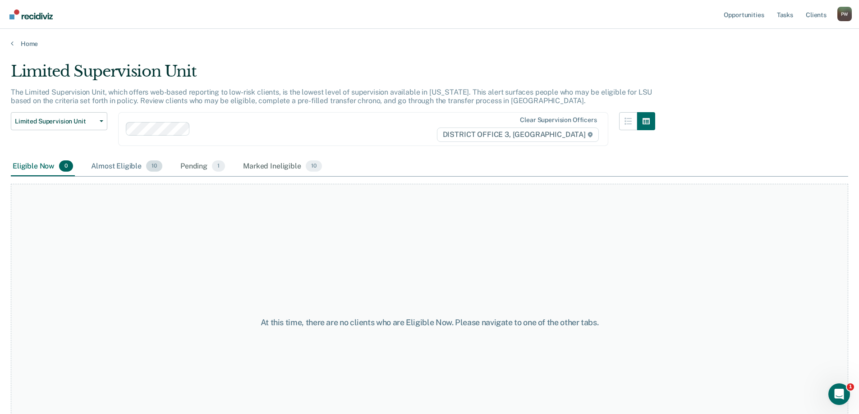
click at [117, 166] on div "Almost Eligible 10" at bounding box center [126, 167] width 75 height 20
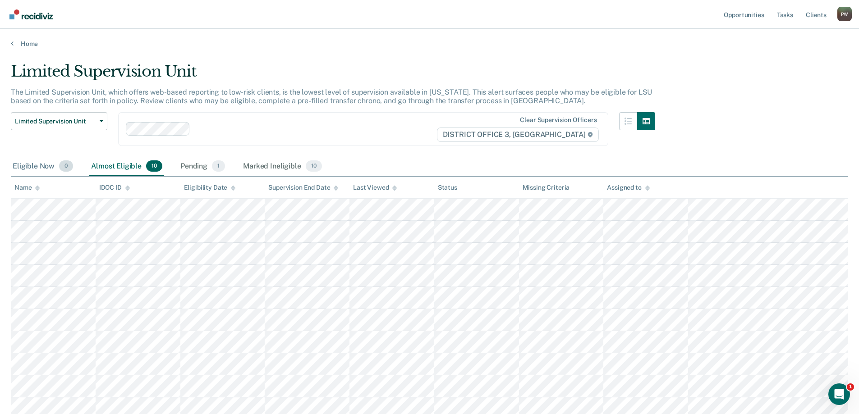
click at [42, 164] on div "Eligible Now 0" at bounding box center [43, 167] width 64 height 20
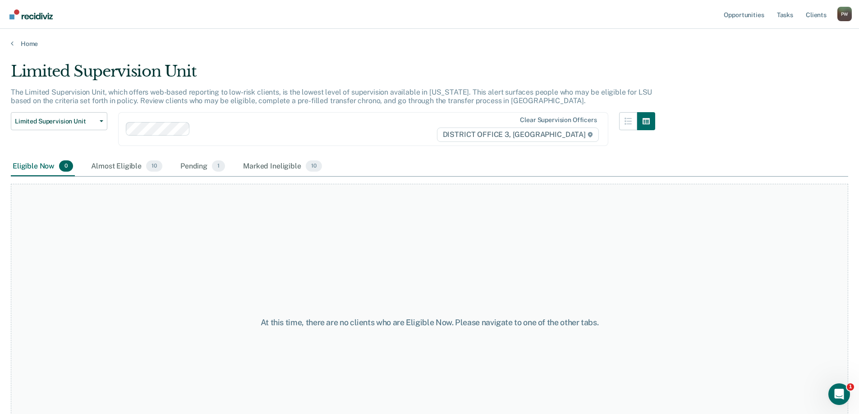
click at [10, 45] on div "Home" at bounding box center [429, 38] width 859 height 19
click at [14, 41] on link "Home" at bounding box center [430, 44] width 838 height 8
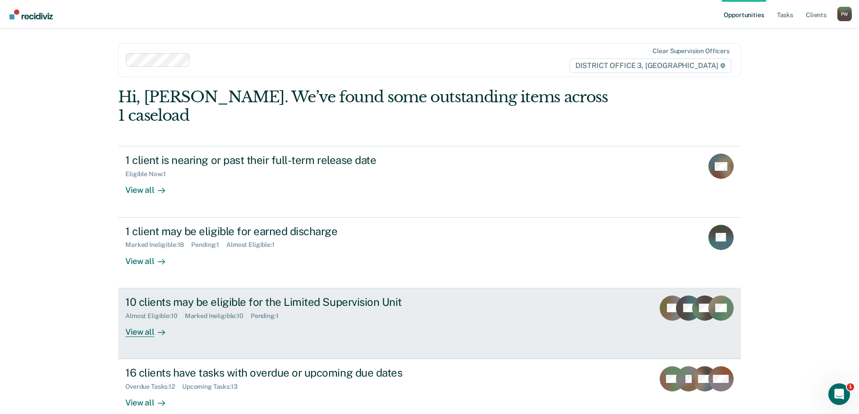
scroll to position [33, 0]
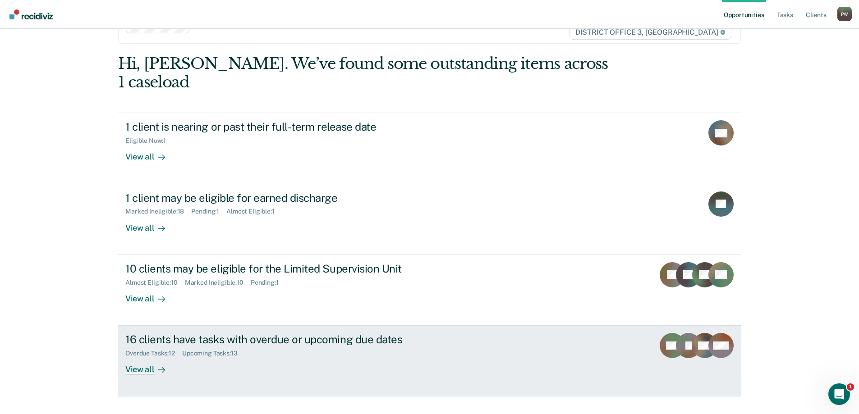
click at [158, 367] on icon at bounding box center [161, 370] width 7 height 7
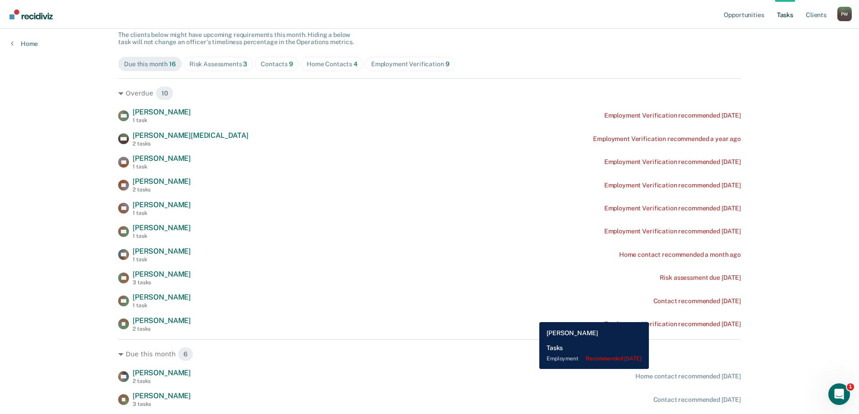
scroll to position [90, 0]
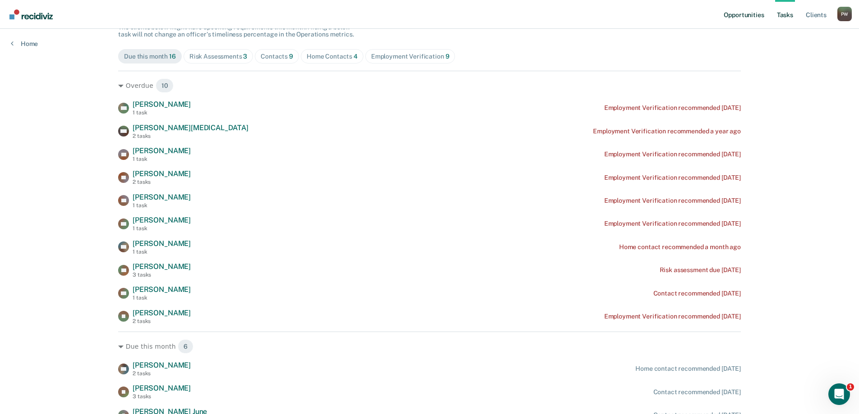
click at [741, 14] on link "Opportunities" at bounding box center [744, 14] width 44 height 29
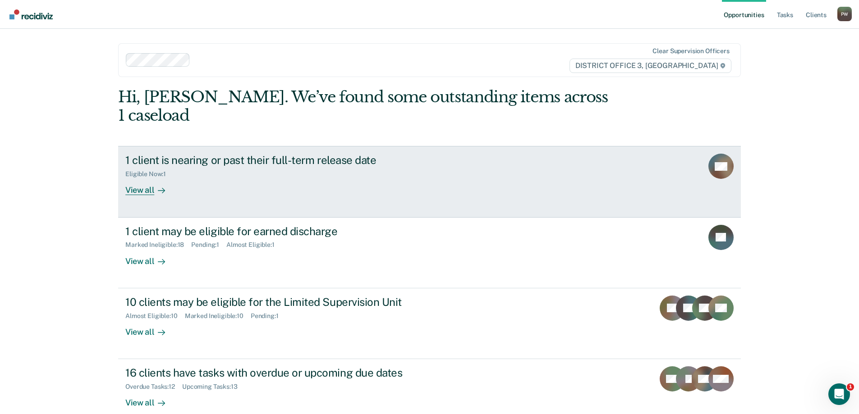
click at [152, 167] on div "Eligible Now : 1" at bounding box center [283, 172] width 317 height 11
